Goal: Task Accomplishment & Management: Complete application form

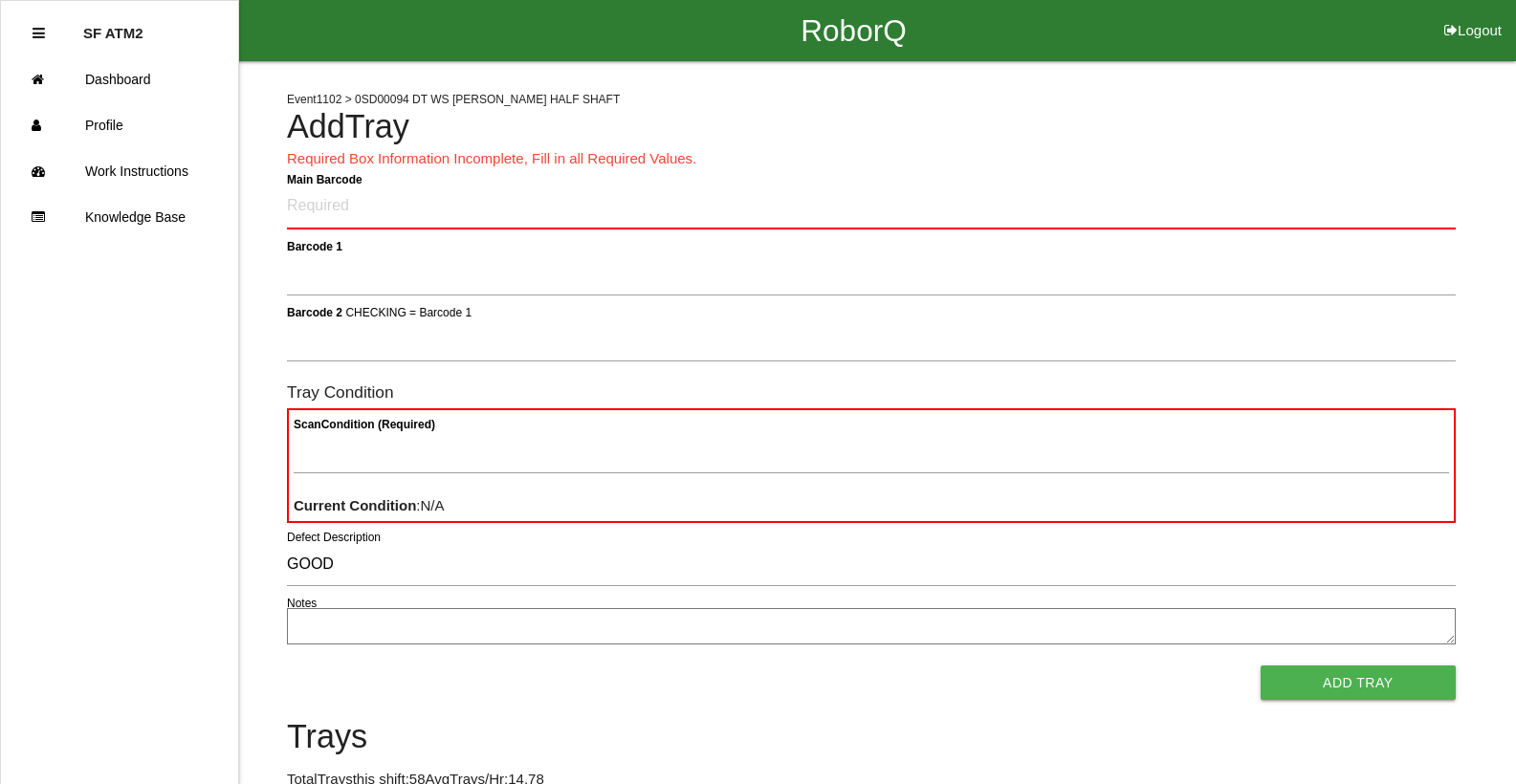
scroll to position [2, 0]
type Barcode "85930501-0542"
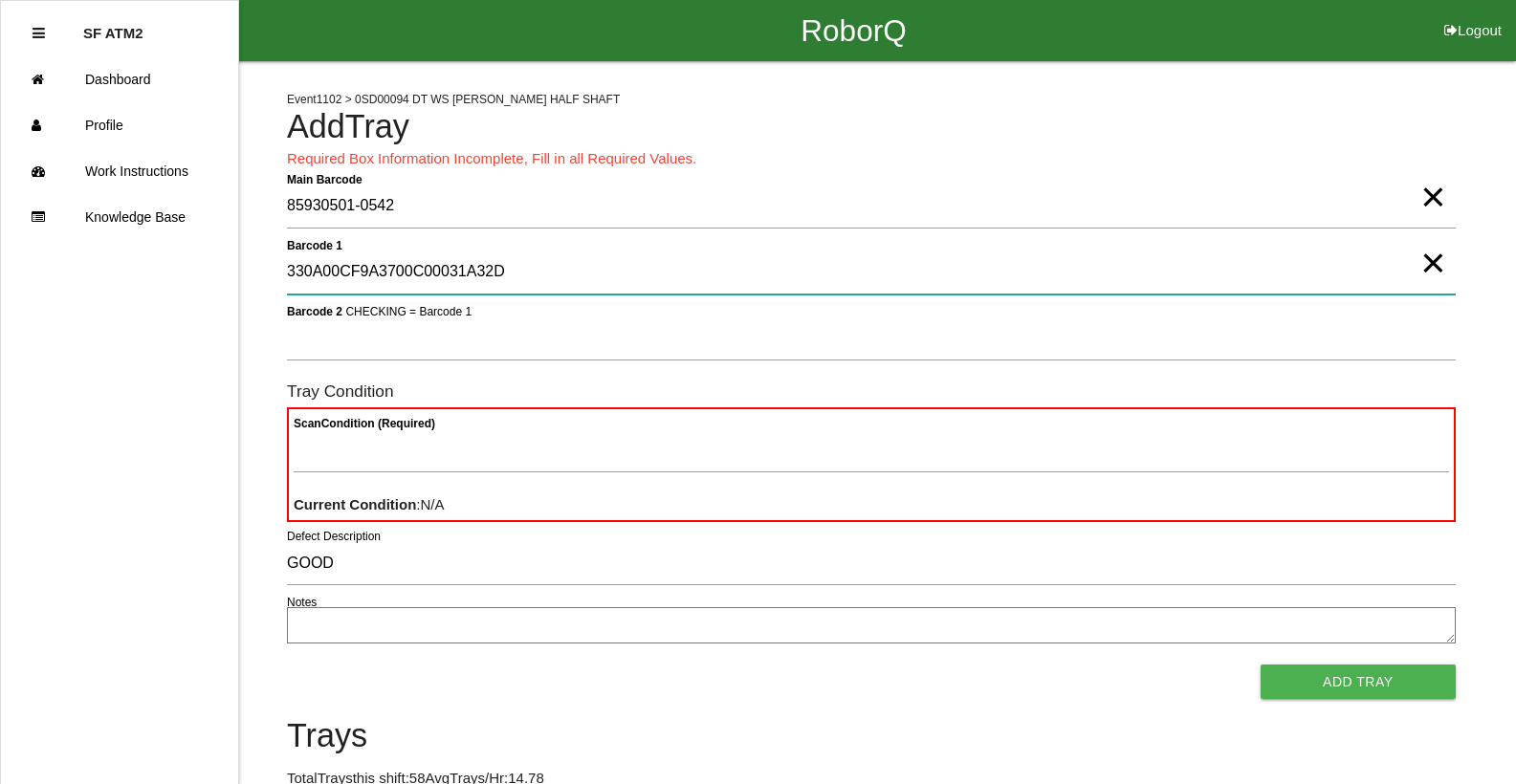
type 1 "330A00CF9A3700C00031A32D"
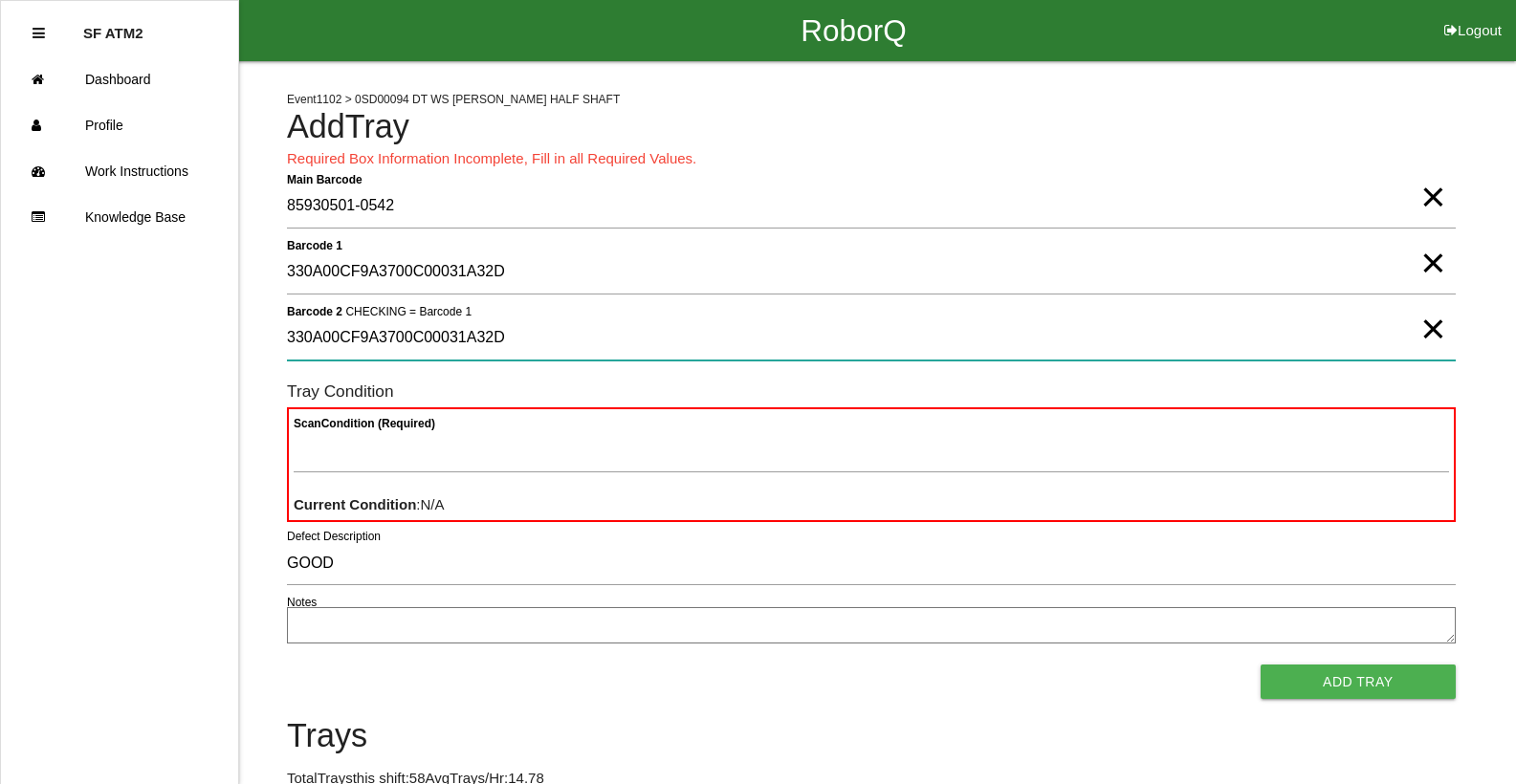
type 2 "330A00CF9A3700C00031A32D"
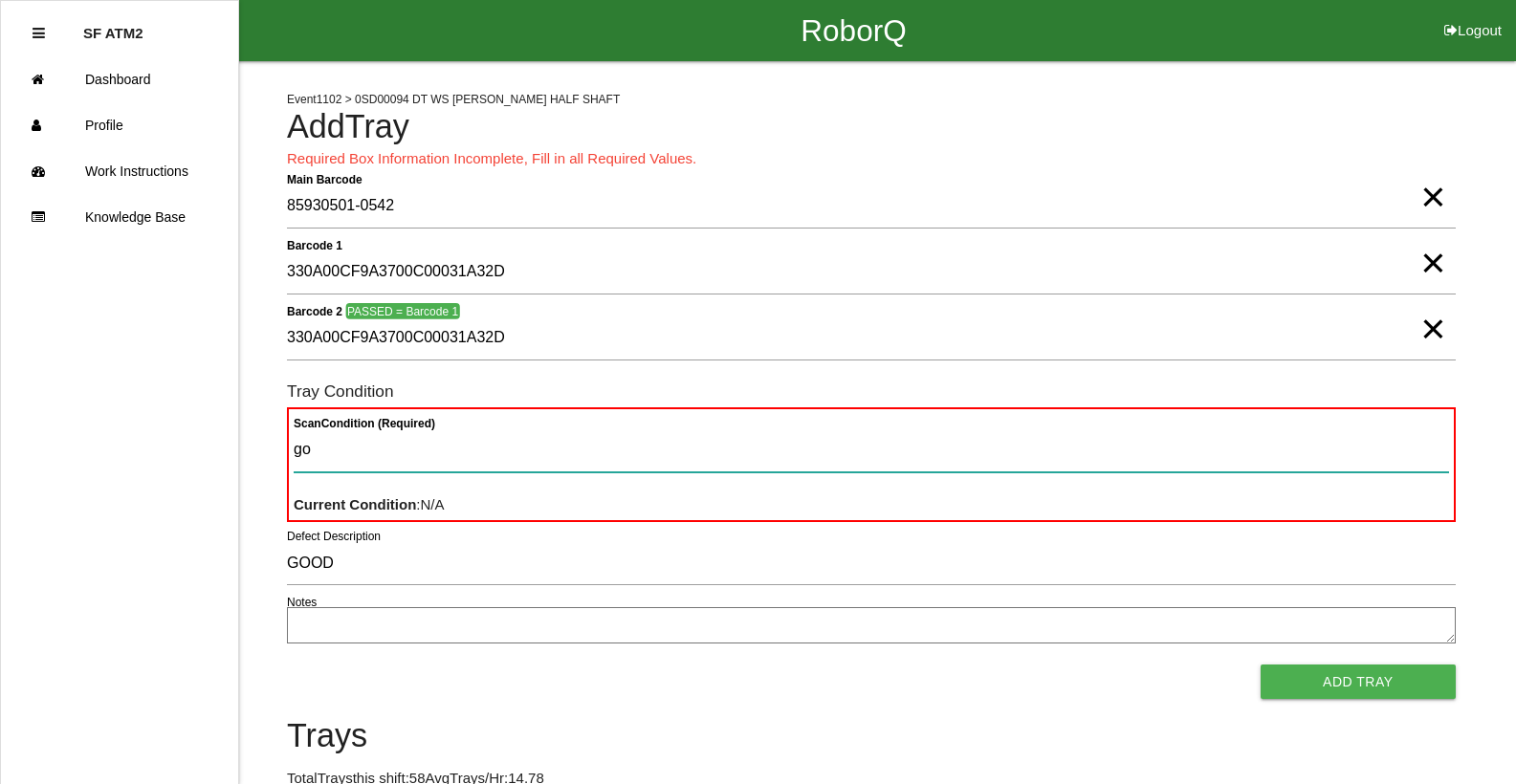
type Condition "goo"
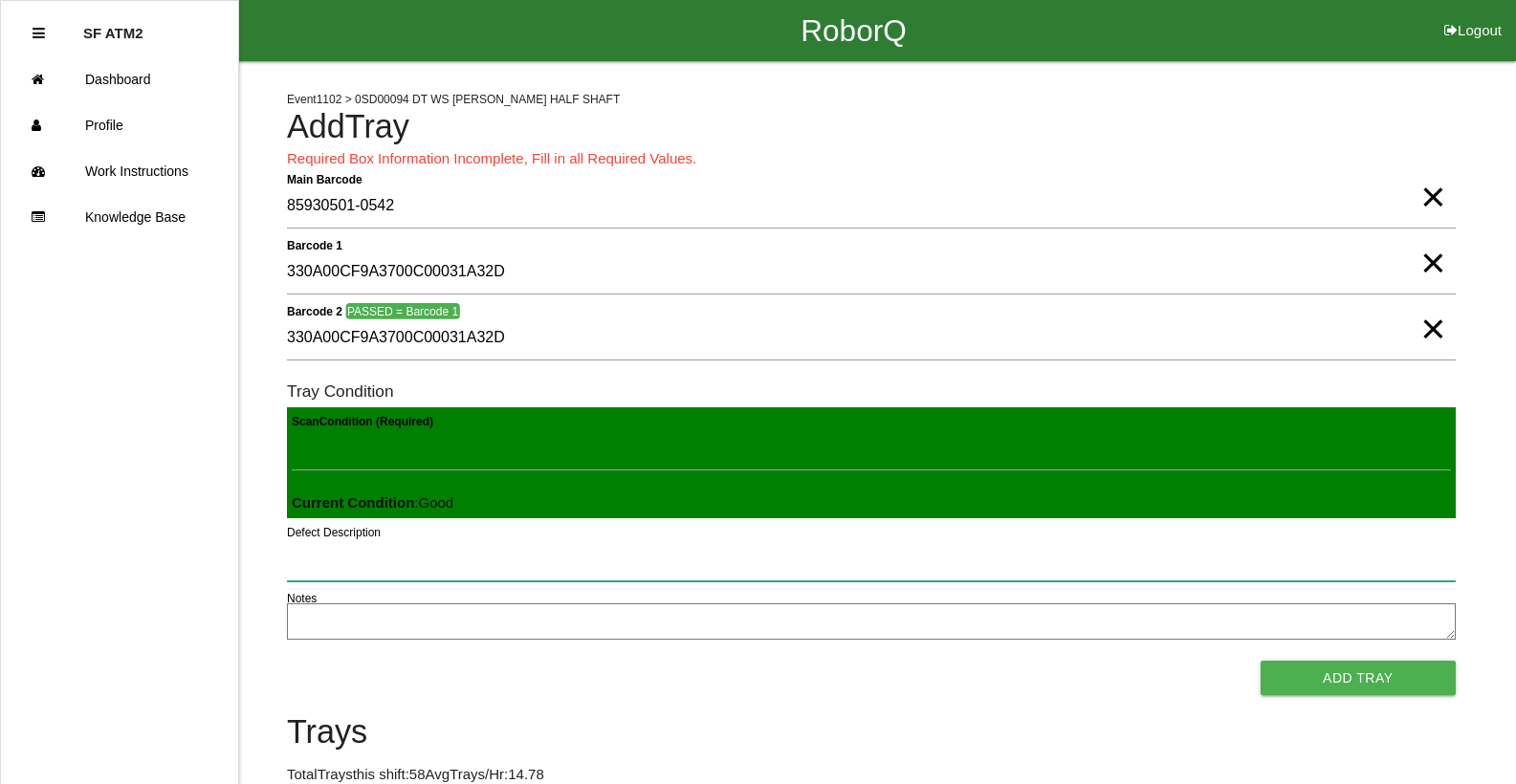
click at [1260, 661] on button "Add Tray" at bounding box center [1358, 678] width 195 height 35
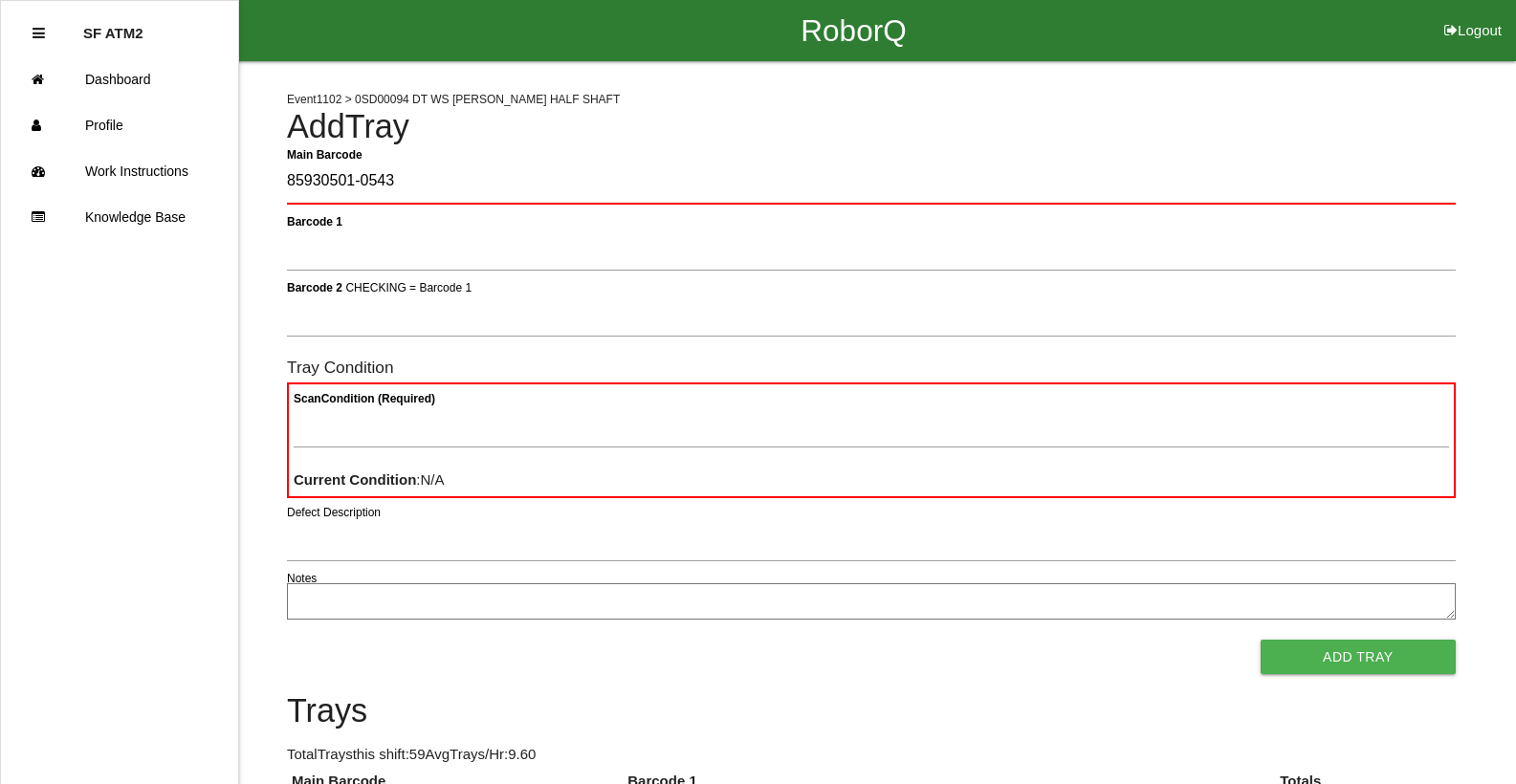
type Barcode "85930501-0543"
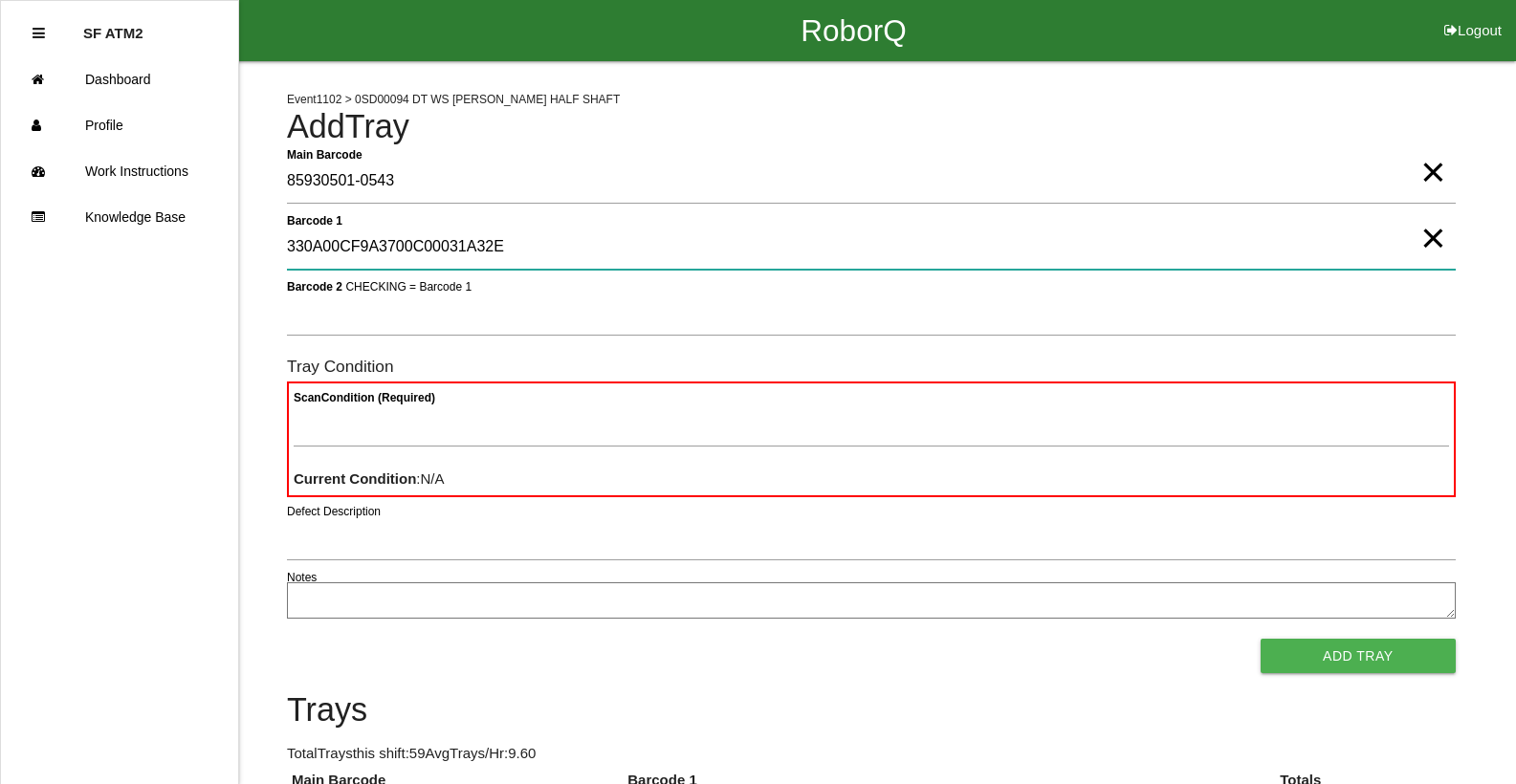
type 1 "330A00CF9A3700C00031A32E"
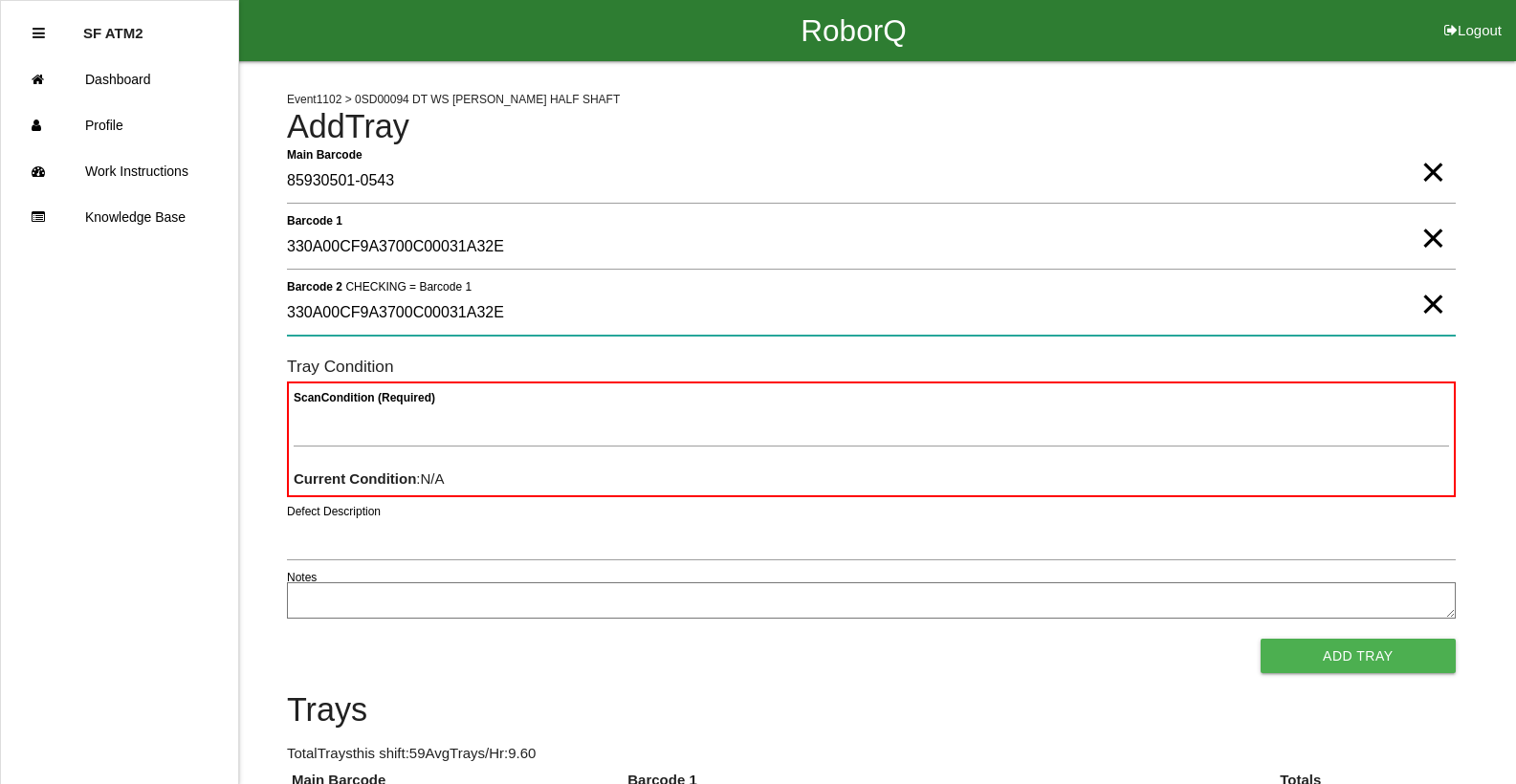
type 2 "330A00CF9A3700C00031A32E"
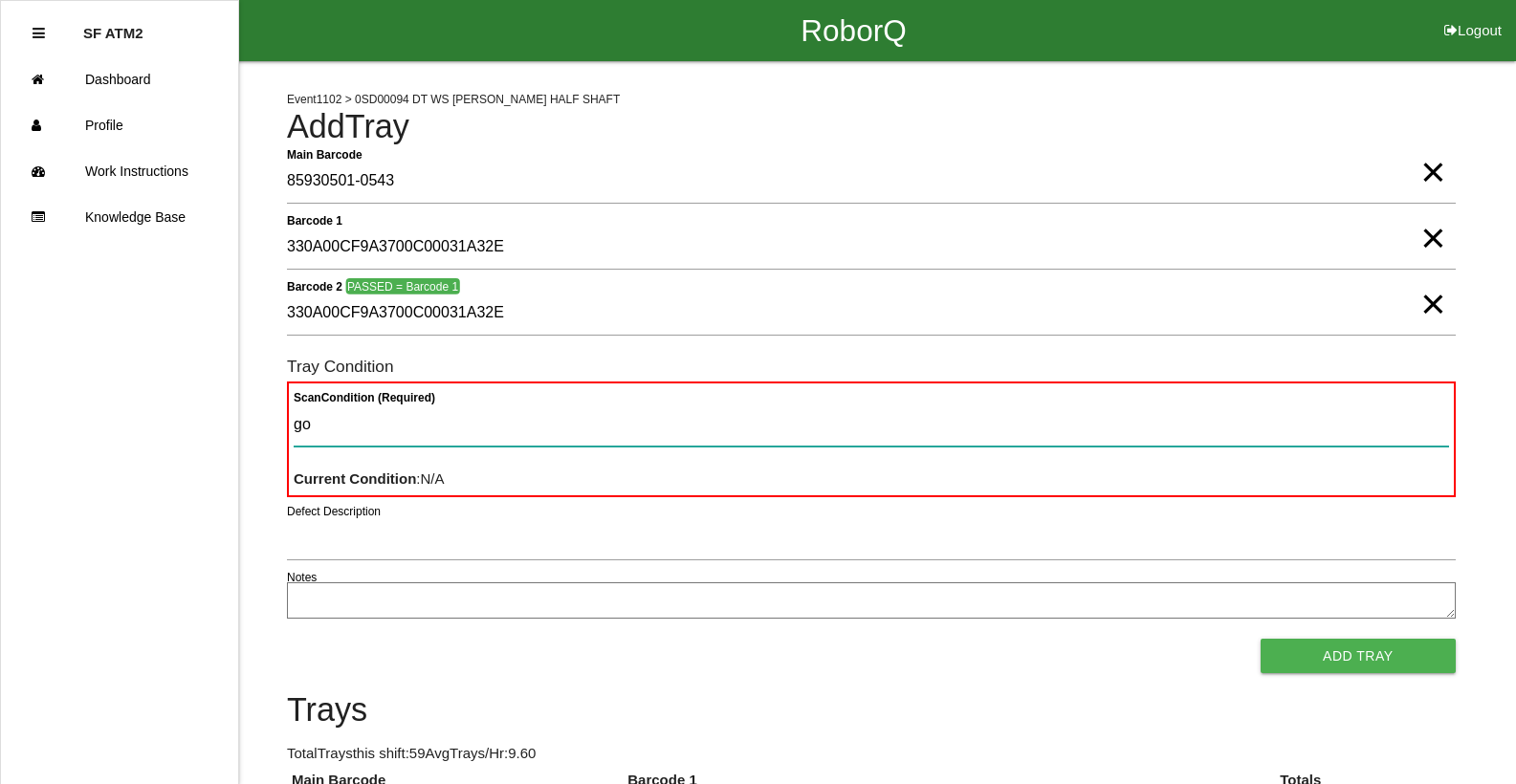
type Condition "goo"
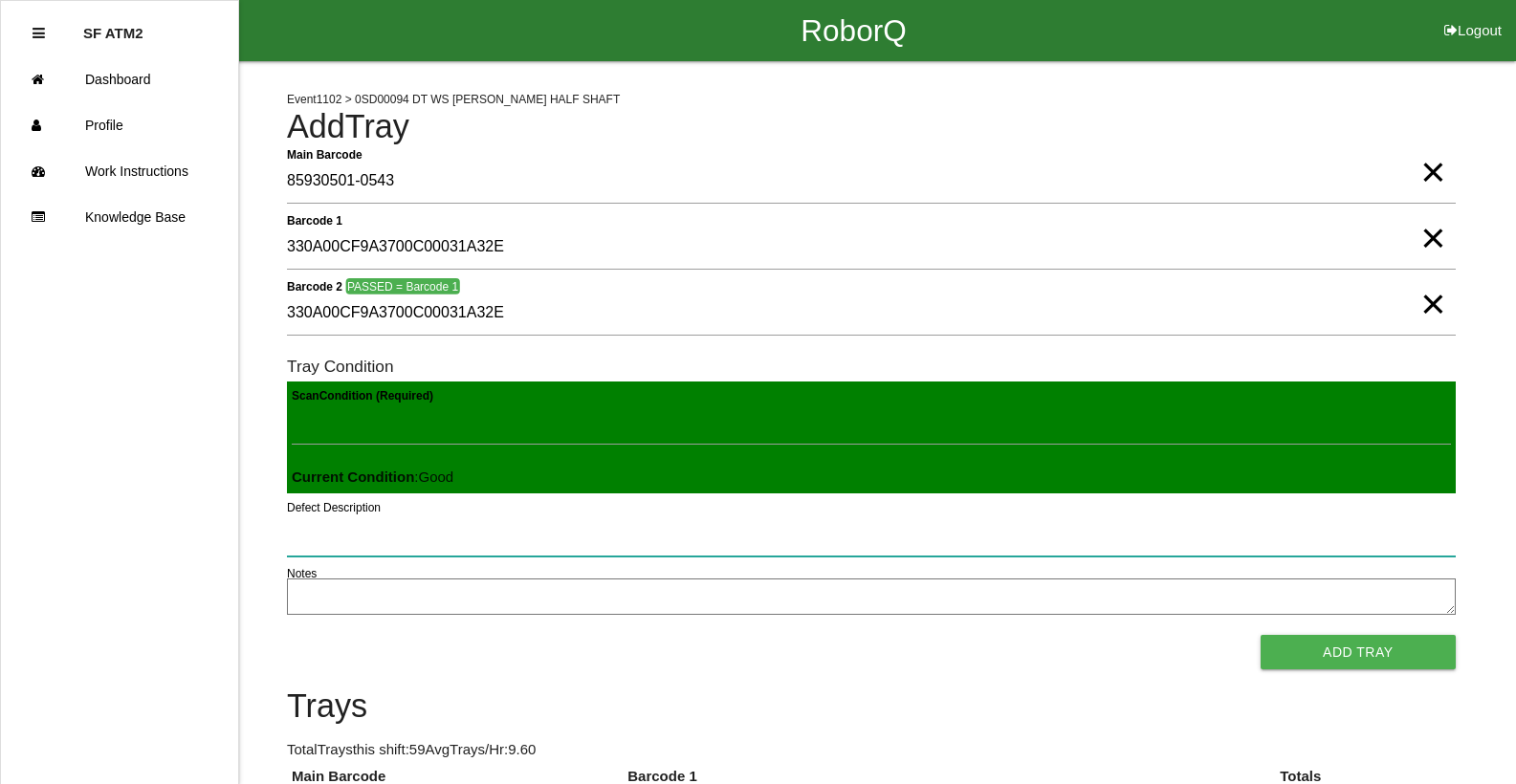
click at [1260, 635] on button "Add Tray" at bounding box center [1358, 652] width 195 height 35
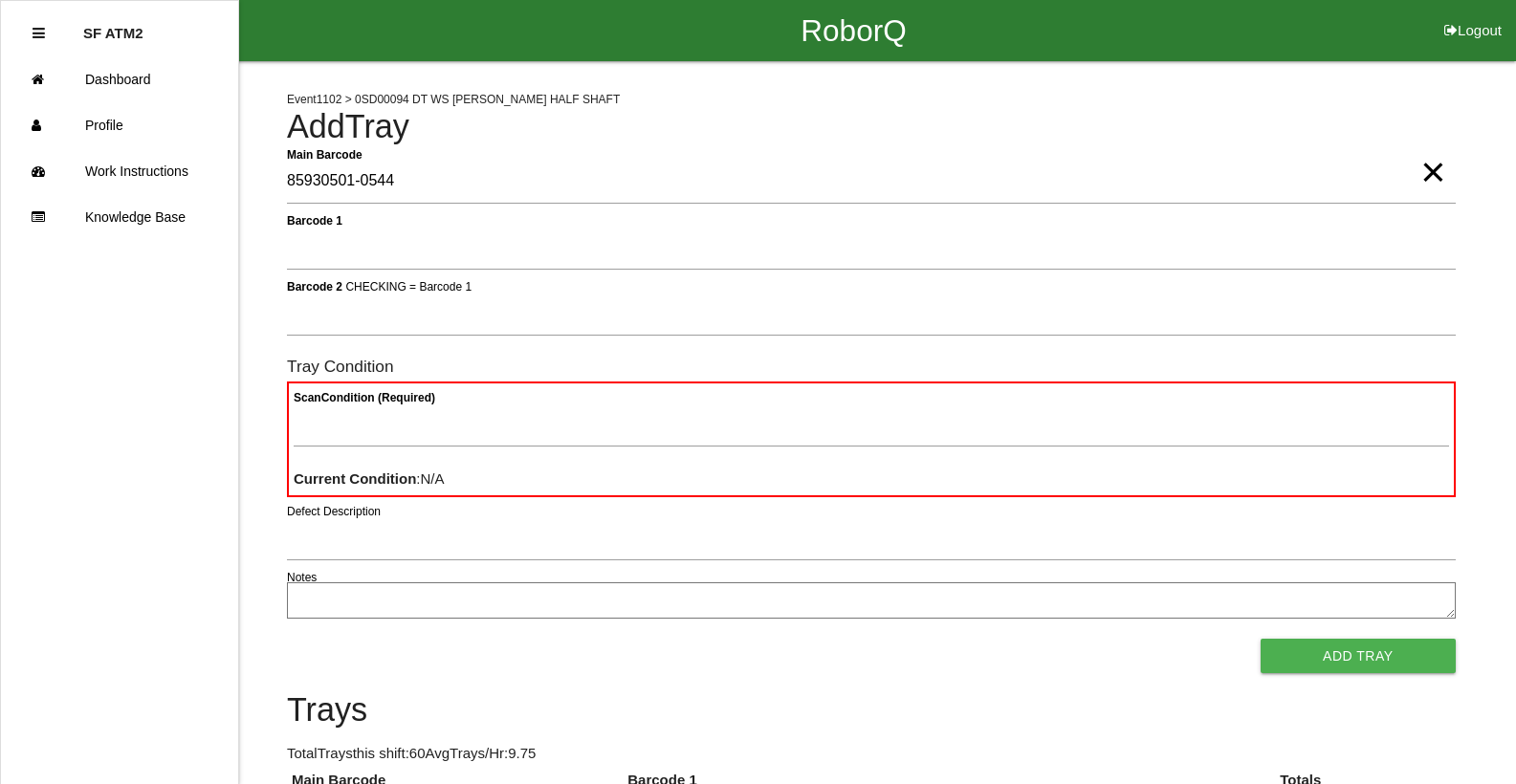
type Barcode "85930501-0544"
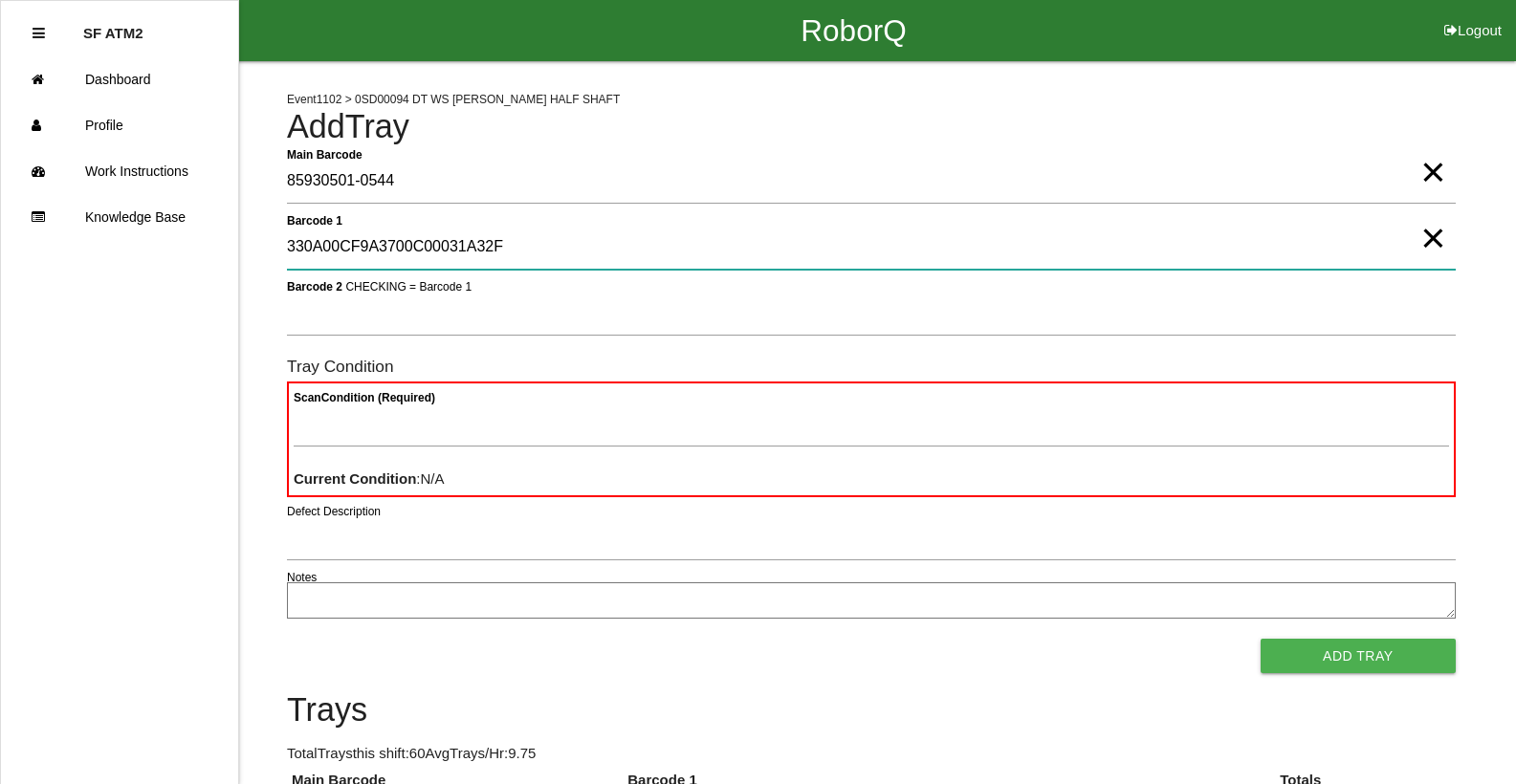
type 1 "330A00CF9A3700C00031A32F"
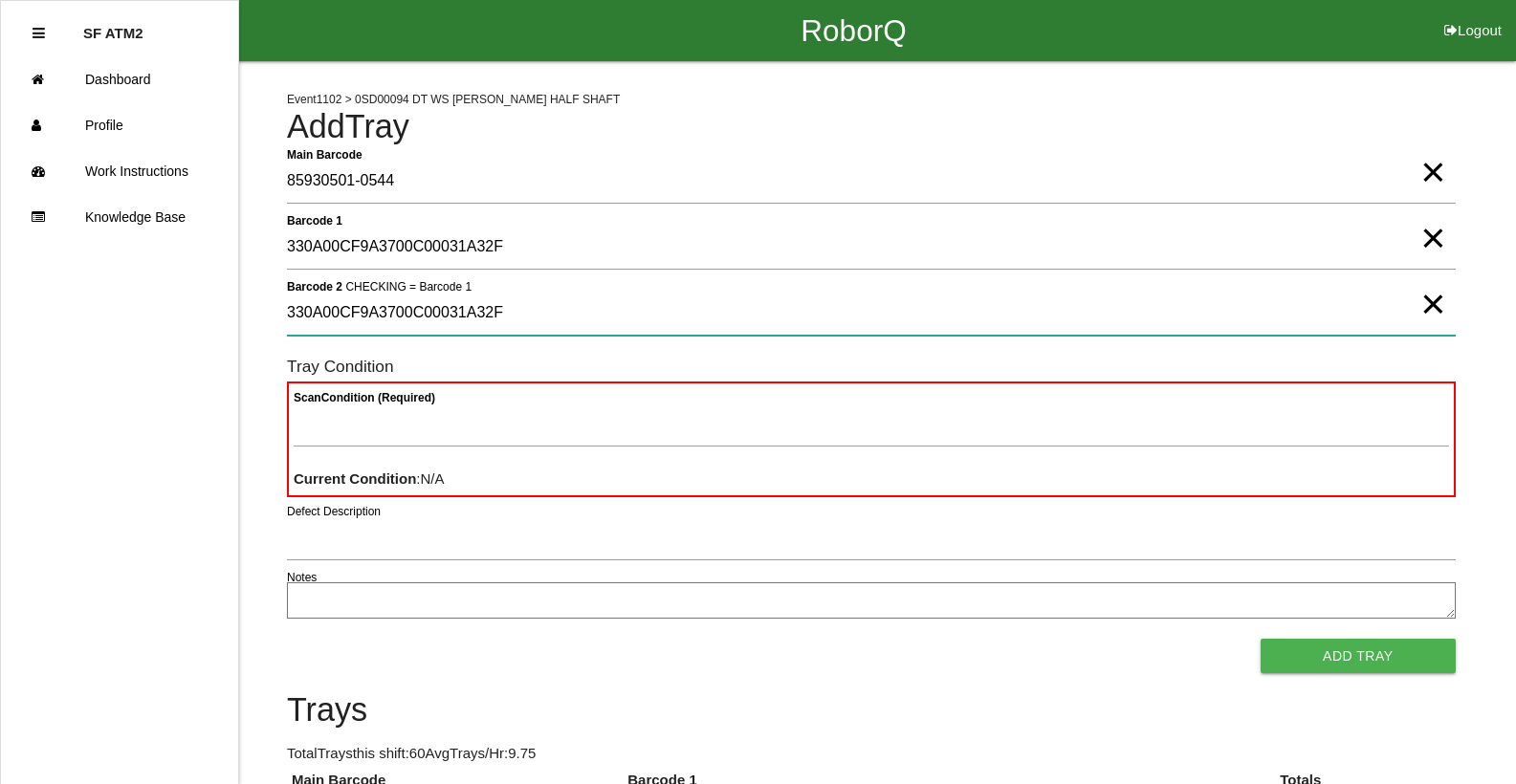
type 2 "330A00CF9A3700C00031A32F"
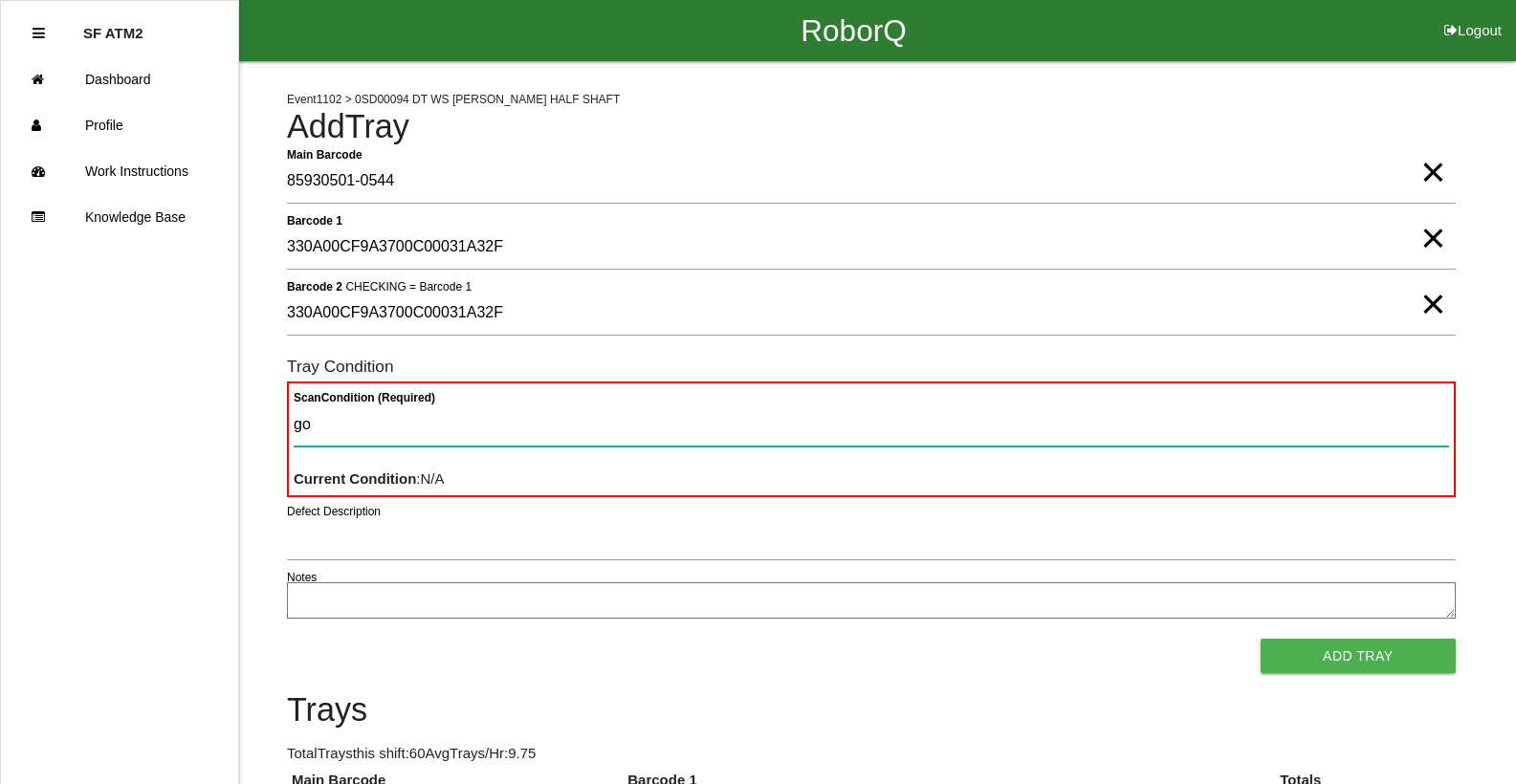
type Condition "goo"
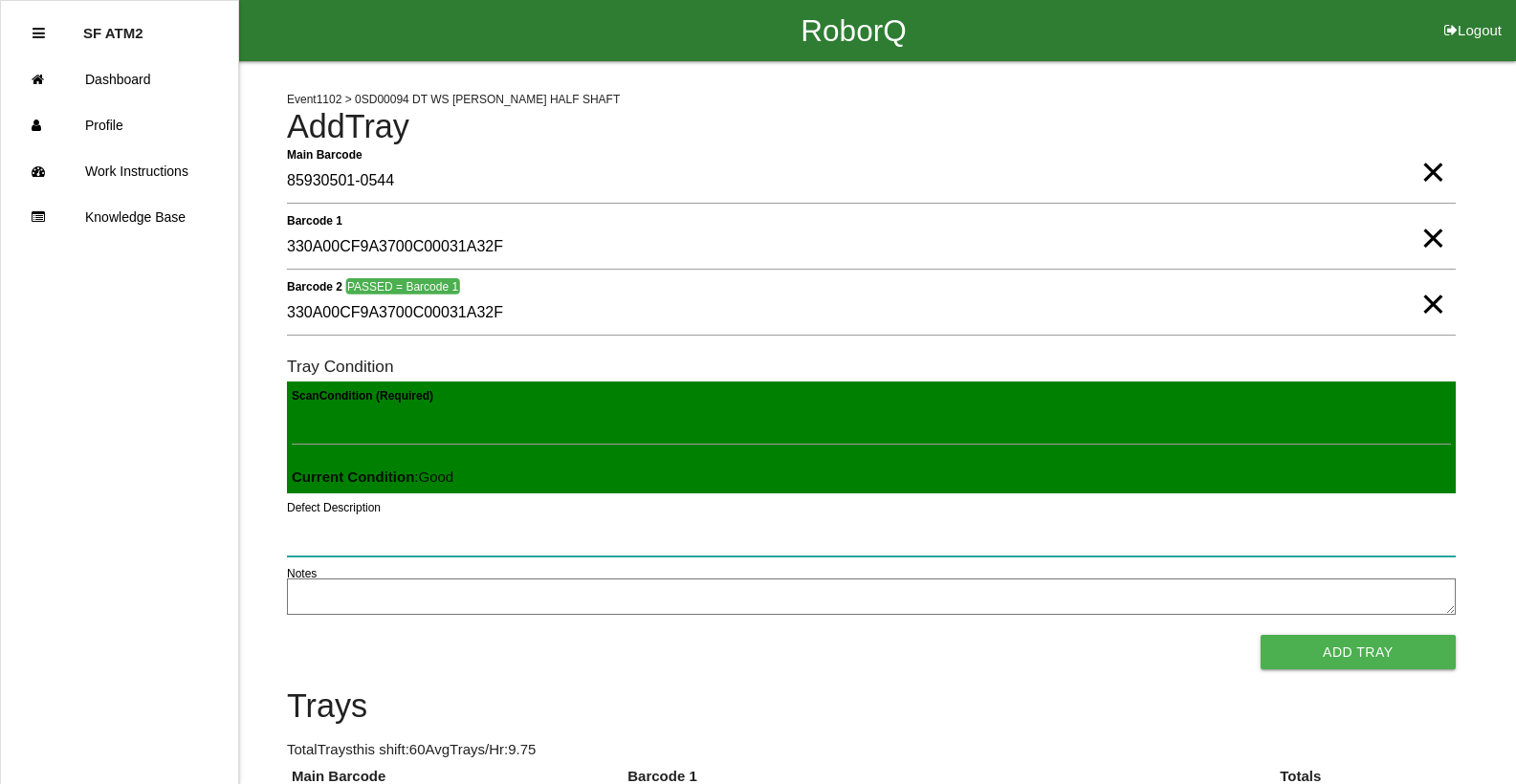
click at [1260, 635] on button "Add Tray" at bounding box center [1358, 652] width 195 height 35
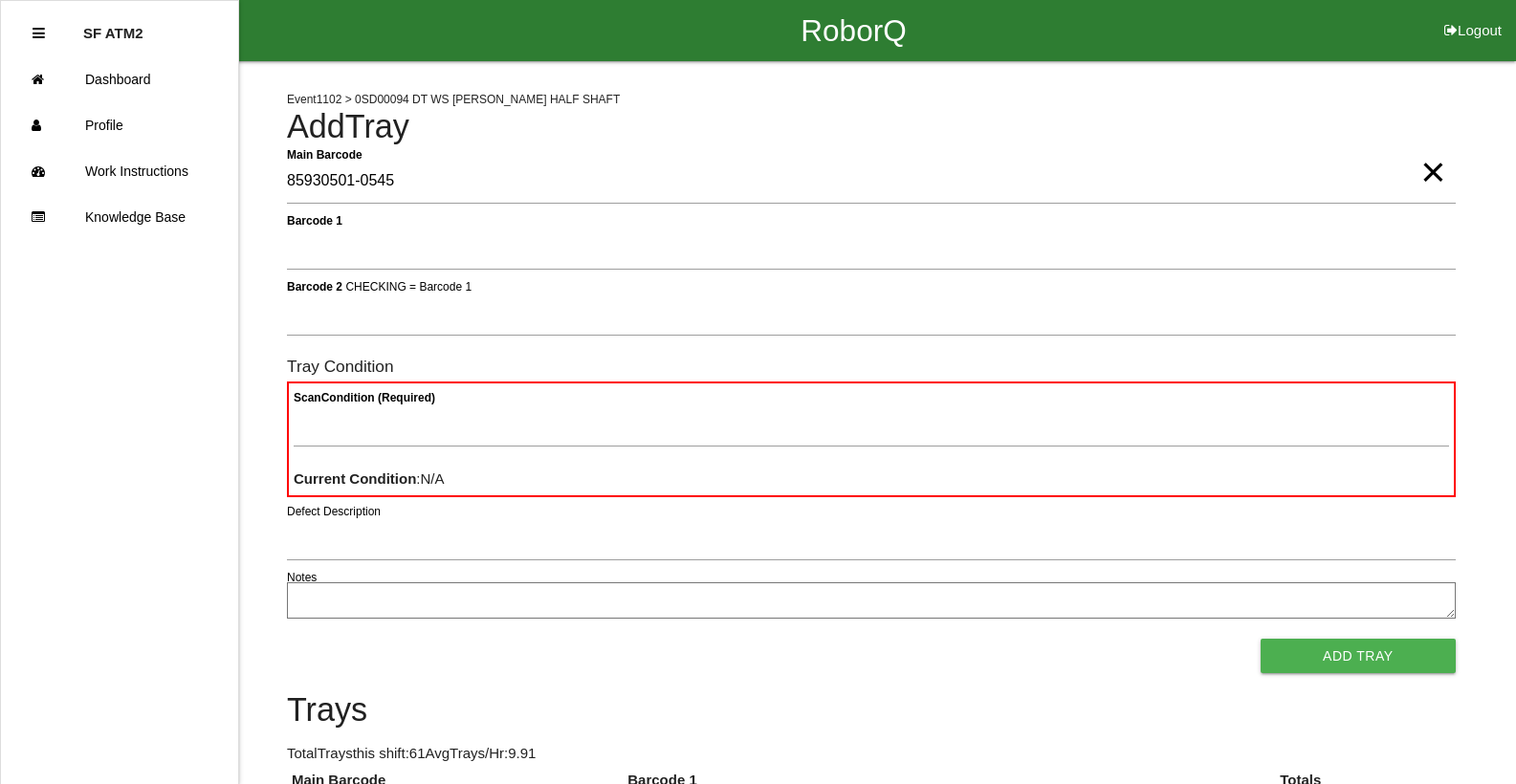
type Barcode "85930501-0545"
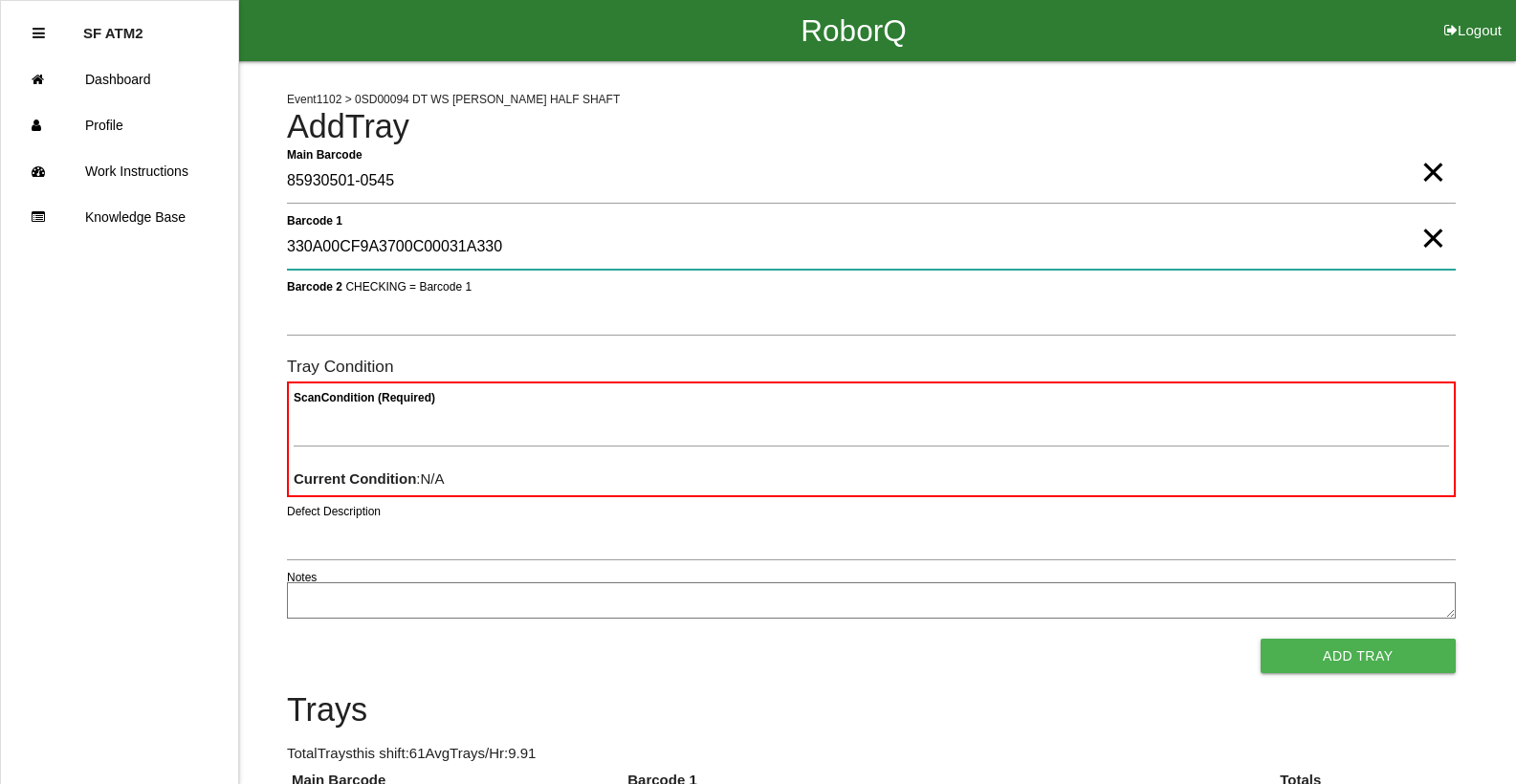
type 1 "330A00CF9A3700C00031A330"
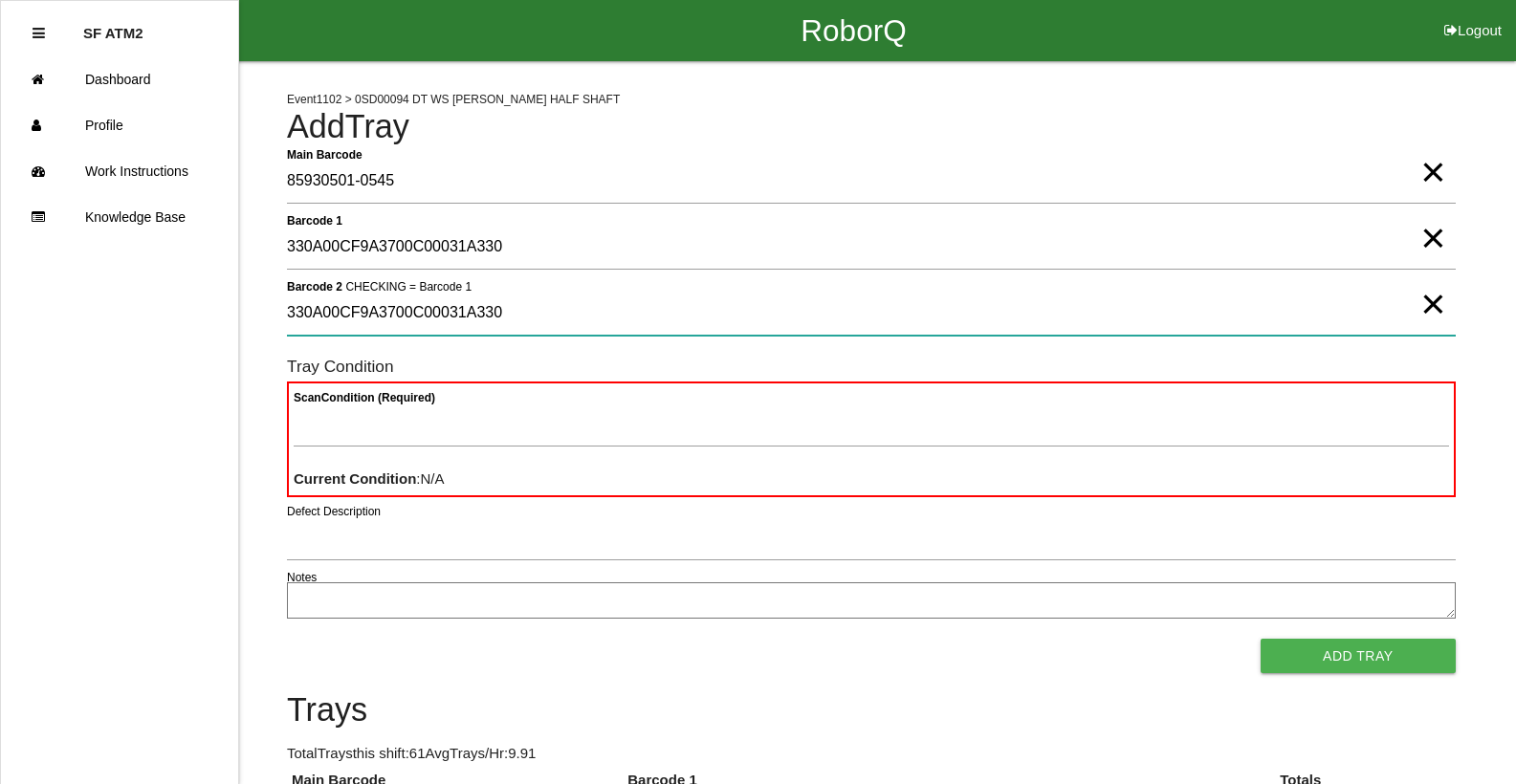
type 2 "330A00CF9A3700C00031A330"
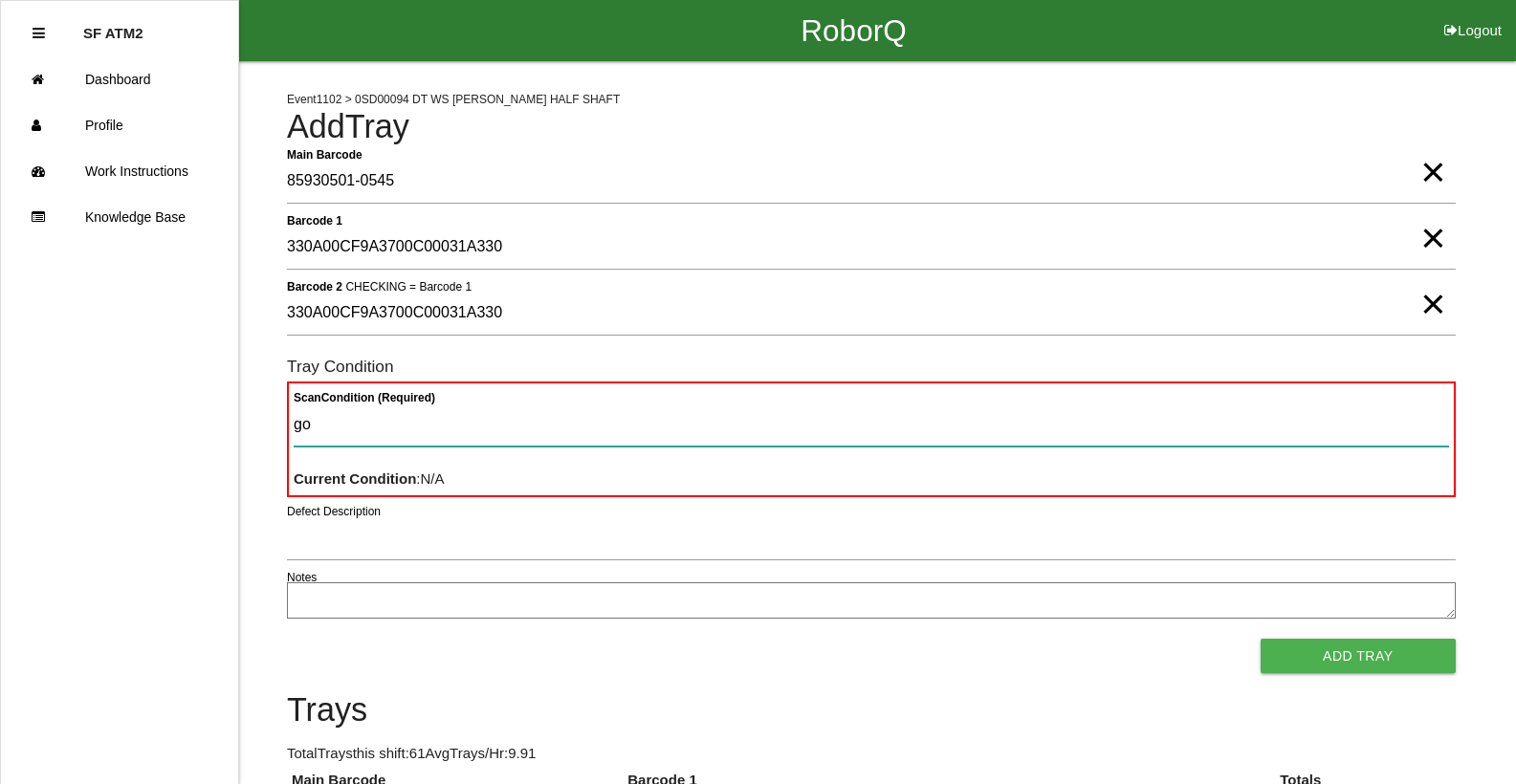
type Condition "goo"
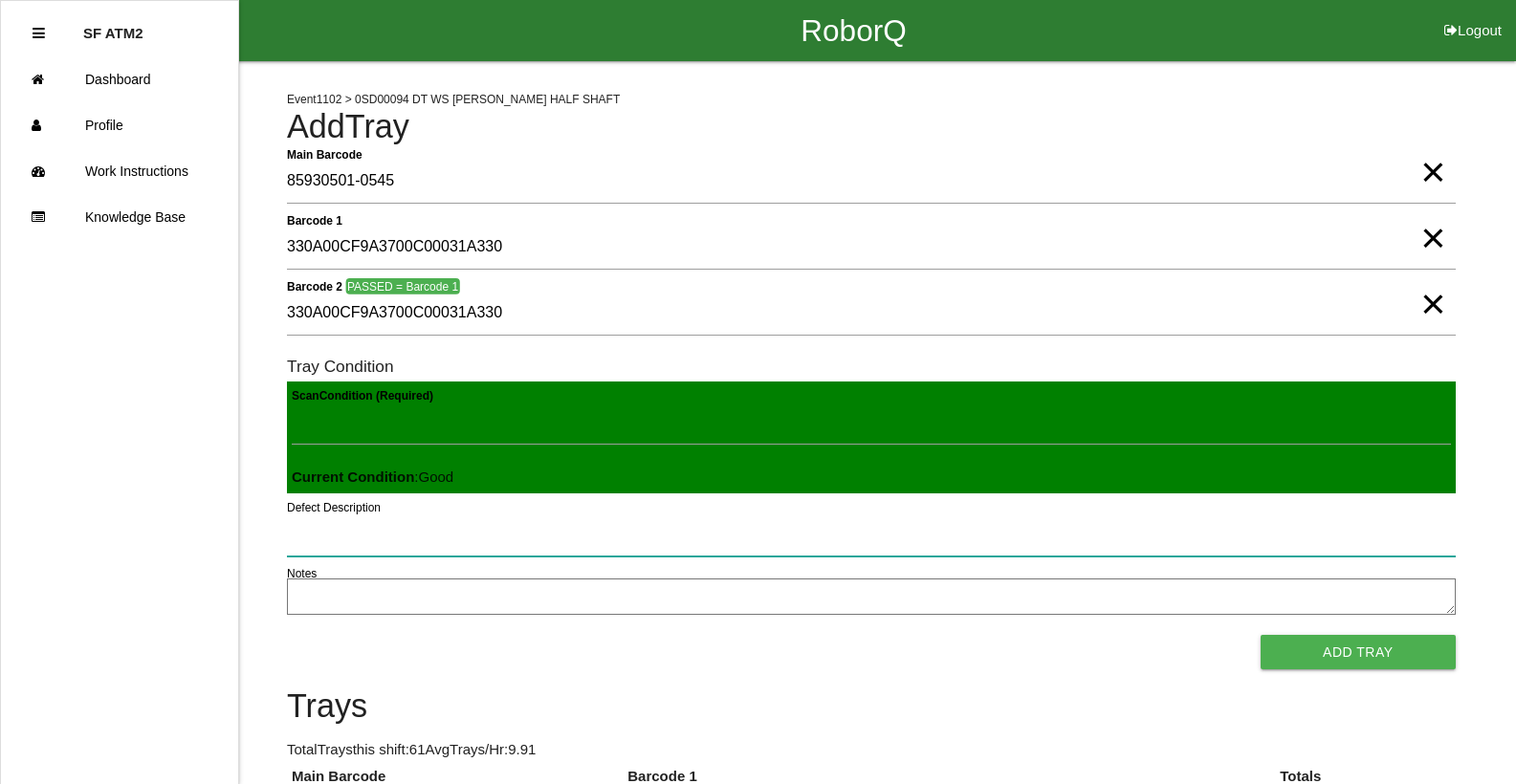
click at [1260, 635] on button "Add Tray" at bounding box center [1358, 652] width 195 height 35
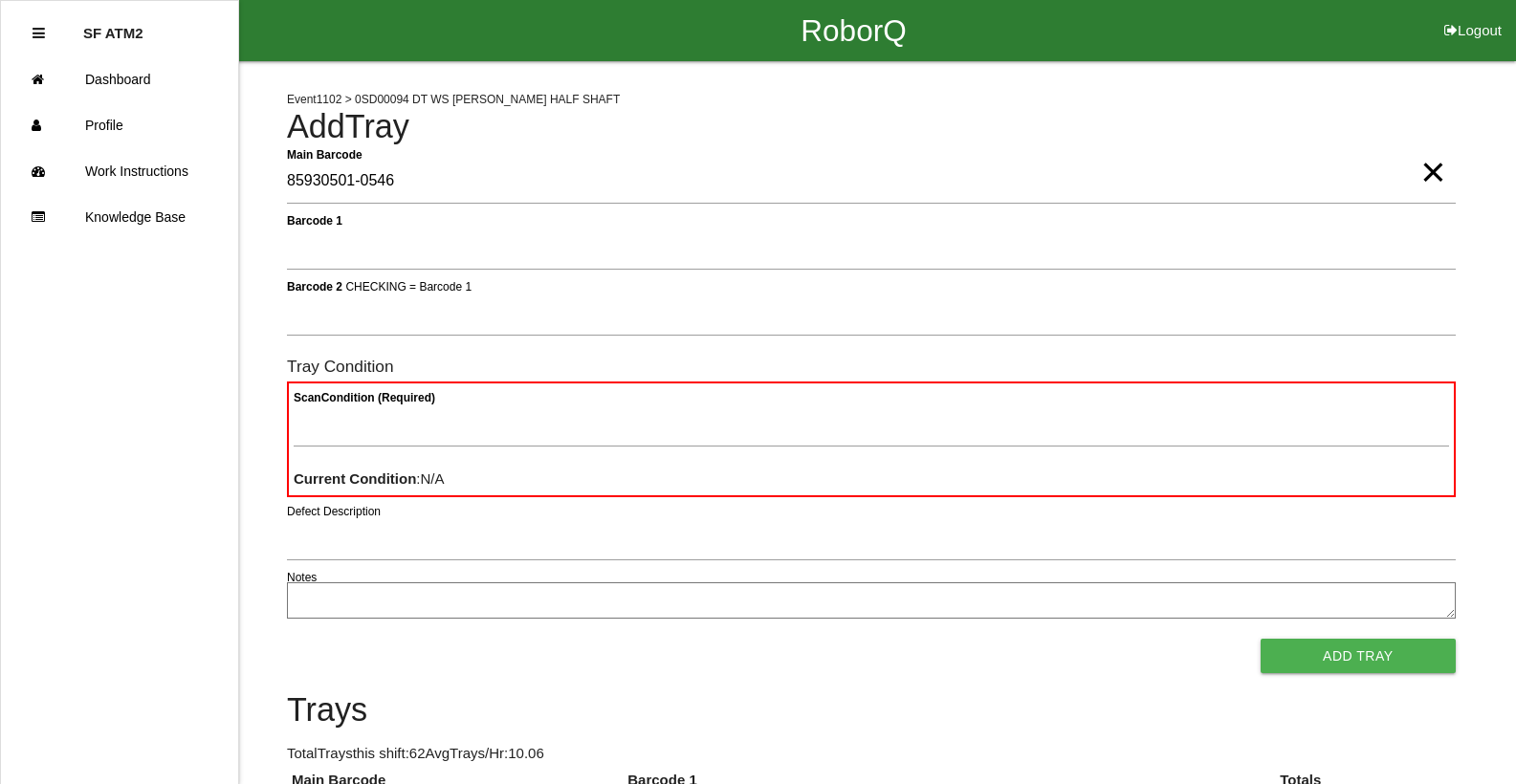
type Barcode "85930501-0546"
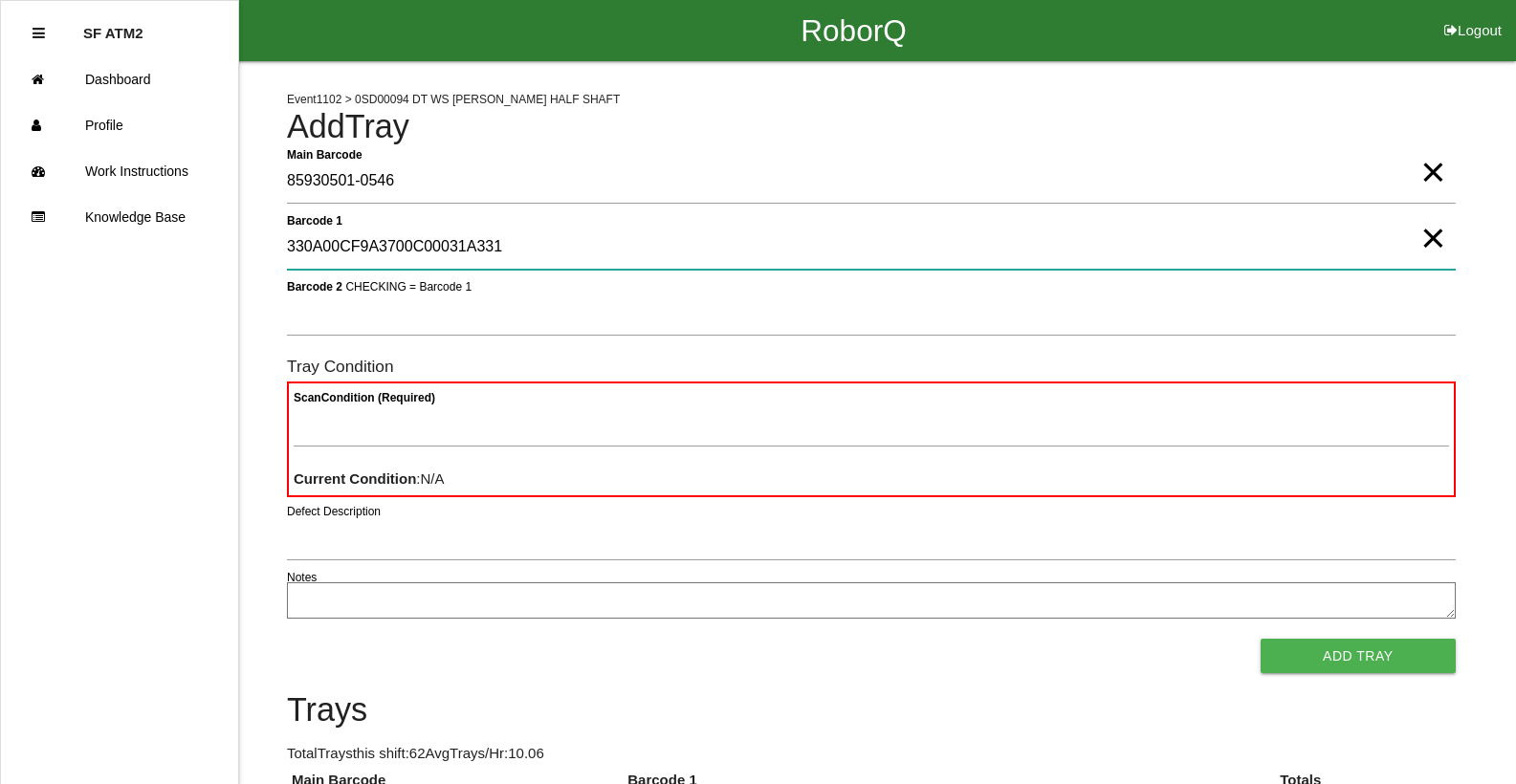
type 1 "330A00CF9A3700C00031A331"
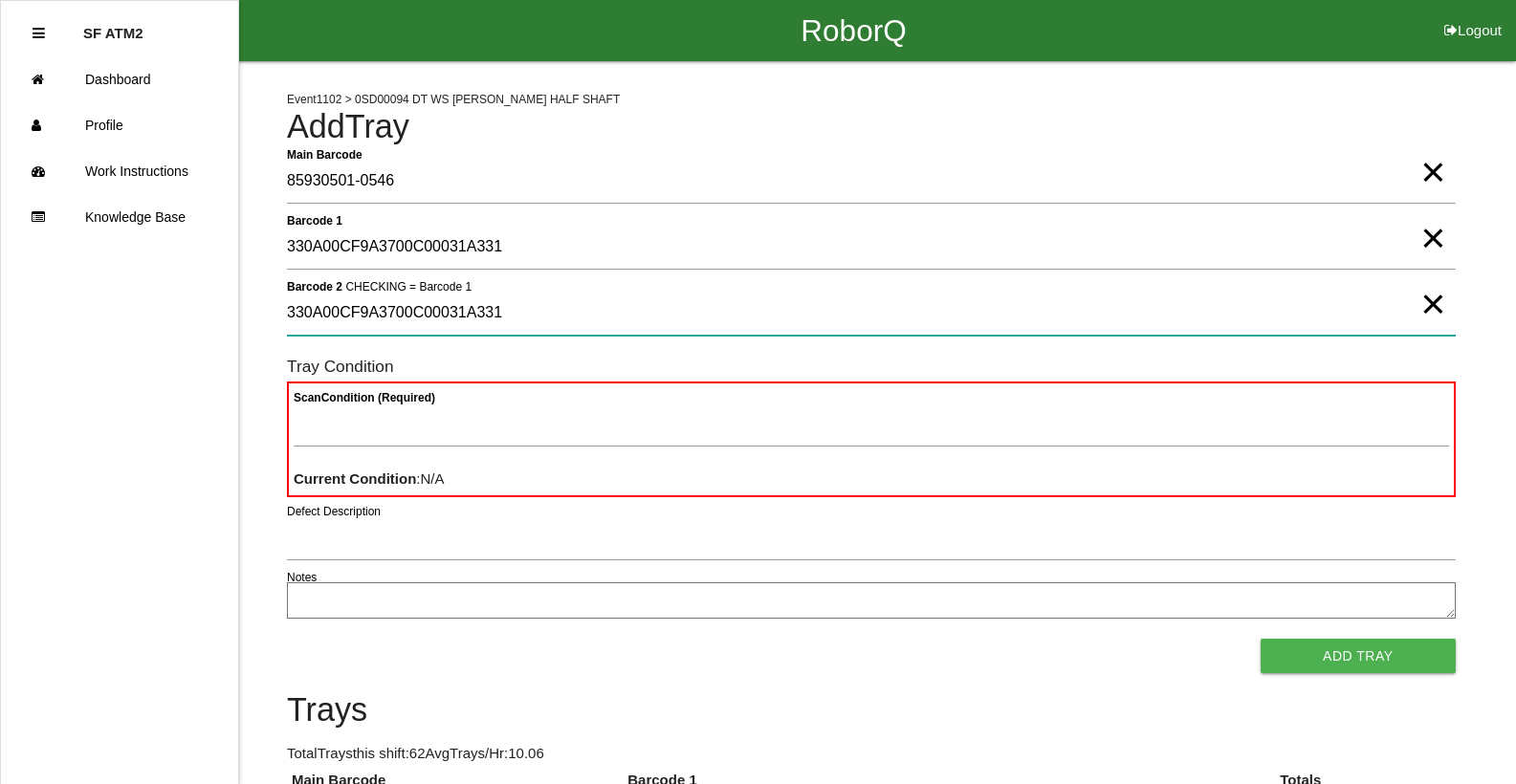
type 2 "330A00CF9A3700C00031A331"
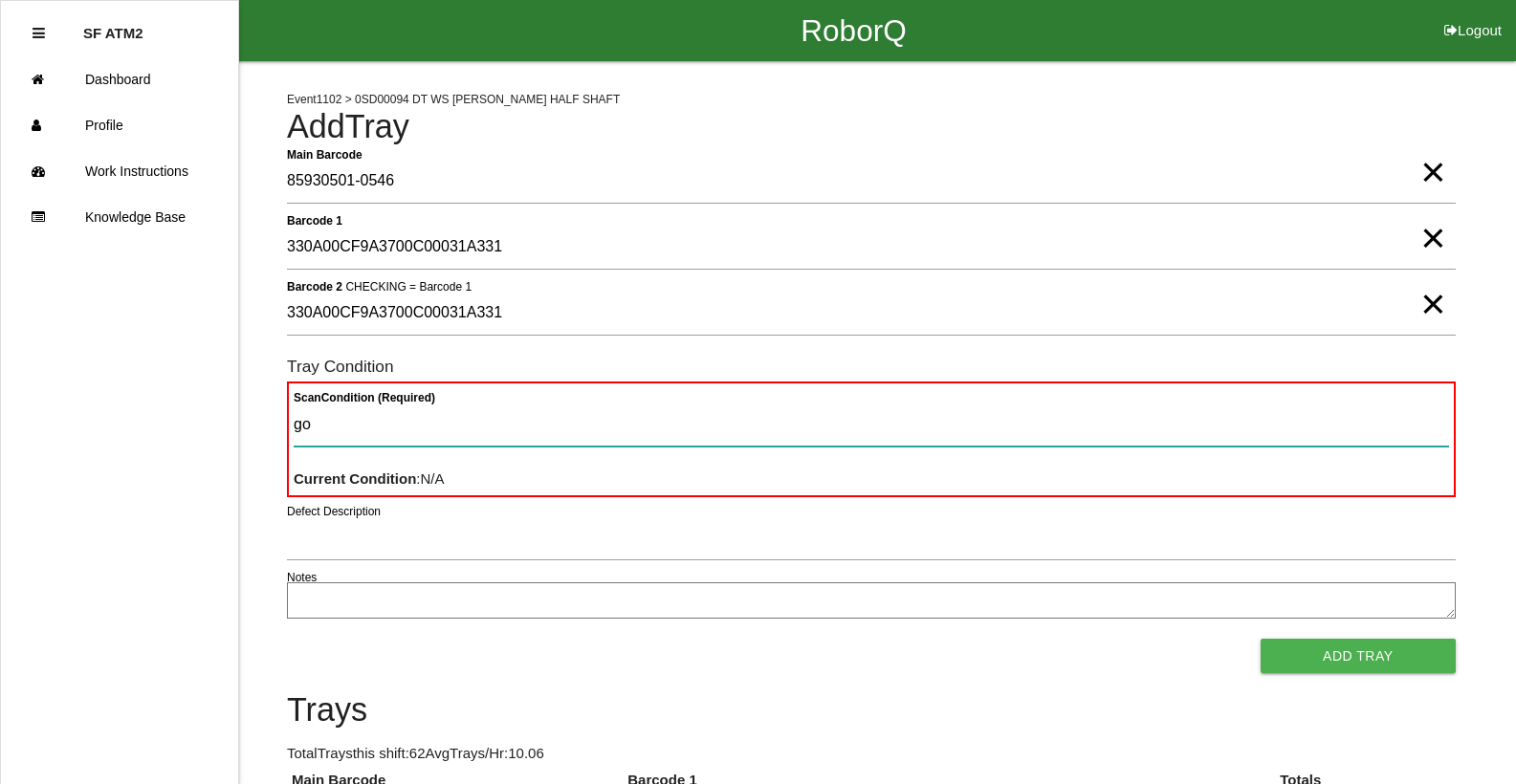
type Condition "goo"
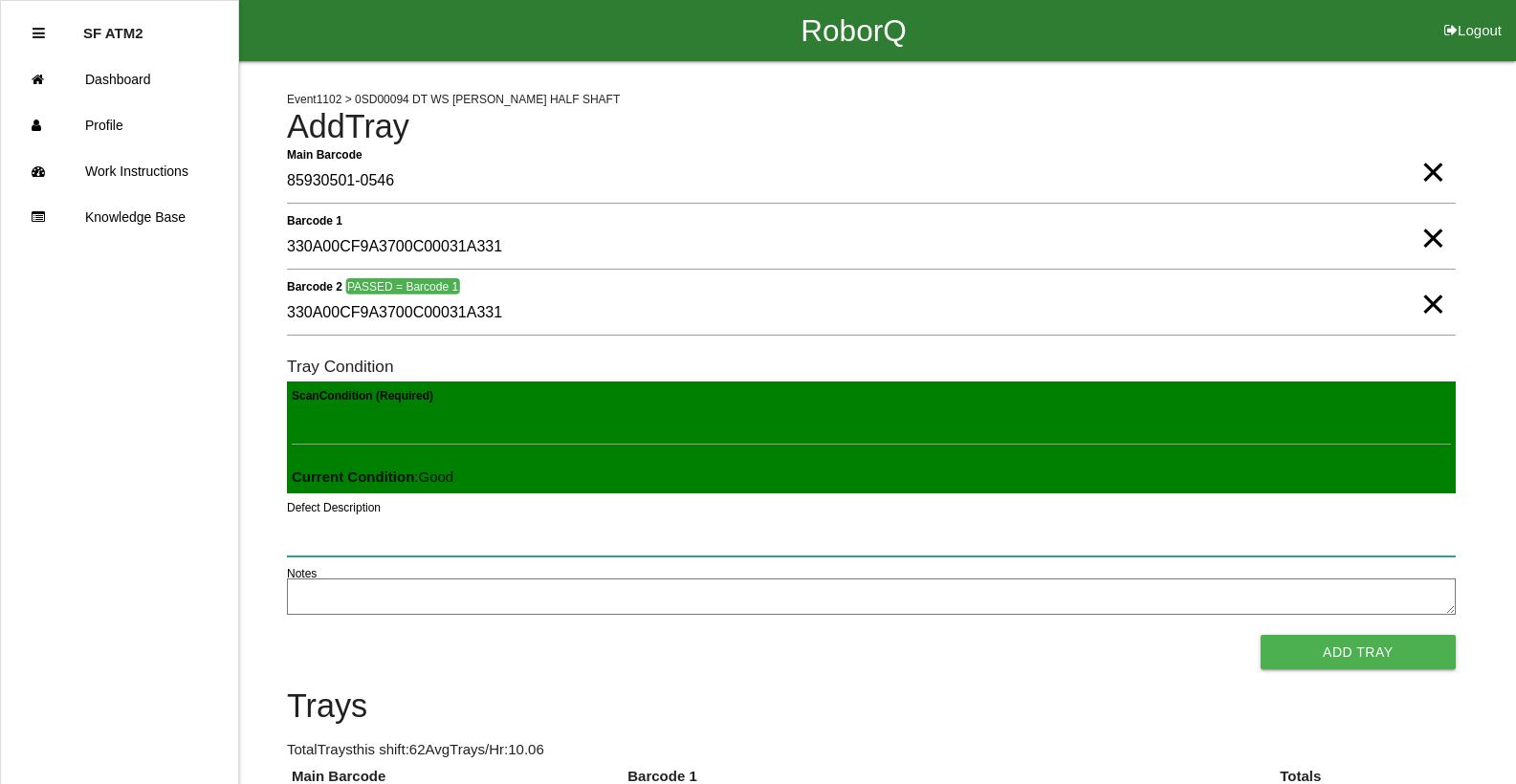
click at [1260, 635] on button "Add Tray" at bounding box center [1358, 652] width 195 height 35
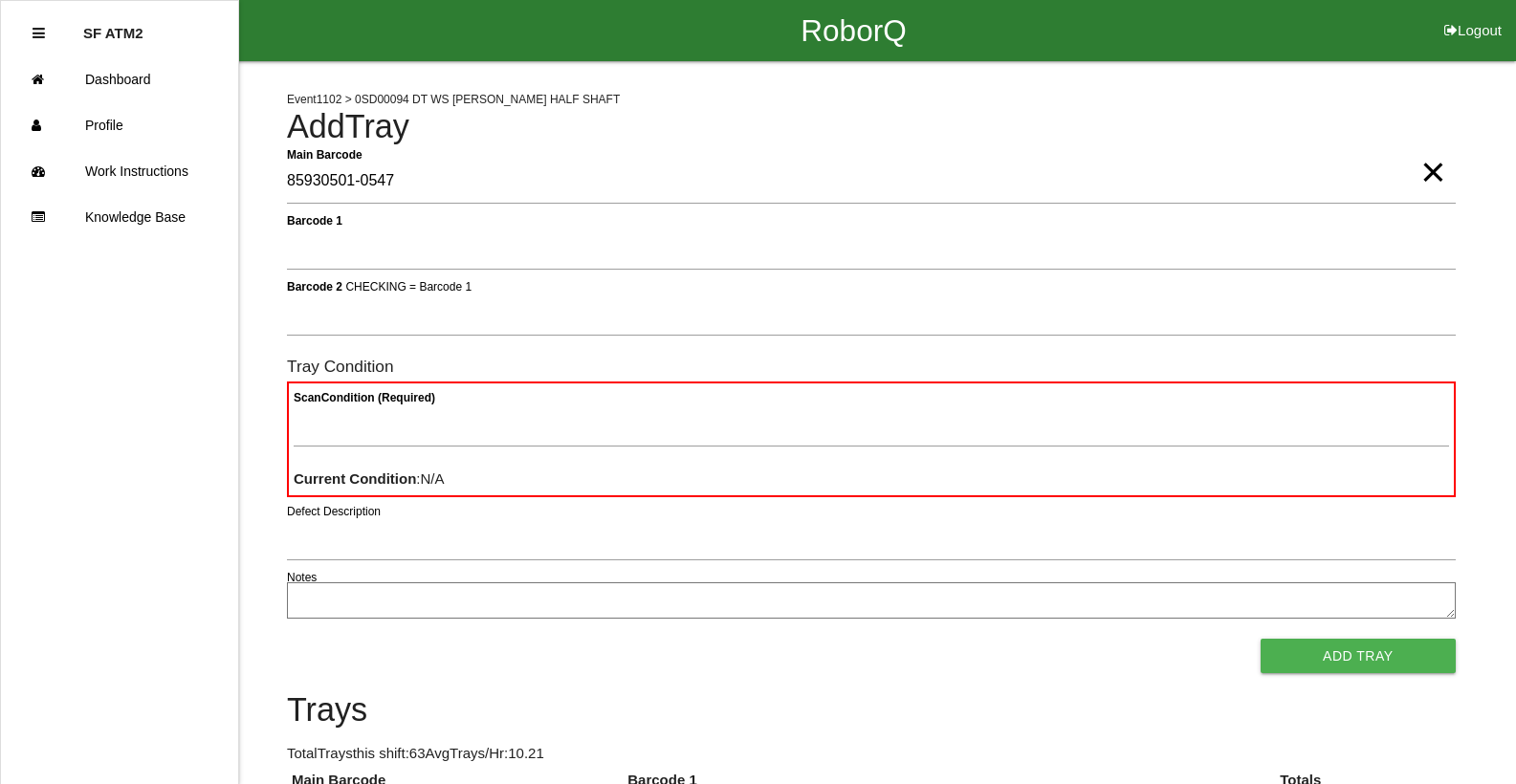
type Barcode "85930501-0547"
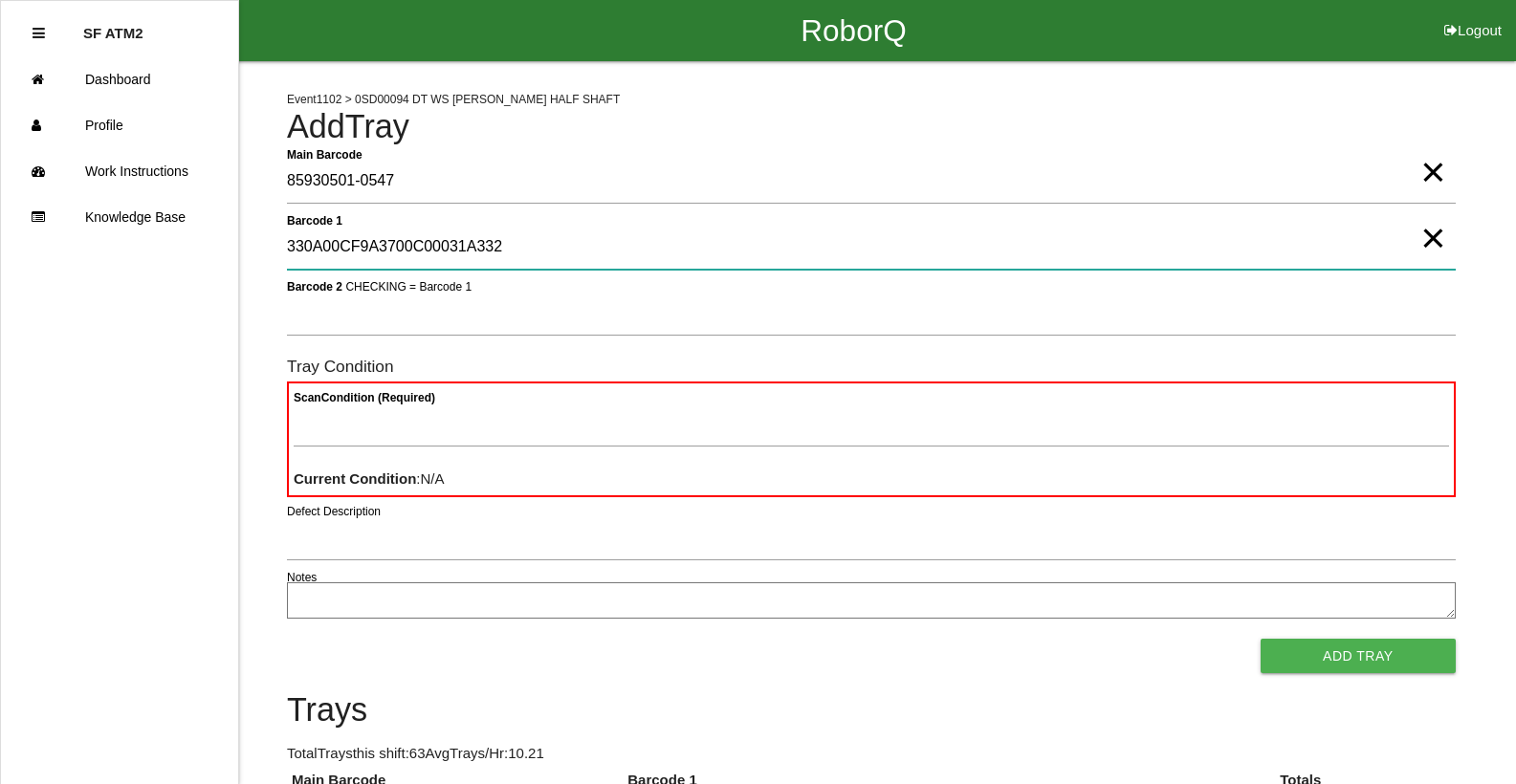
type 1 "330A00CF9A3700C00031A332"
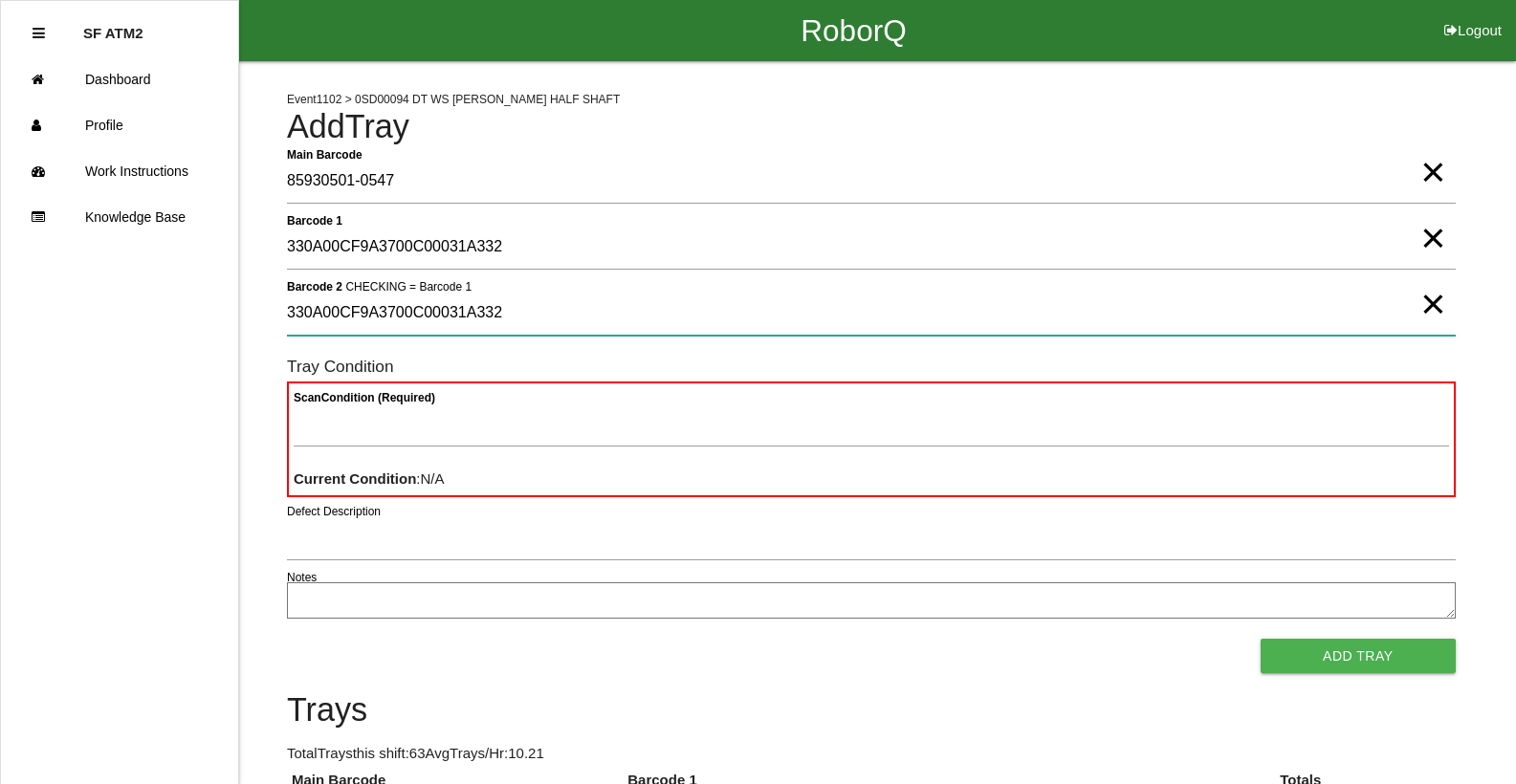
type 2 "330A00CF9A3700C00031A332"
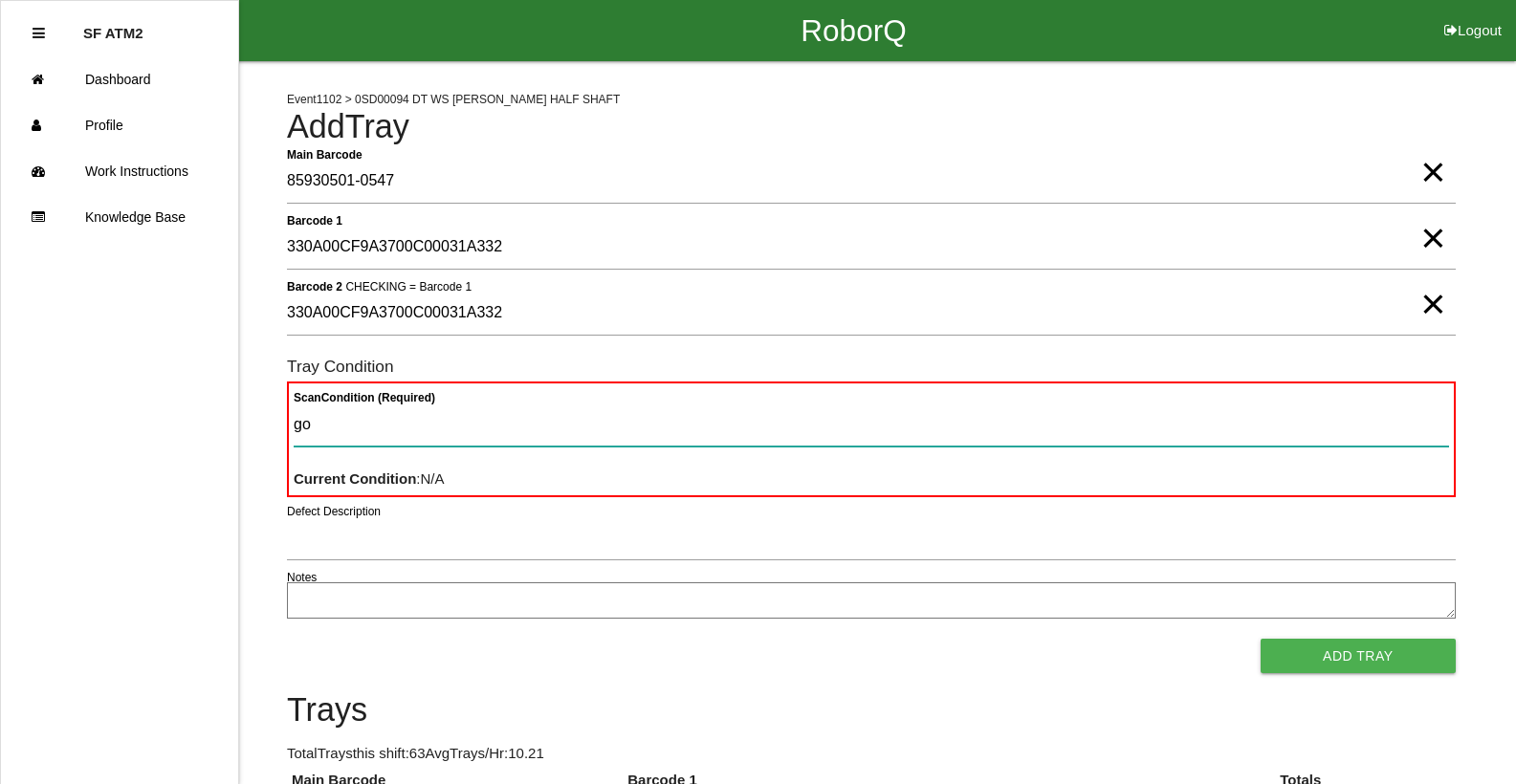
type Condition "goo"
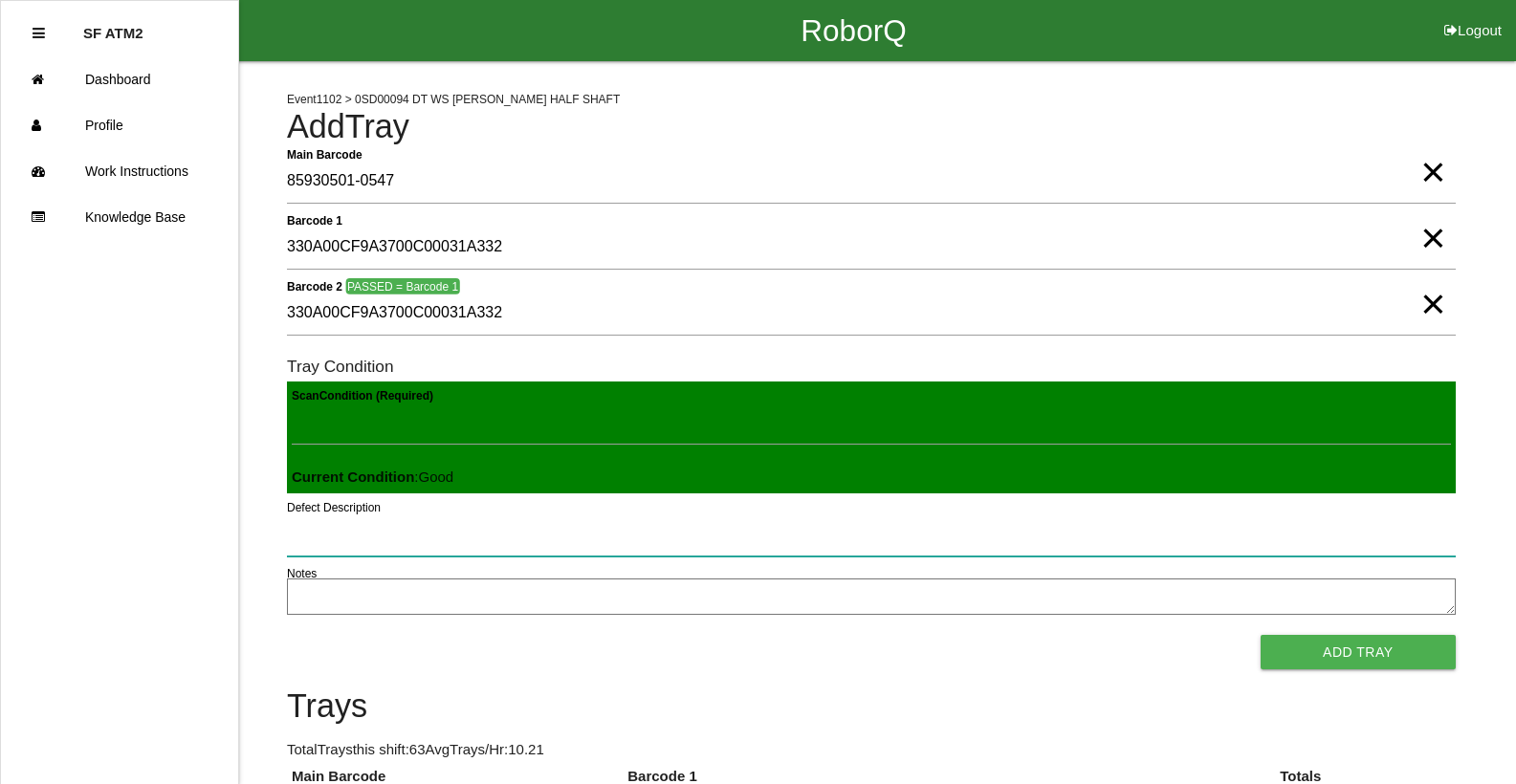
click at [1260, 635] on button "Add Tray" at bounding box center [1358, 652] width 195 height 35
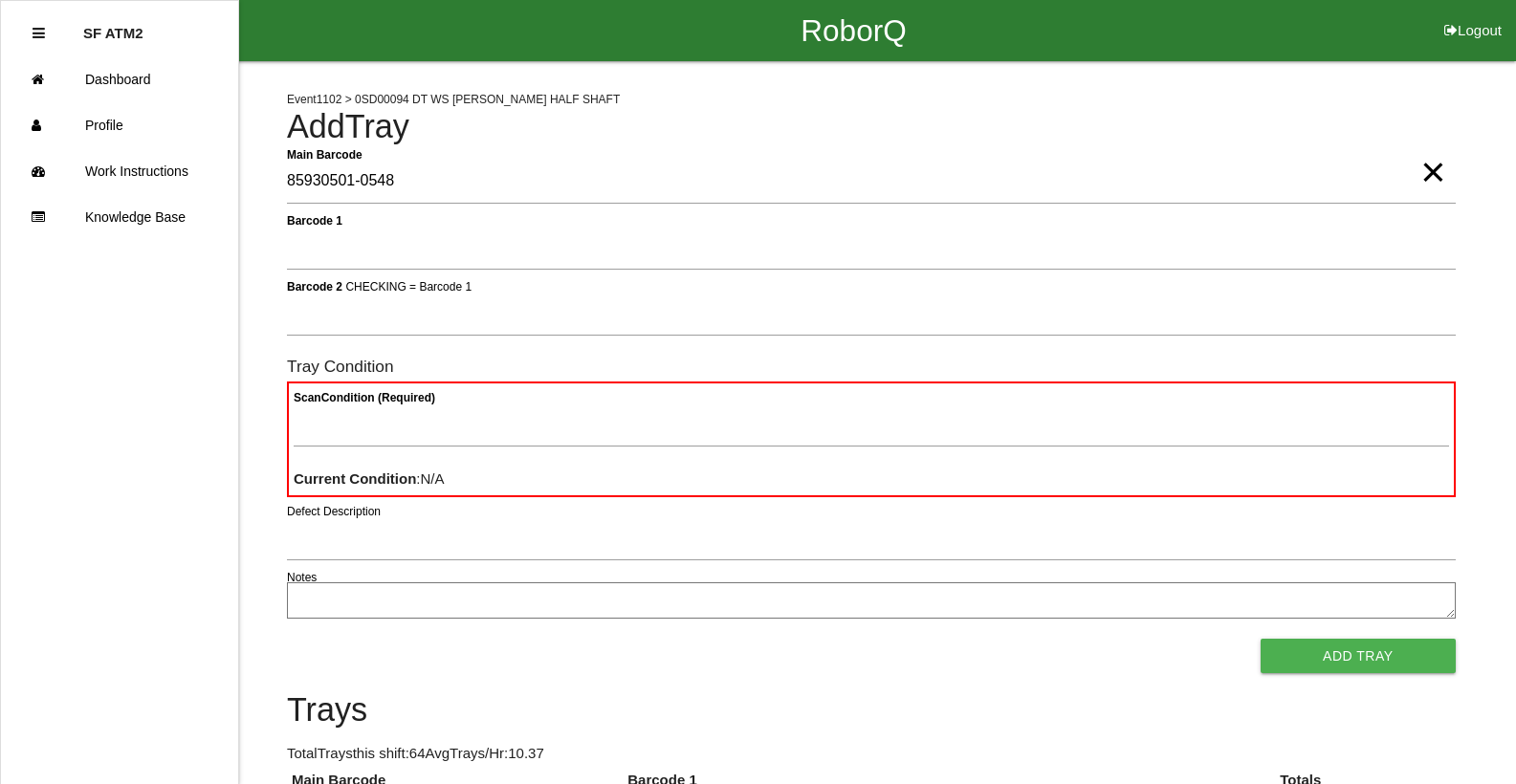
type Barcode "85930501-0548"
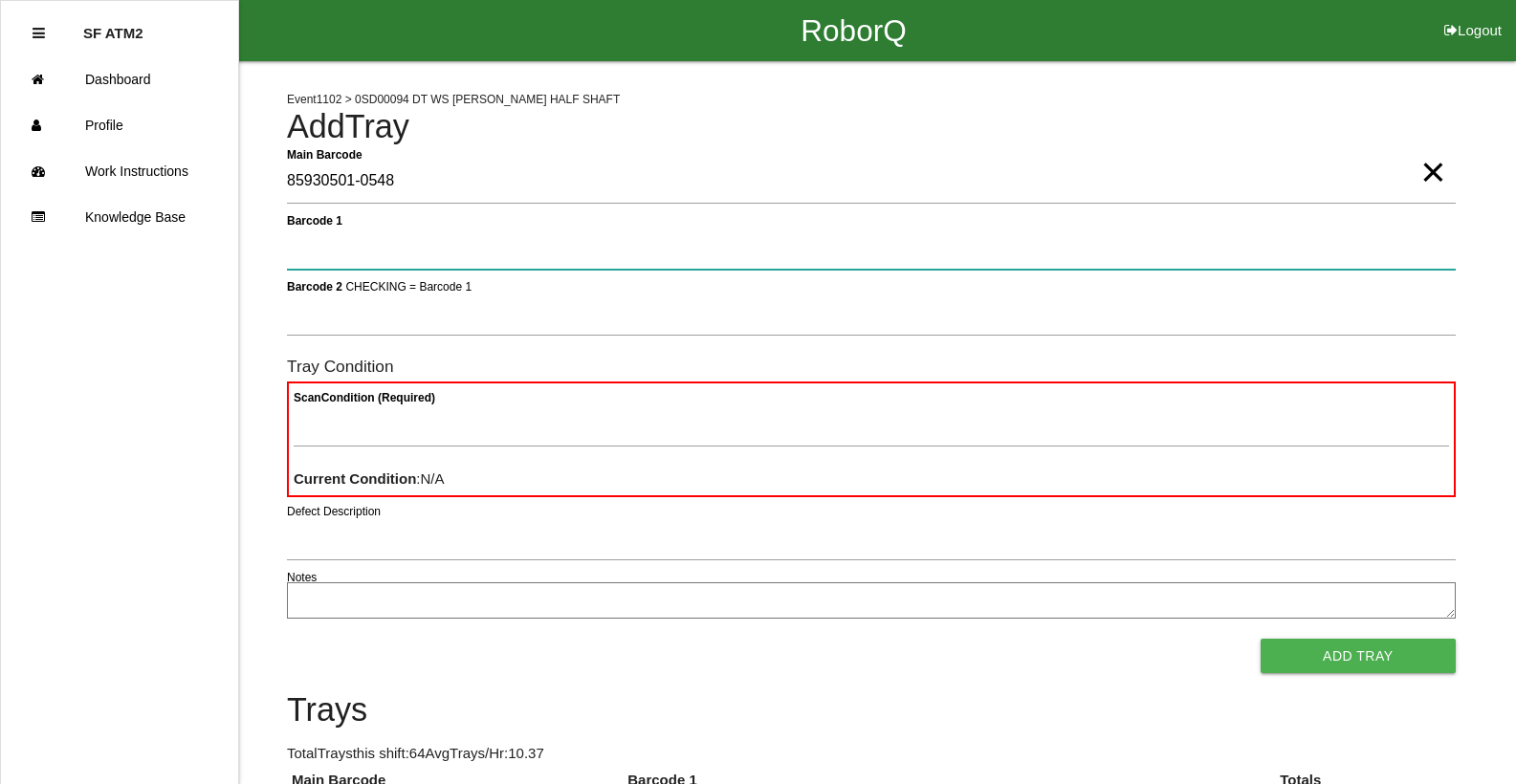
click at [1260, 639] on button "Add Tray" at bounding box center [1358, 656] width 195 height 35
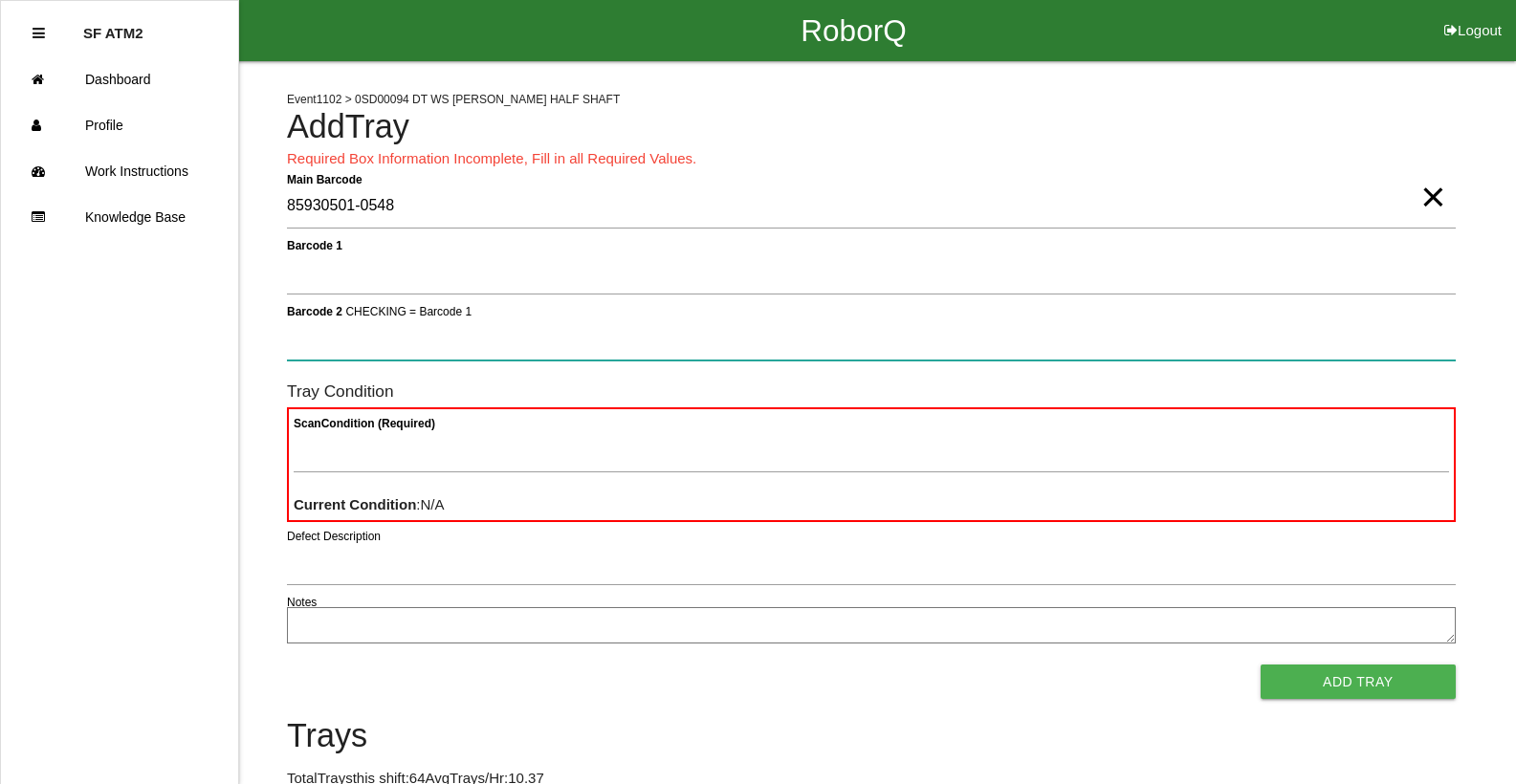
click at [1260, 665] on button "Add Tray" at bounding box center [1358, 682] width 195 height 35
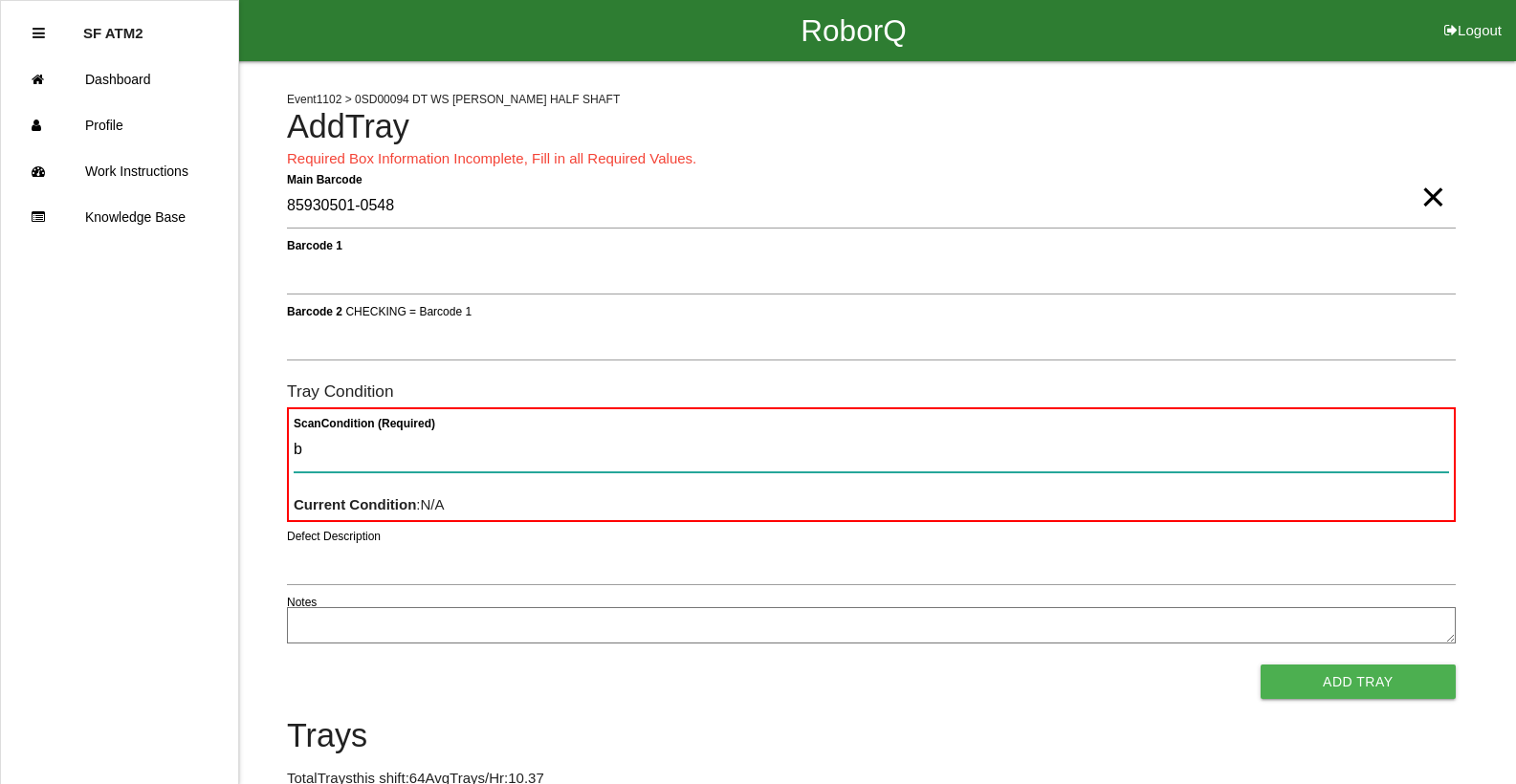
type Condition "ba"
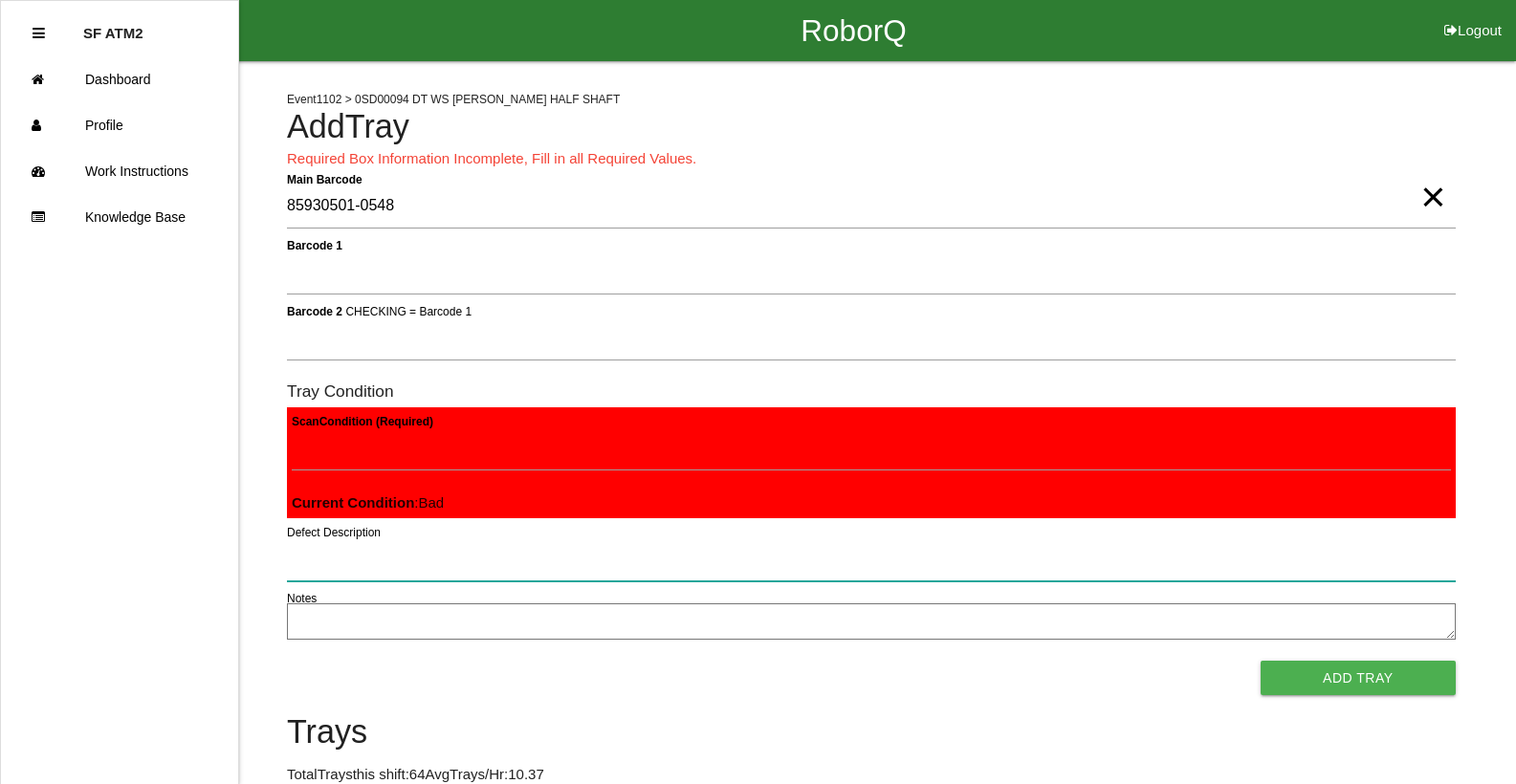
click at [1260, 661] on button "Add Tray" at bounding box center [1358, 678] width 195 height 35
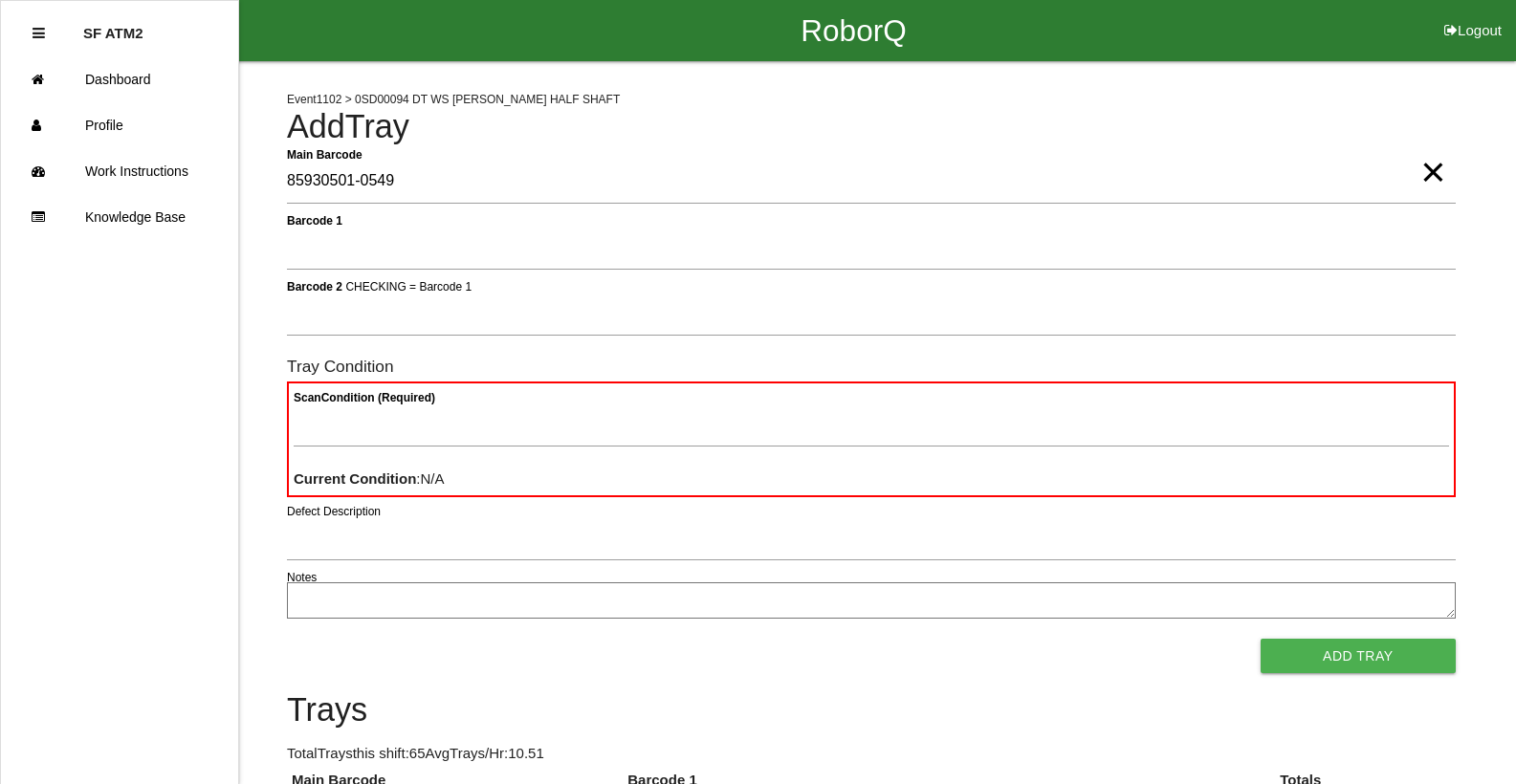
type Barcode "85930501-0549"
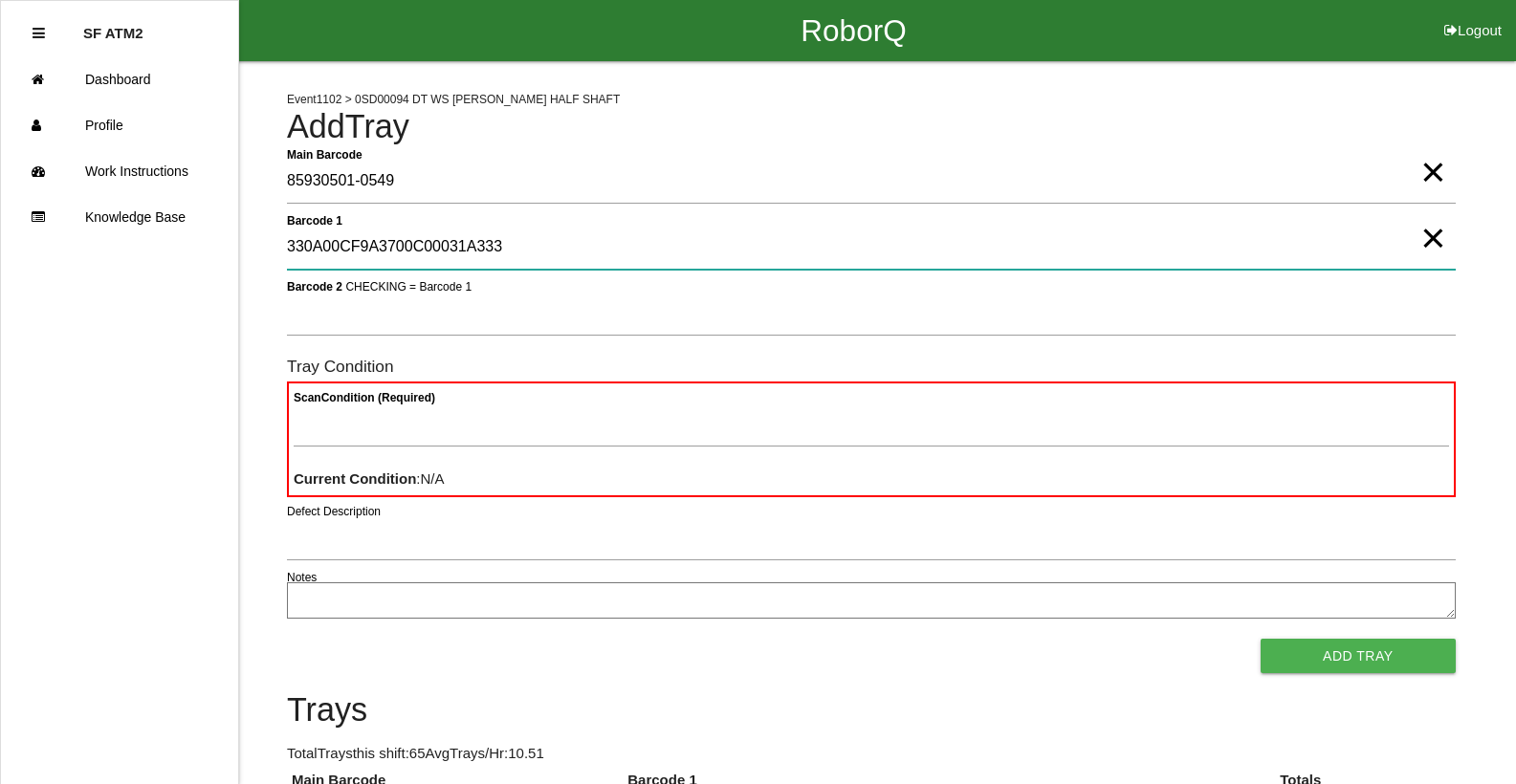
type 1 "330A00CF9A3700C00031A333"
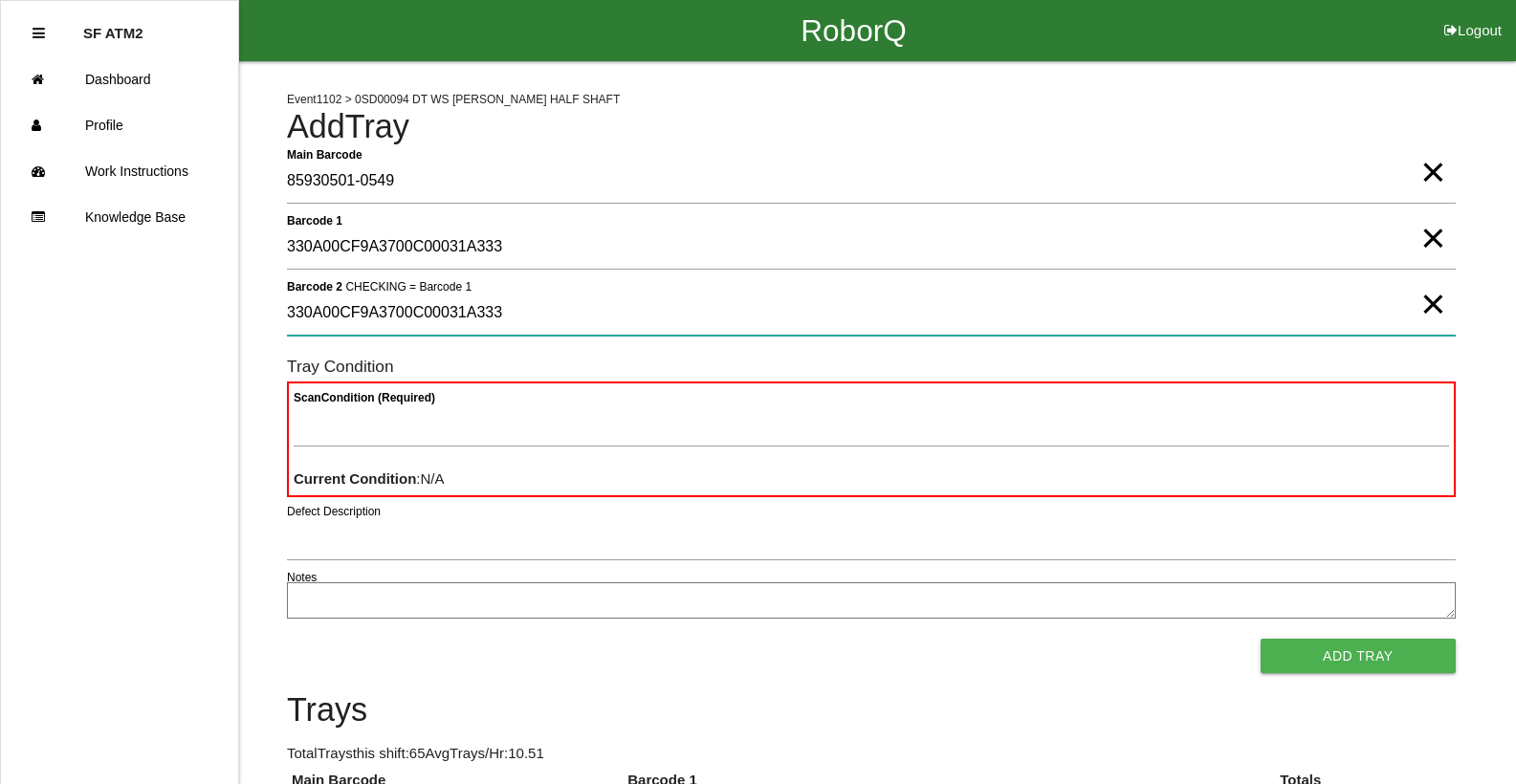
type 2 "330A00CF9A3700C00031A333"
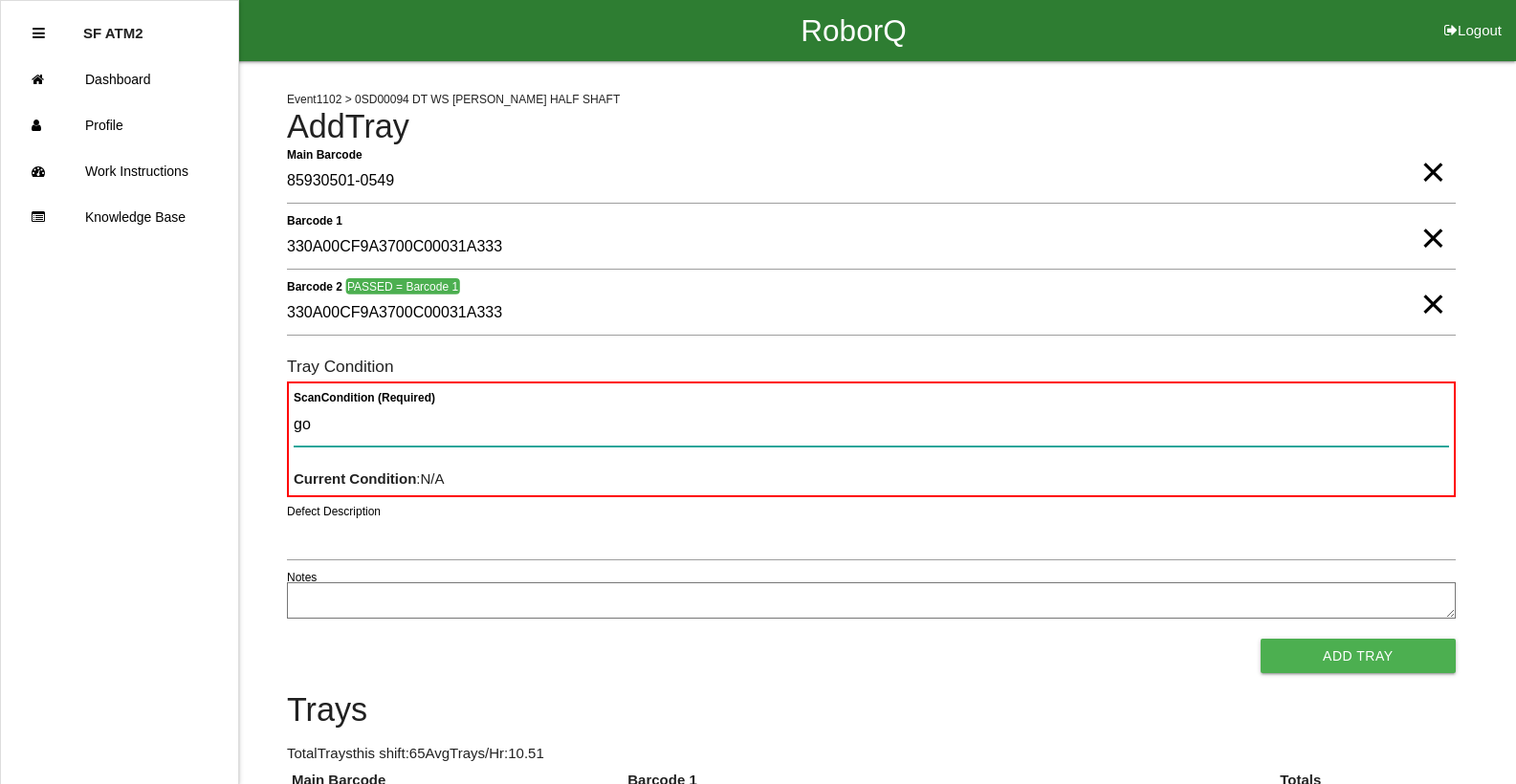
type Condition "goo"
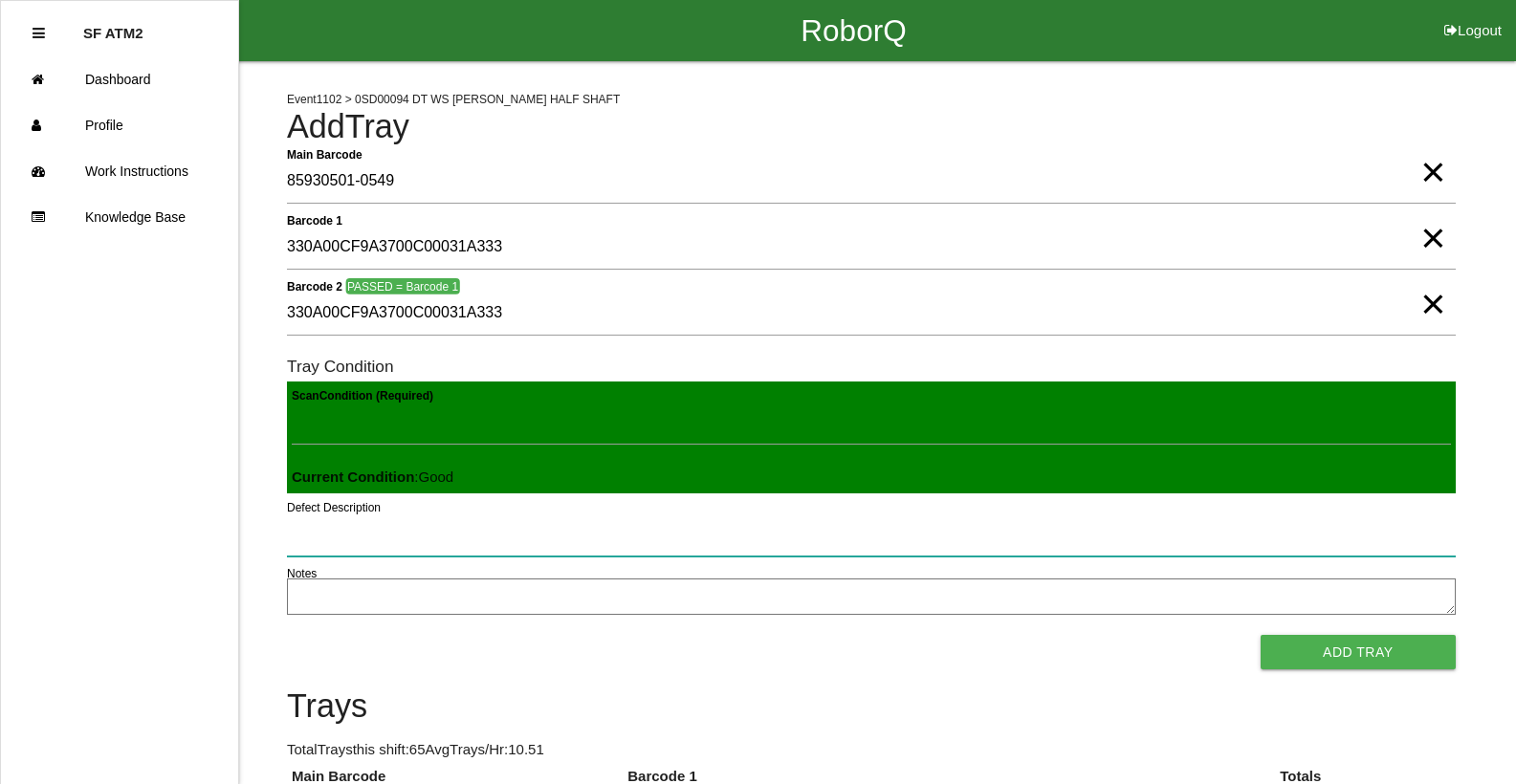
click at [1260, 635] on button "Add Tray" at bounding box center [1358, 652] width 195 height 35
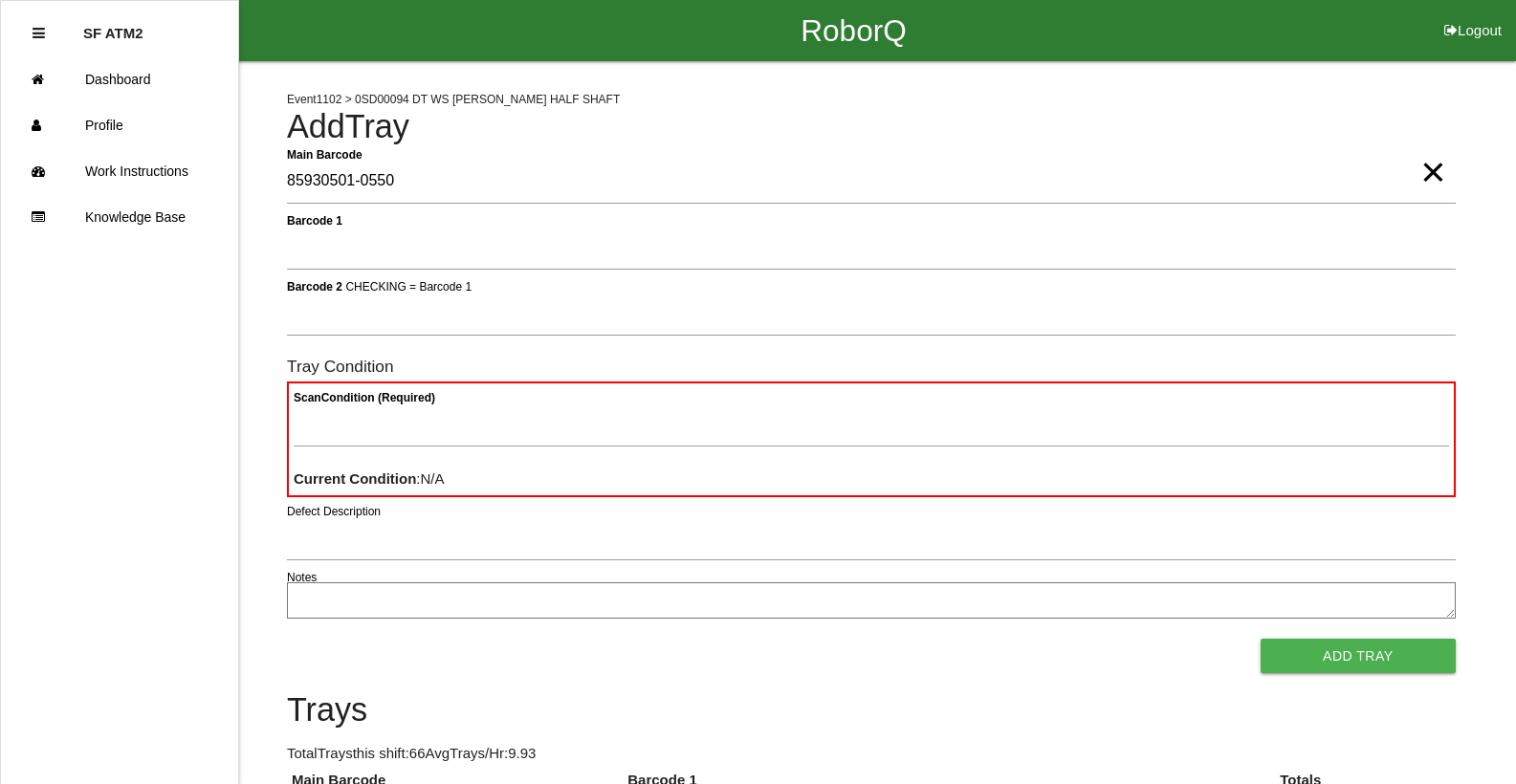
type Barcode "85930501-0550"
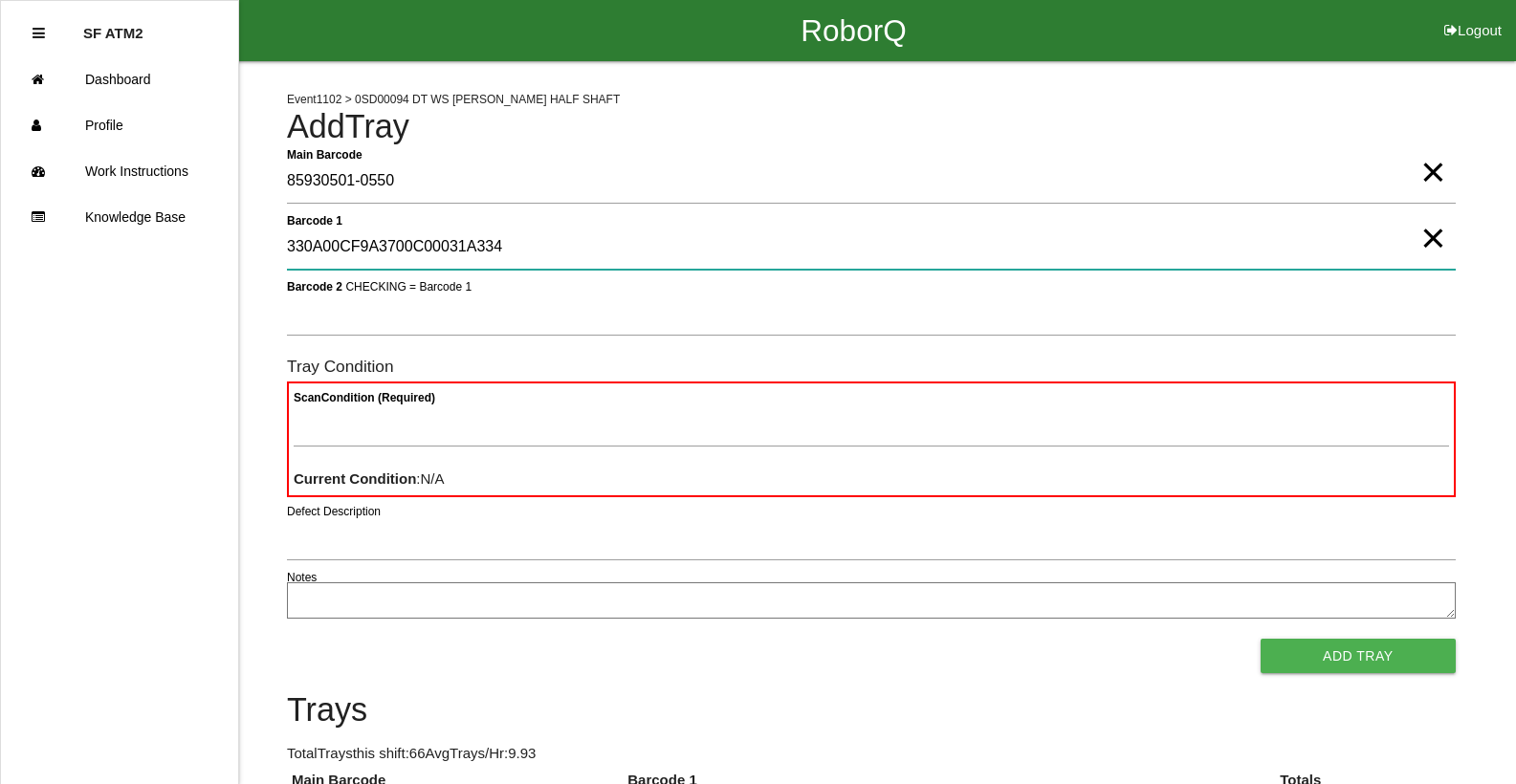
type 1 "330A00CF9A3700C00031A334"
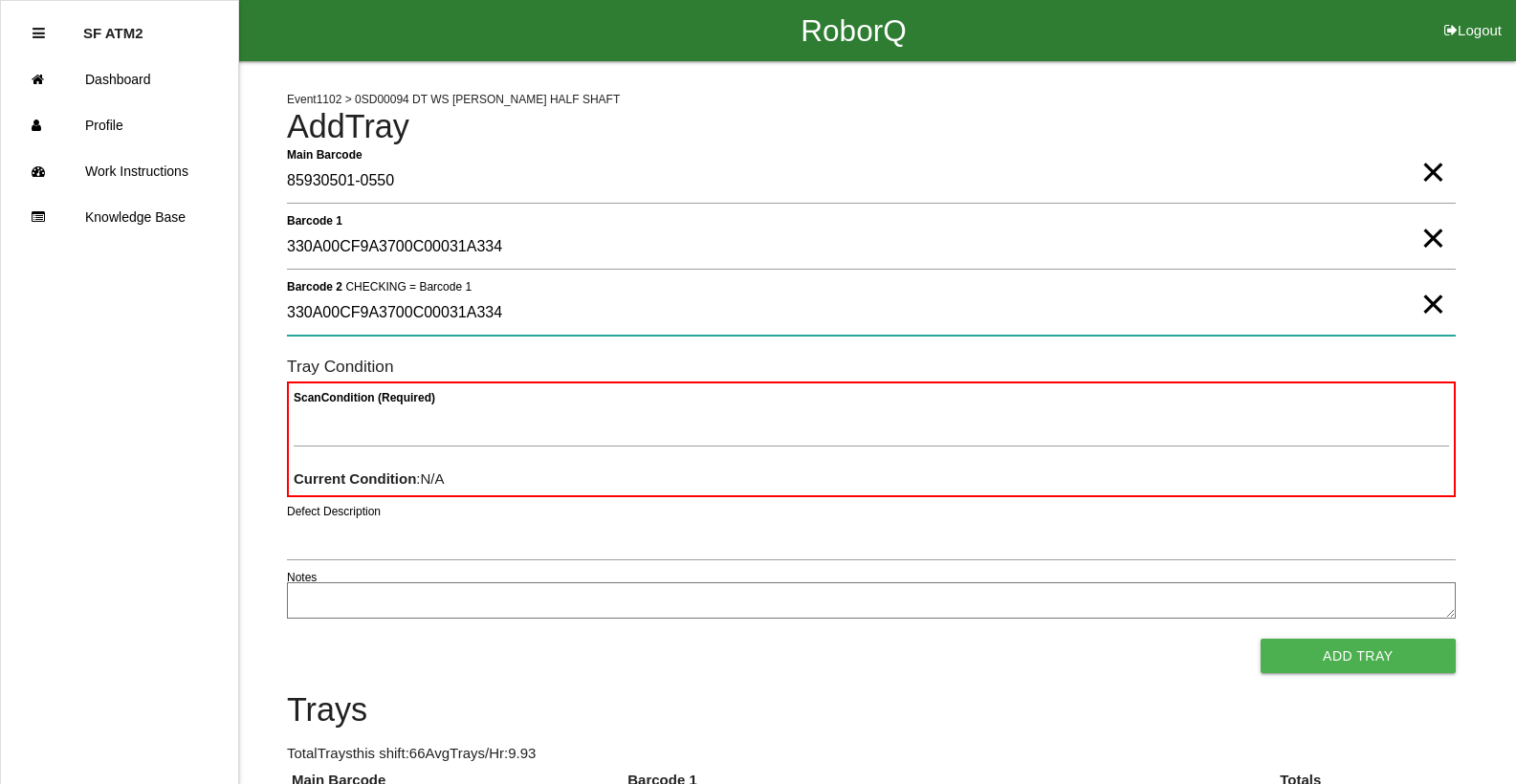
type 2 "330A00CF9A3700C00031A334"
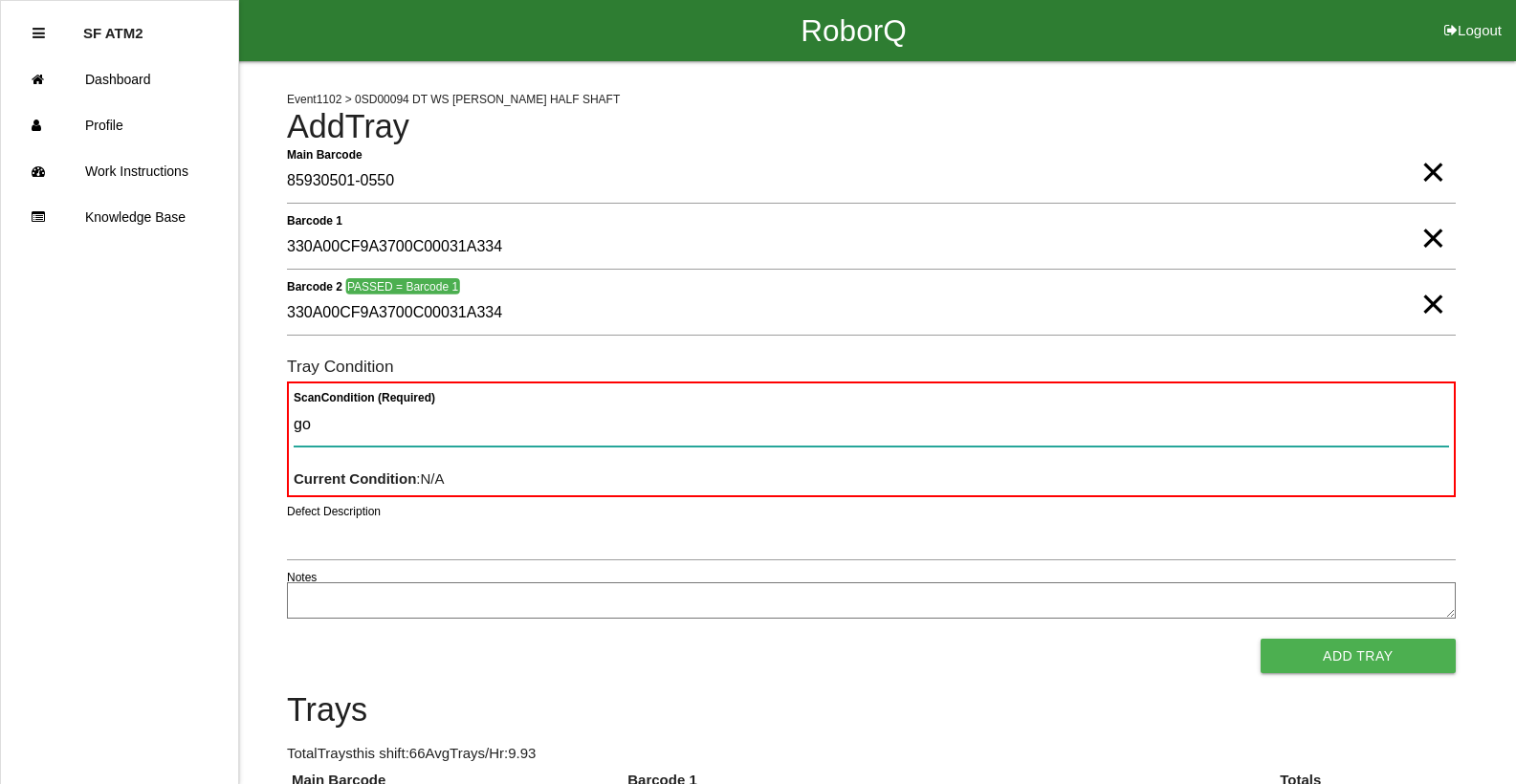
type Condition "goo"
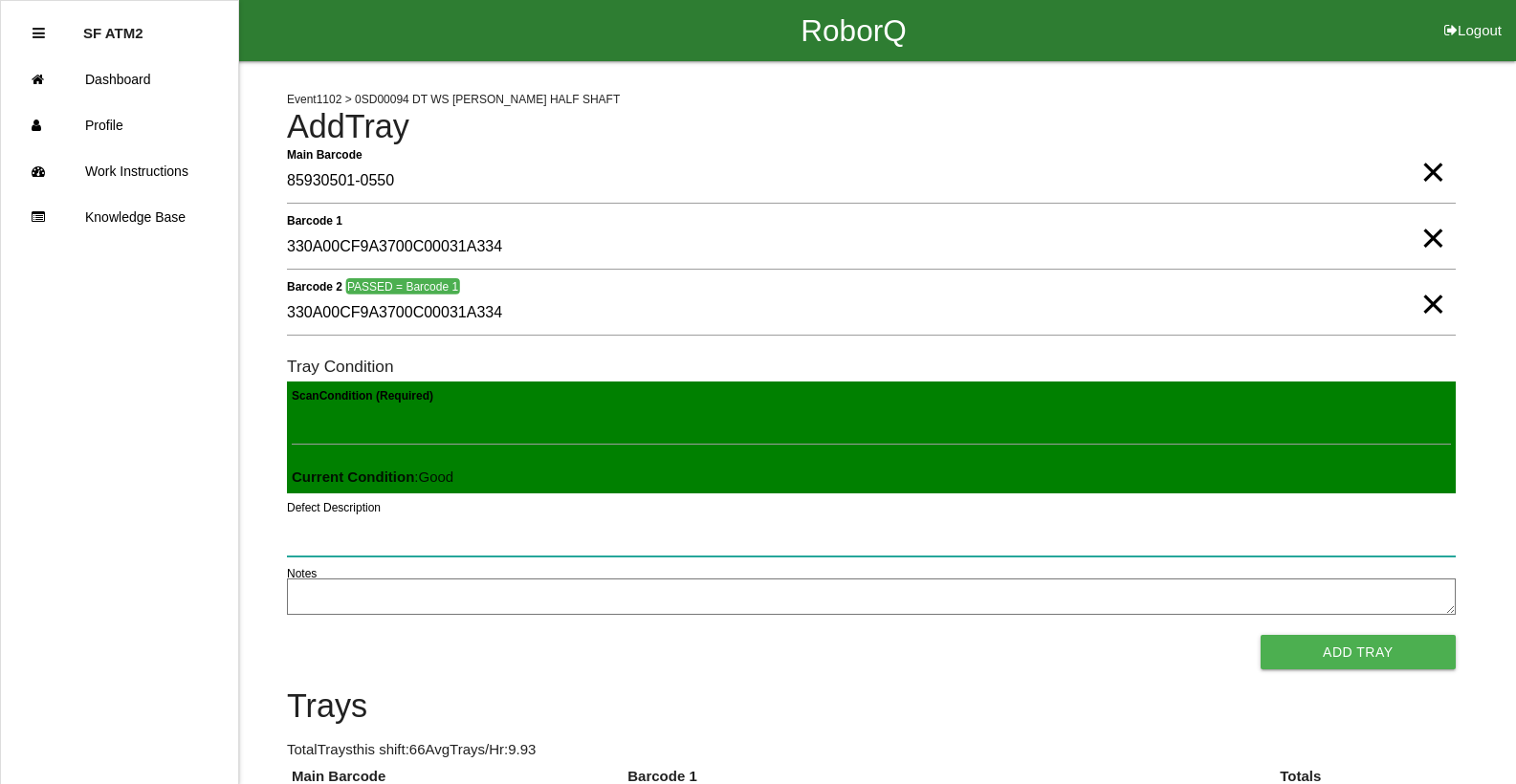
click at [1260, 635] on button "Add Tray" at bounding box center [1358, 652] width 195 height 35
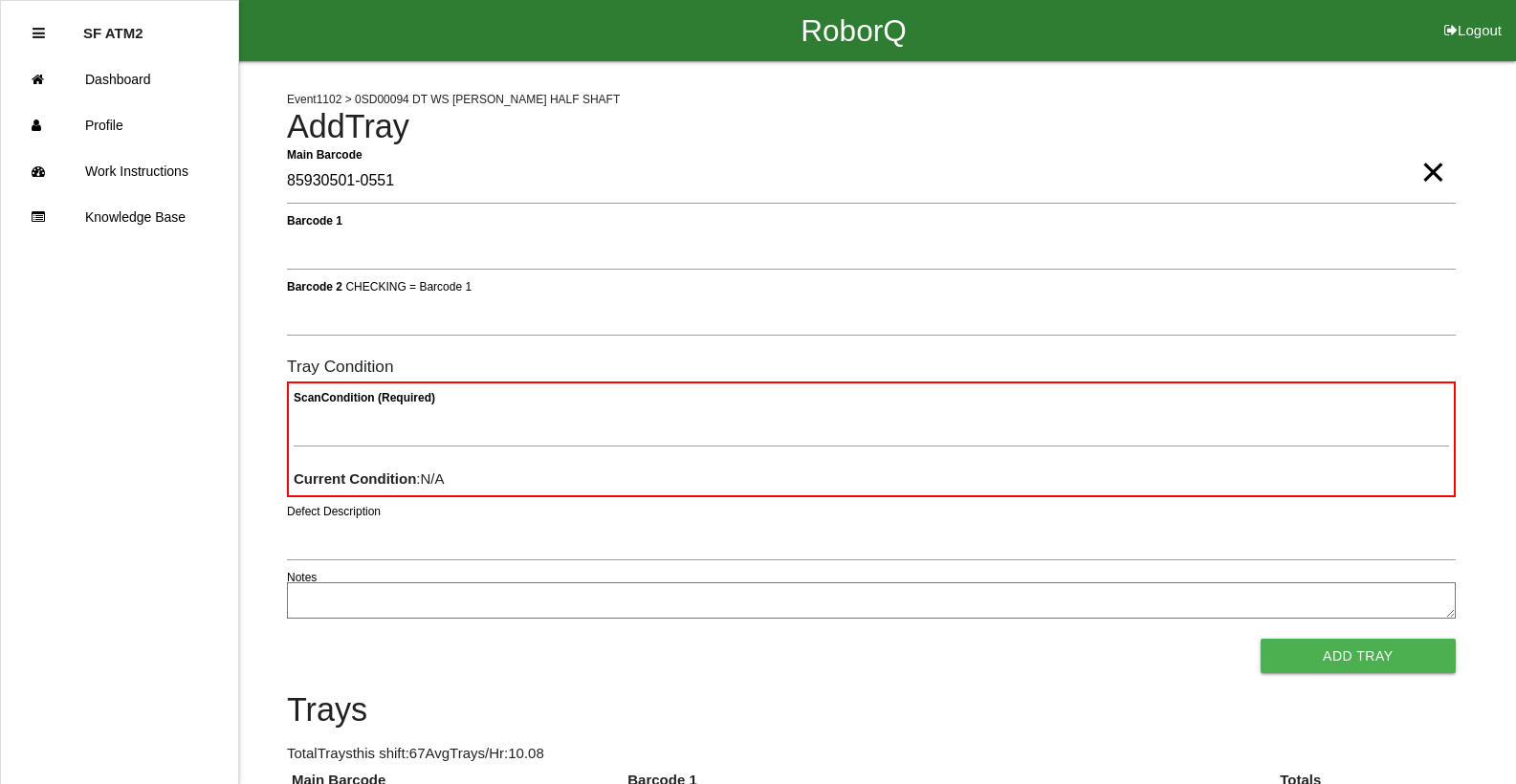
type Barcode "85930501-0551"
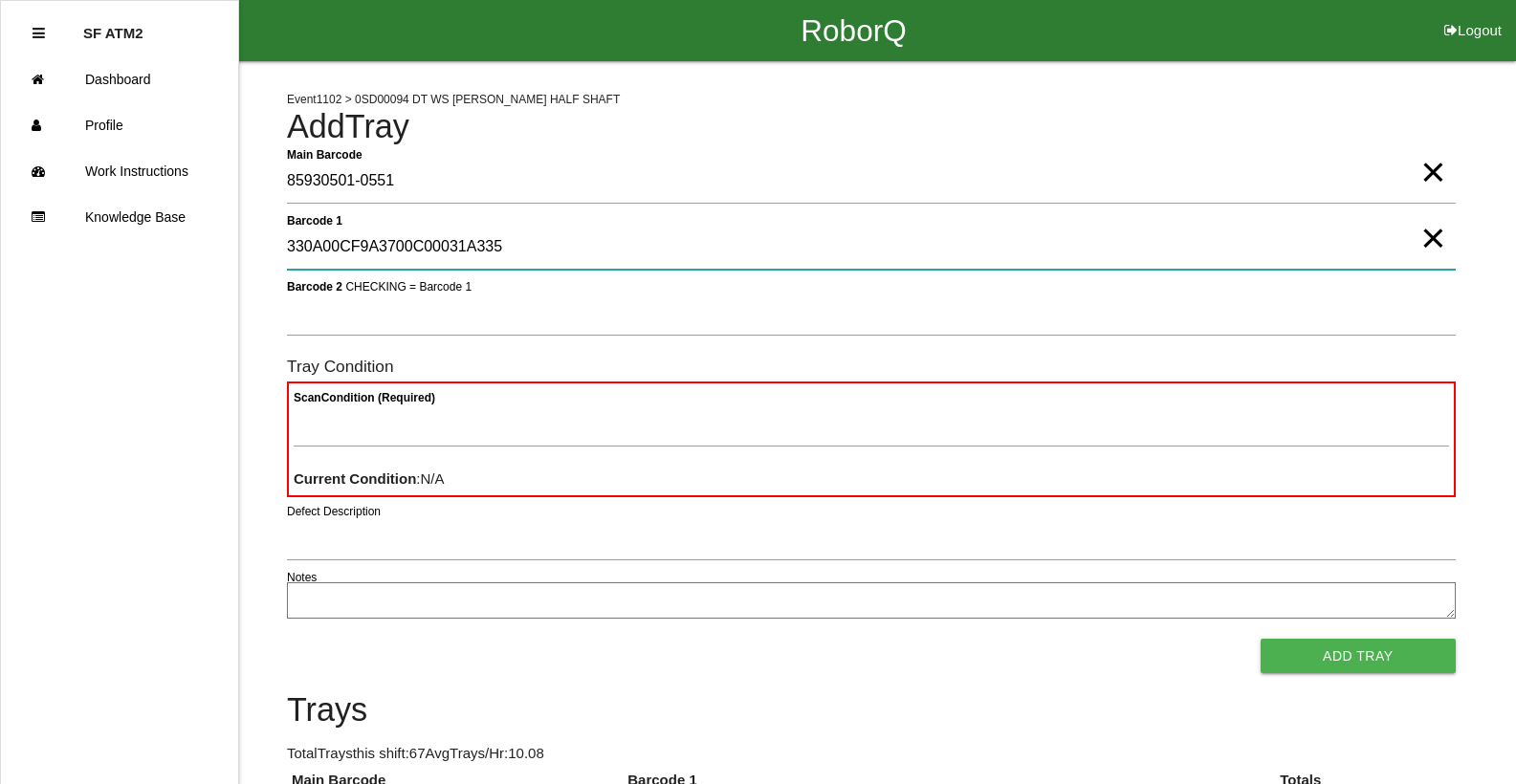
type 1 "330A00CF9A3700C00031A335"
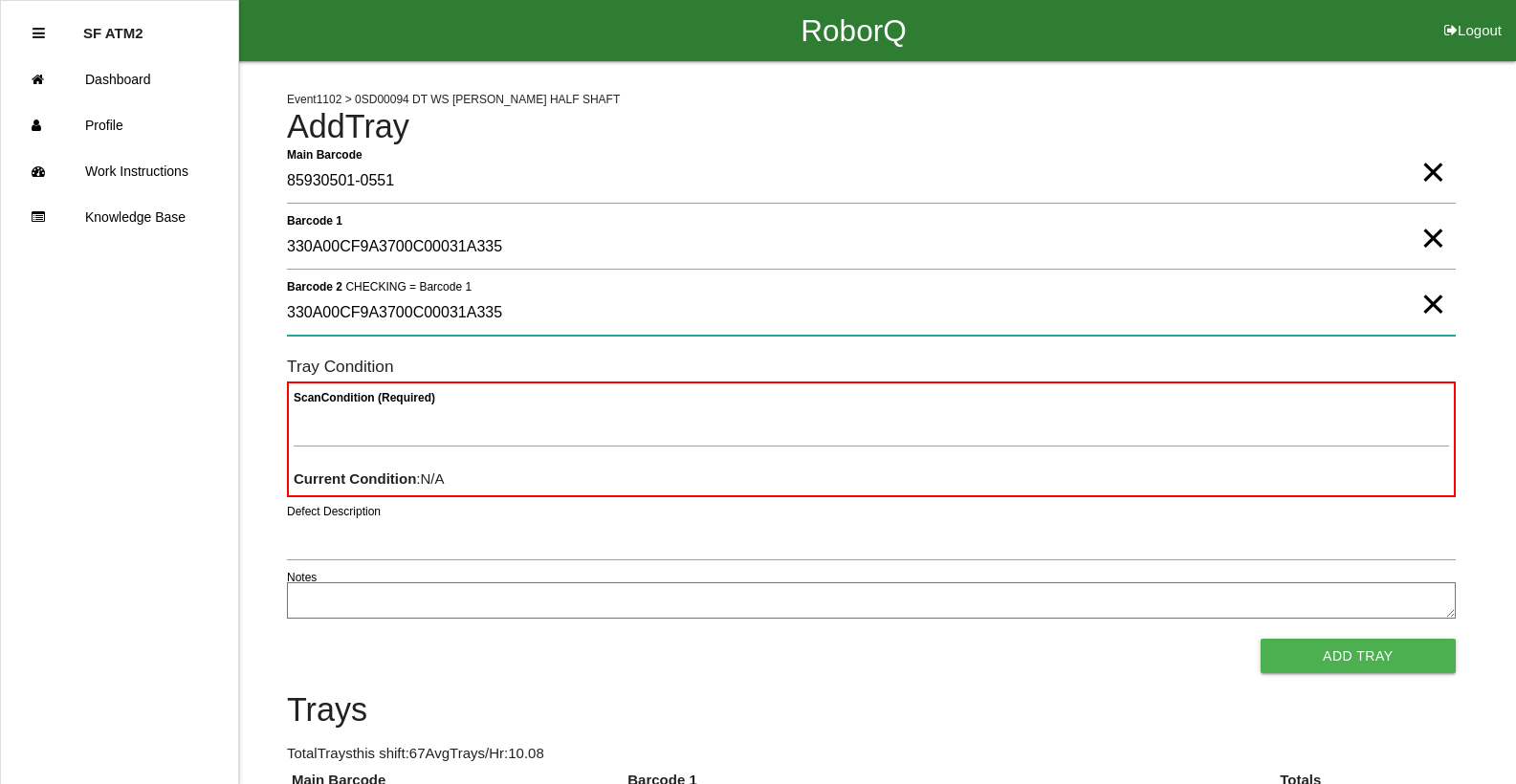
type 2 "330A00CF9A3700C00031A335"
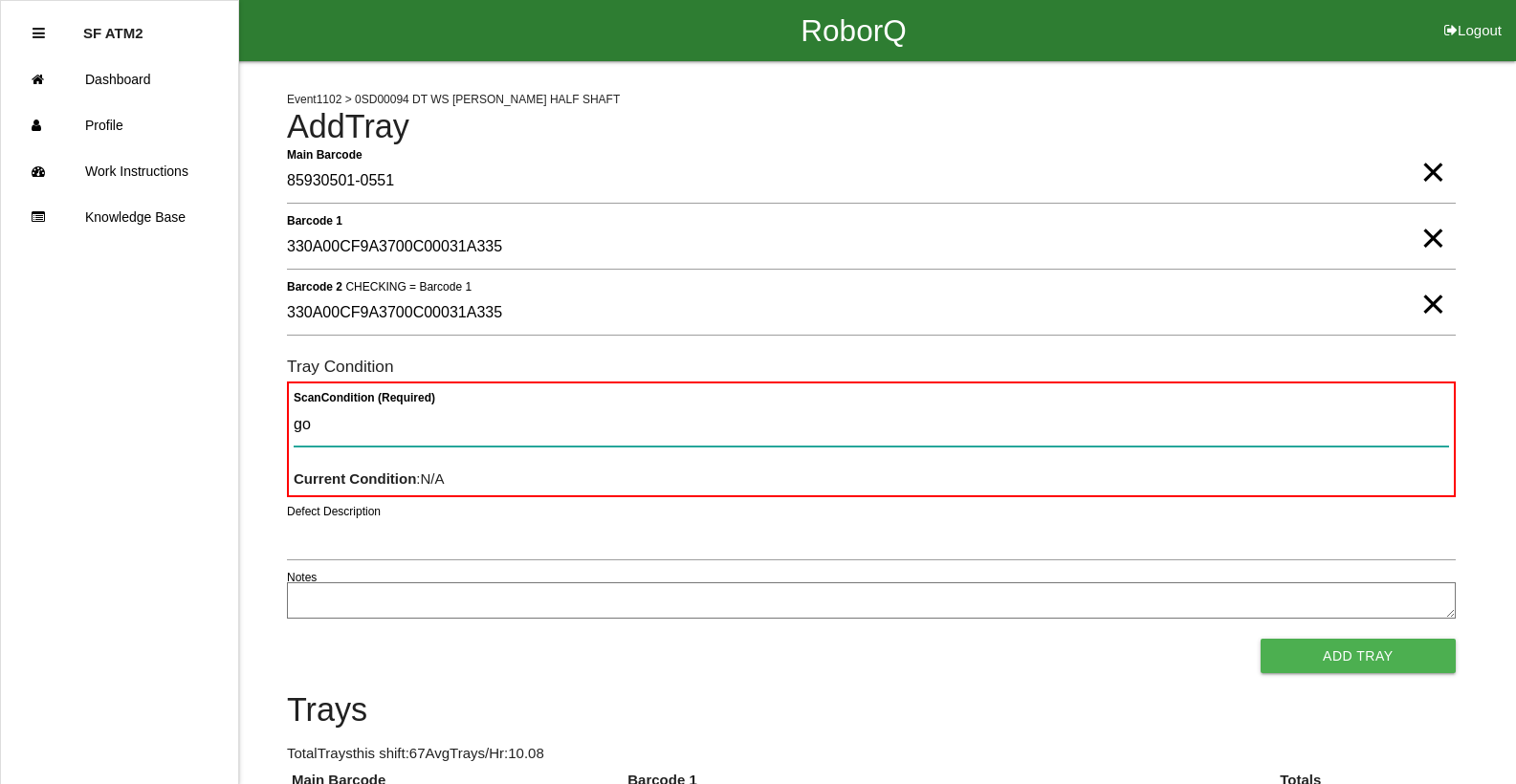
type Condition "goo"
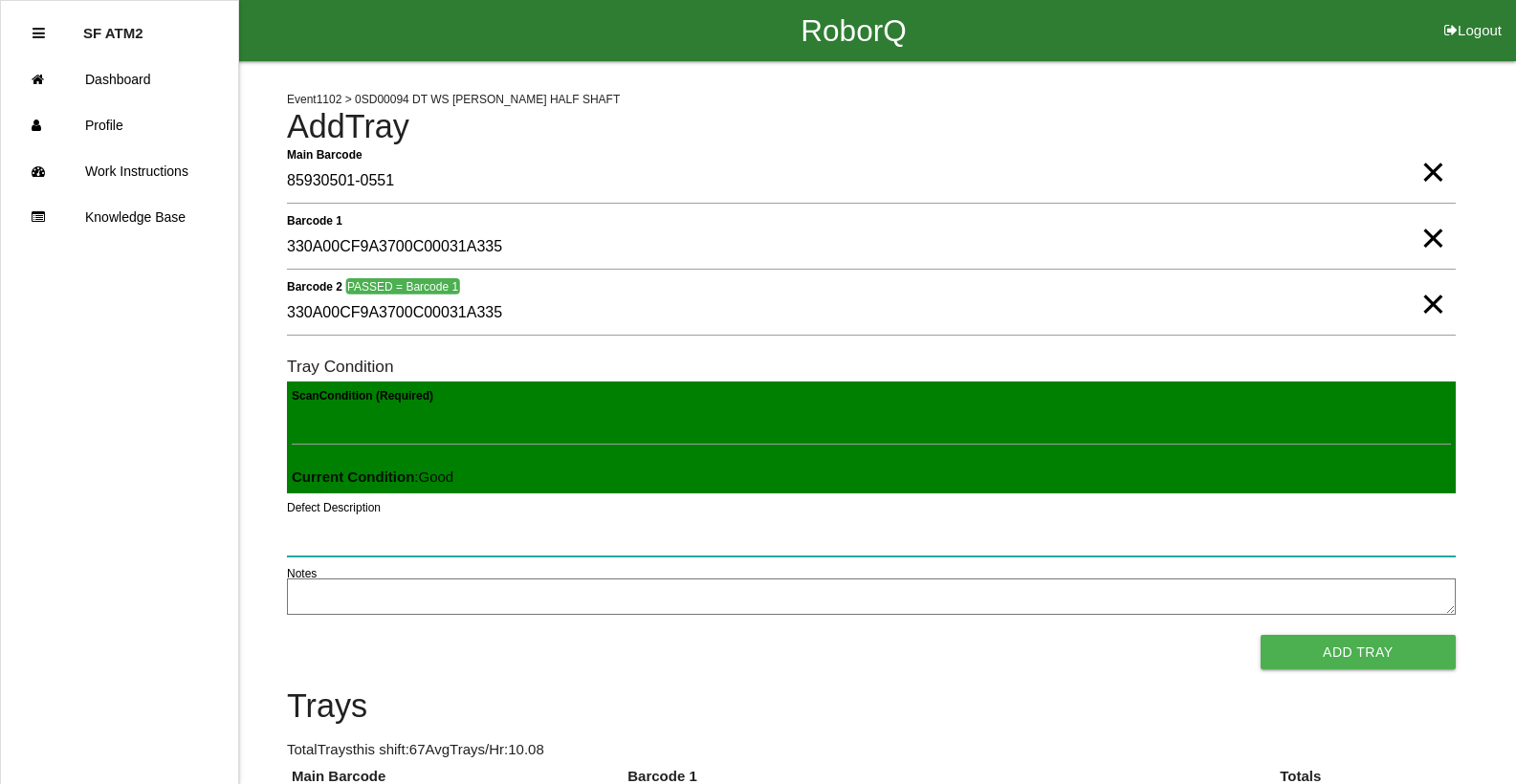
click at [1260, 635] on button "Add Tray" at bounding box center [1358, 652] width 195 height 35
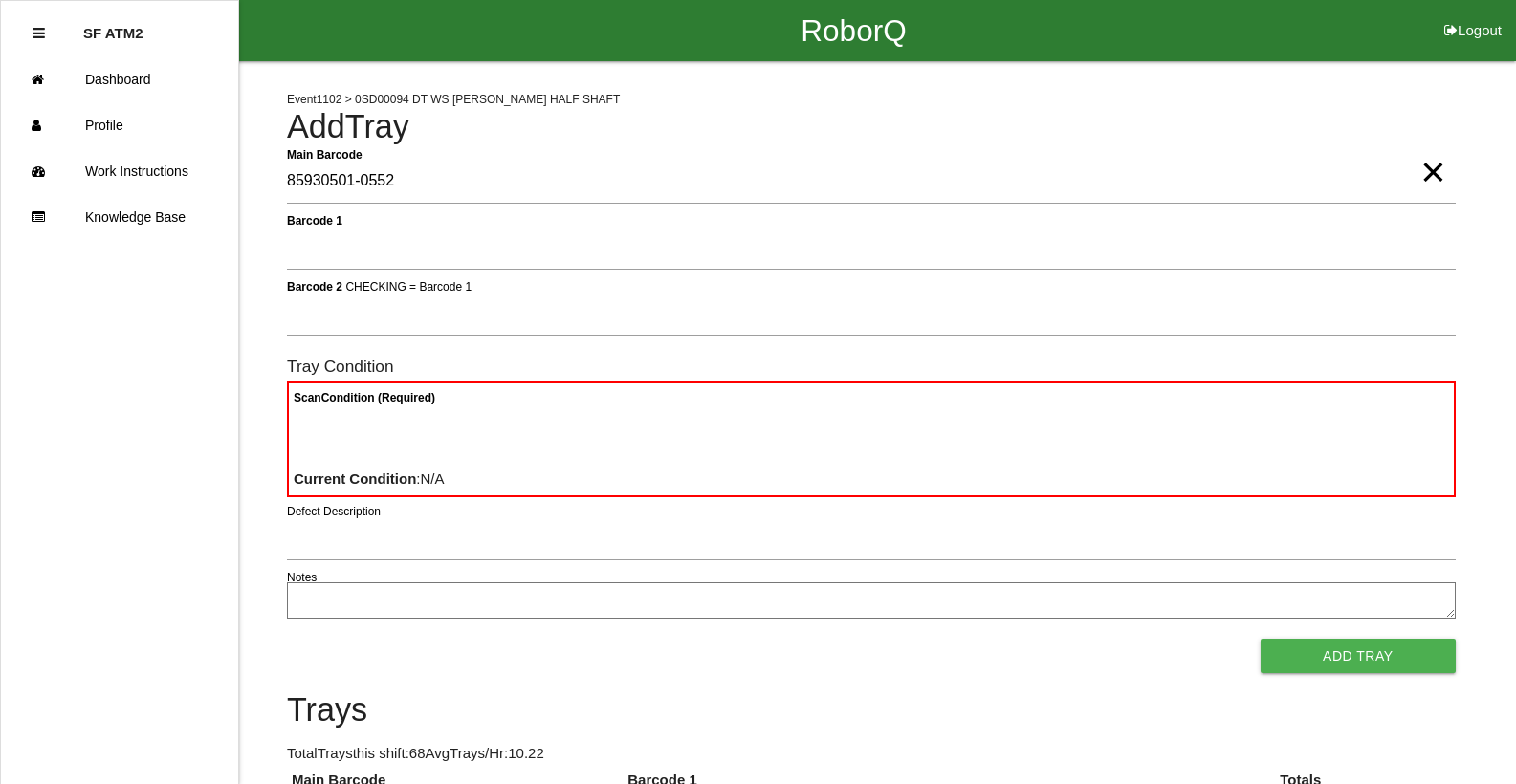
type Barcode "85930501-0552"
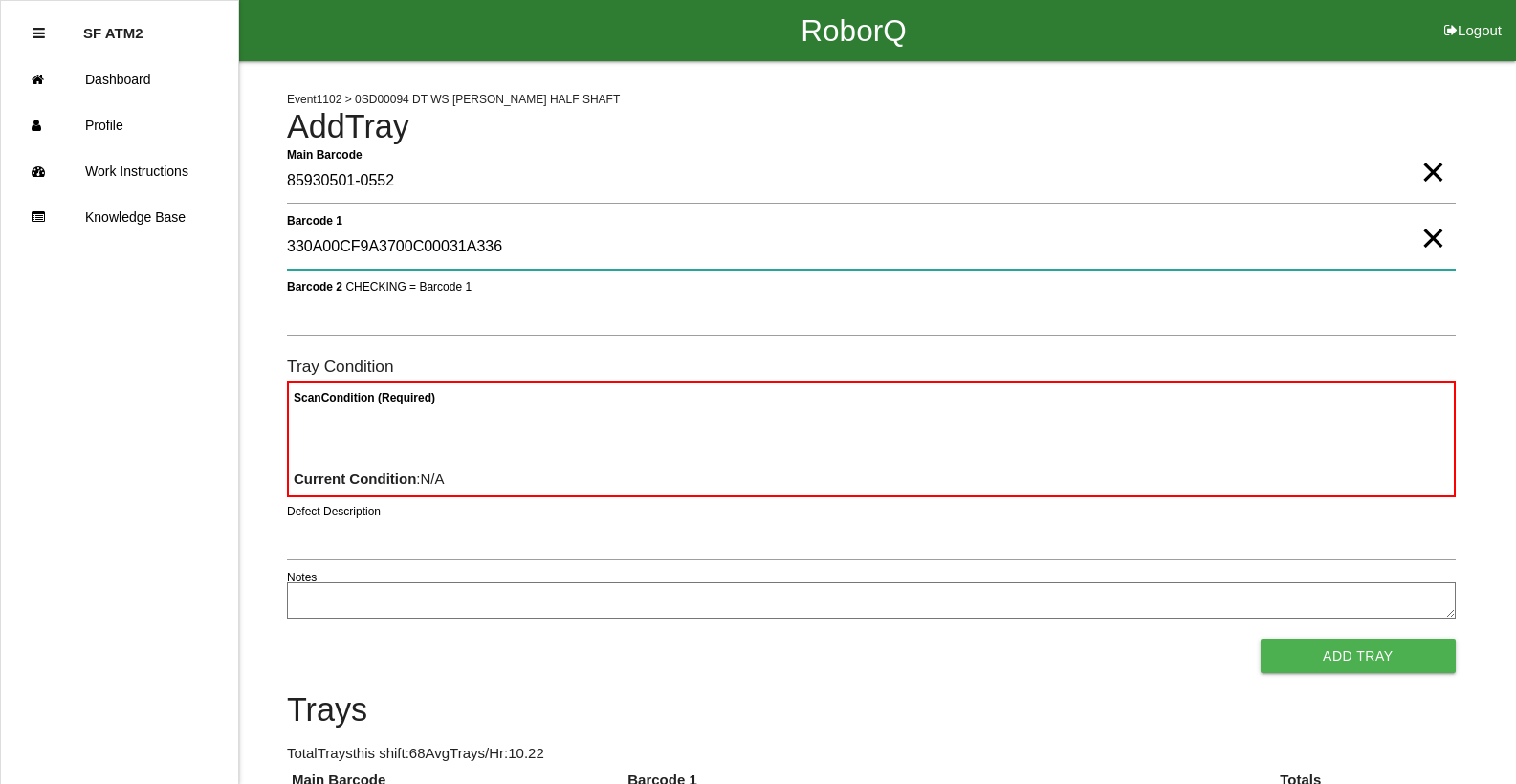
type 1 "330A00CF9A3700C00031A336"
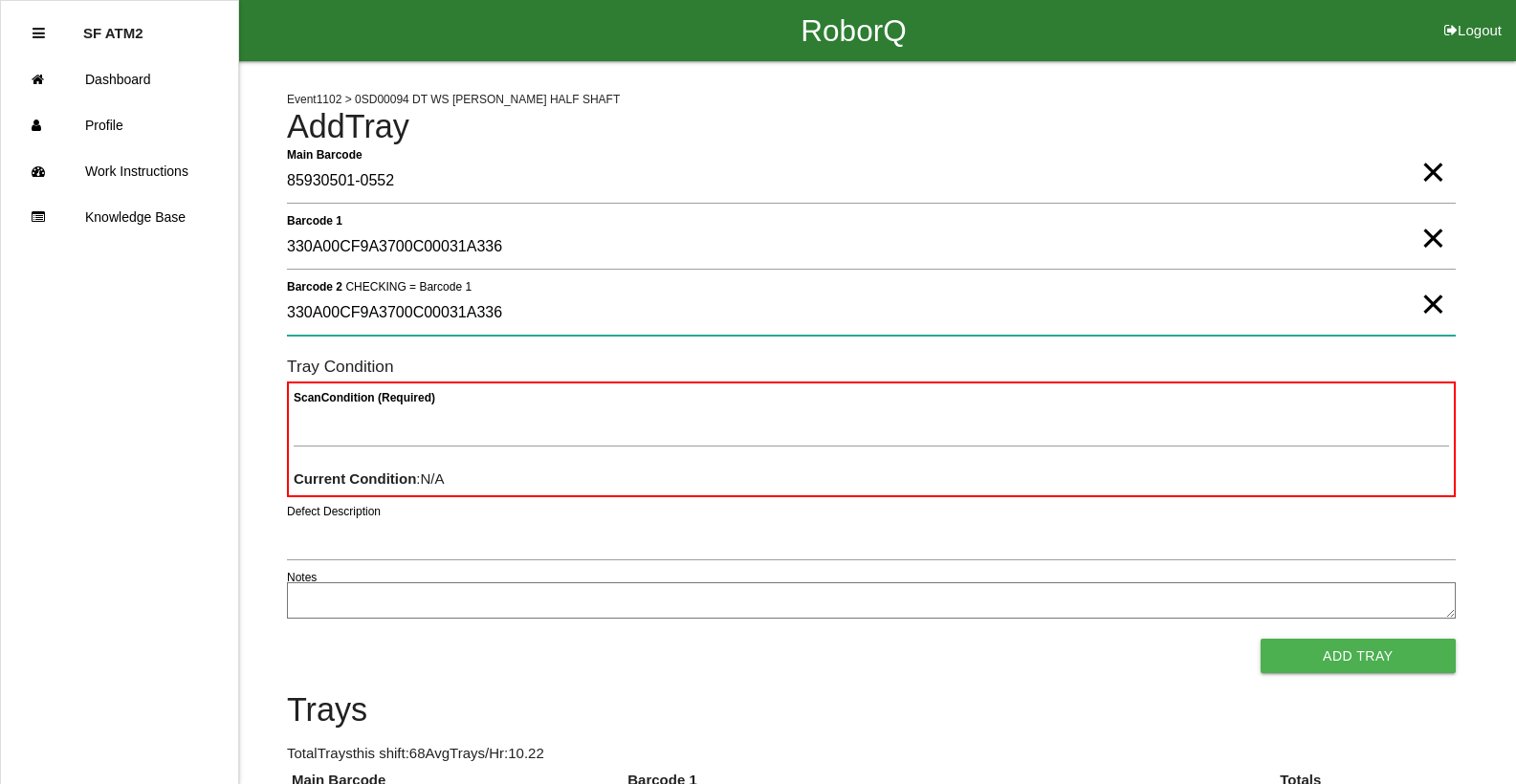
type 2 "330A00CF9A3700C00031A336"
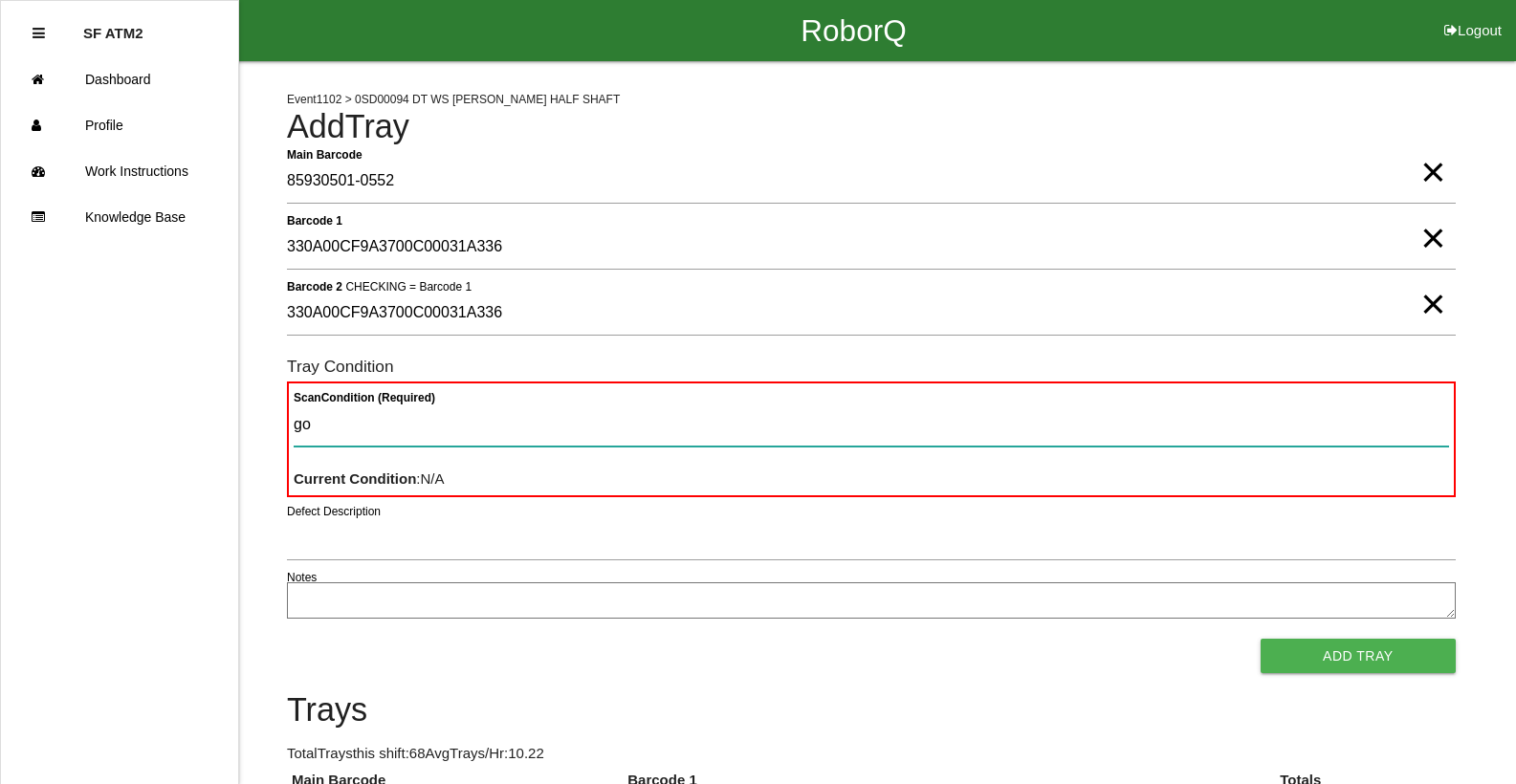
type Condition "goo"
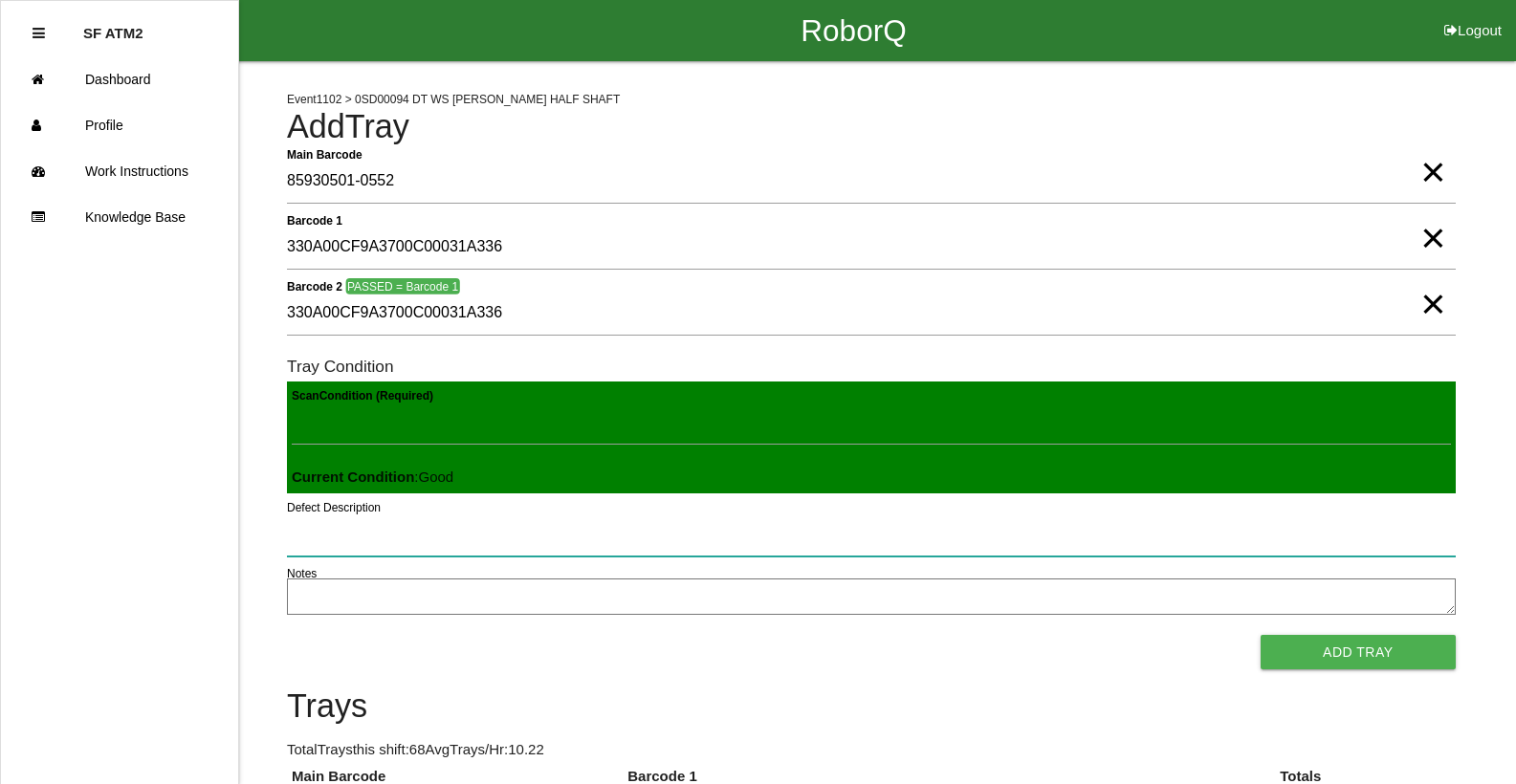
click at [1260, 635] on button "Add Tray" at bounding box center [1358, 652] width 195 height 35
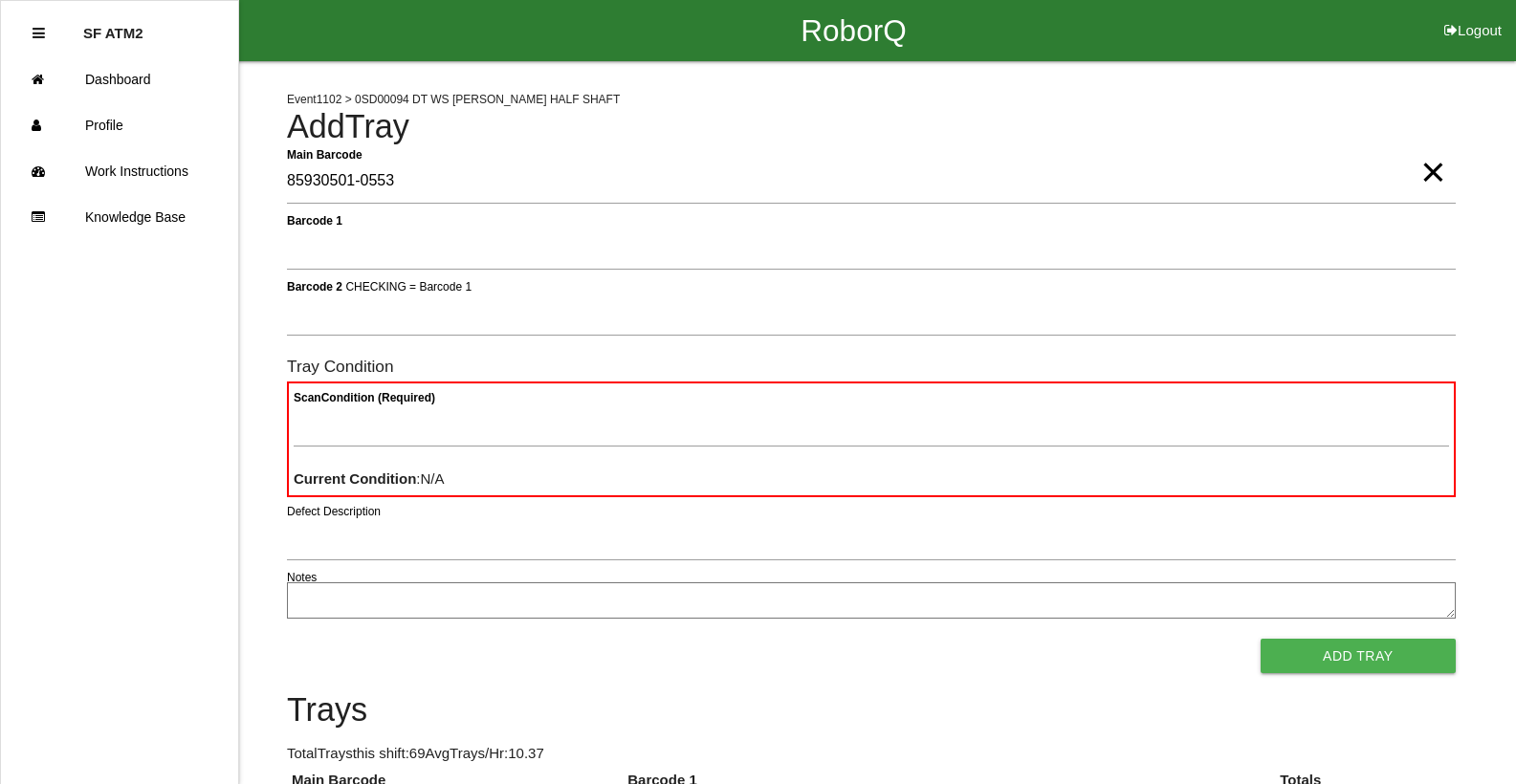
type Barcode "85930501-0553"
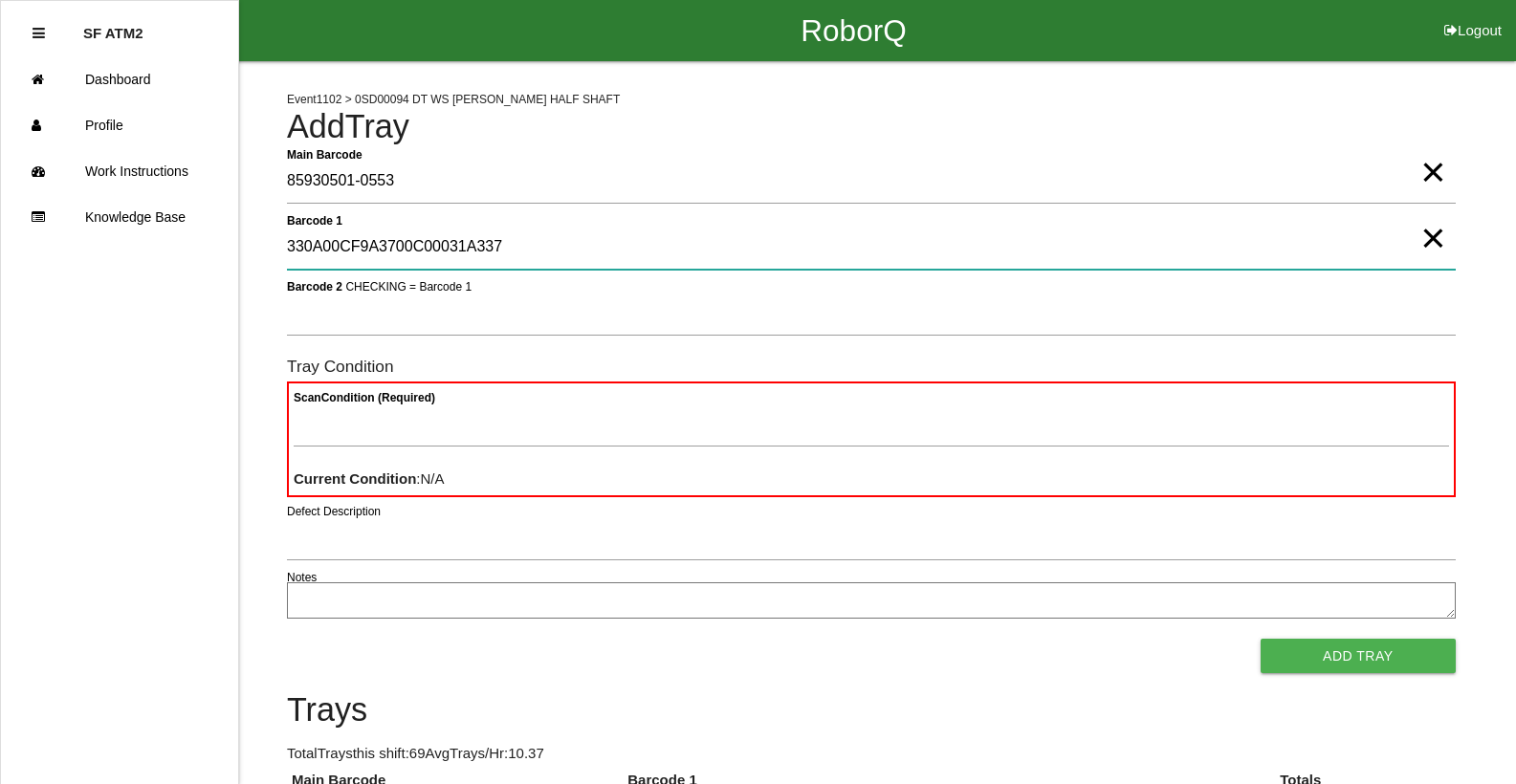
type 1 "330A00CF9A3700C00031A337"
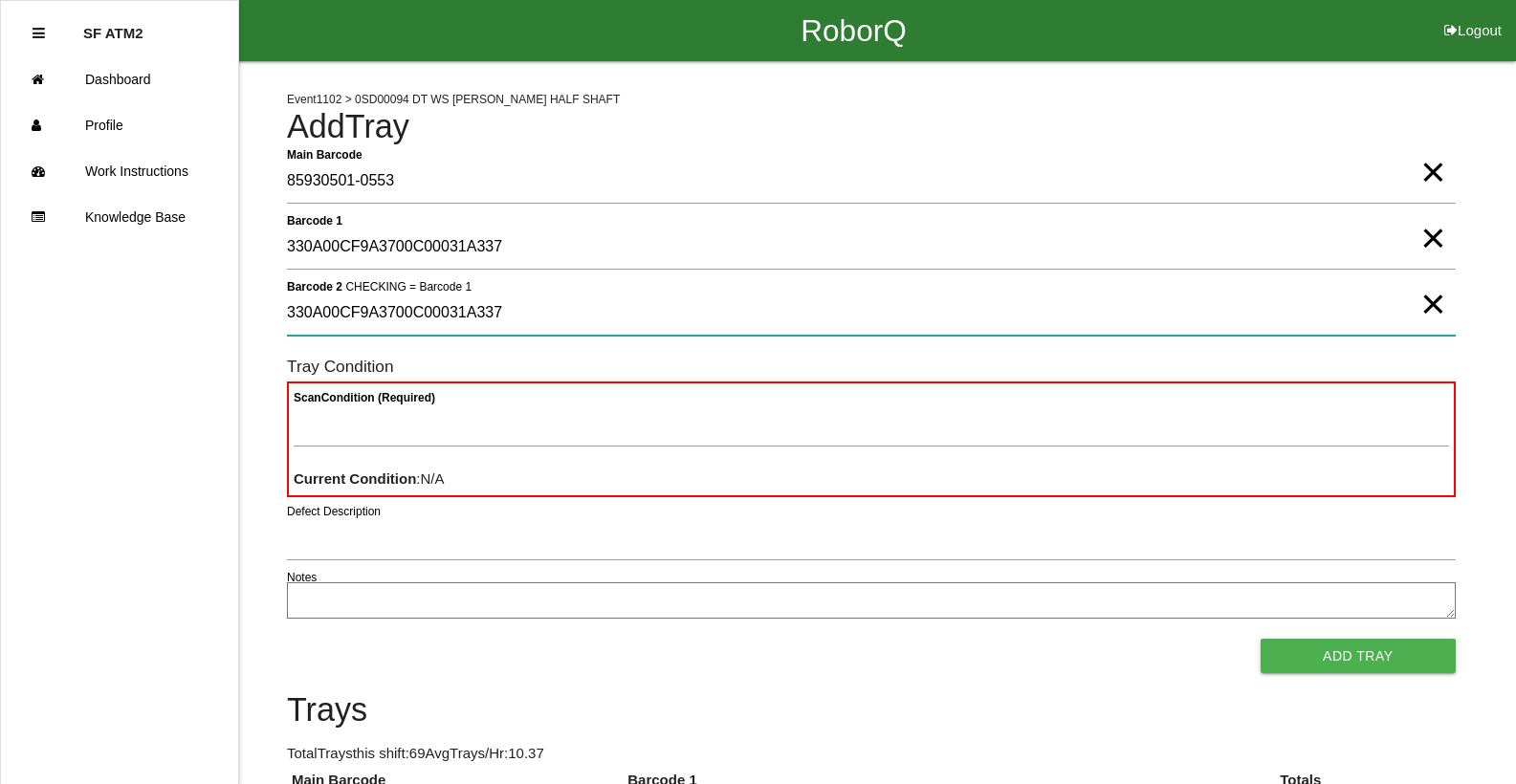
type 2 "330A00CF9A3700C00031A337"
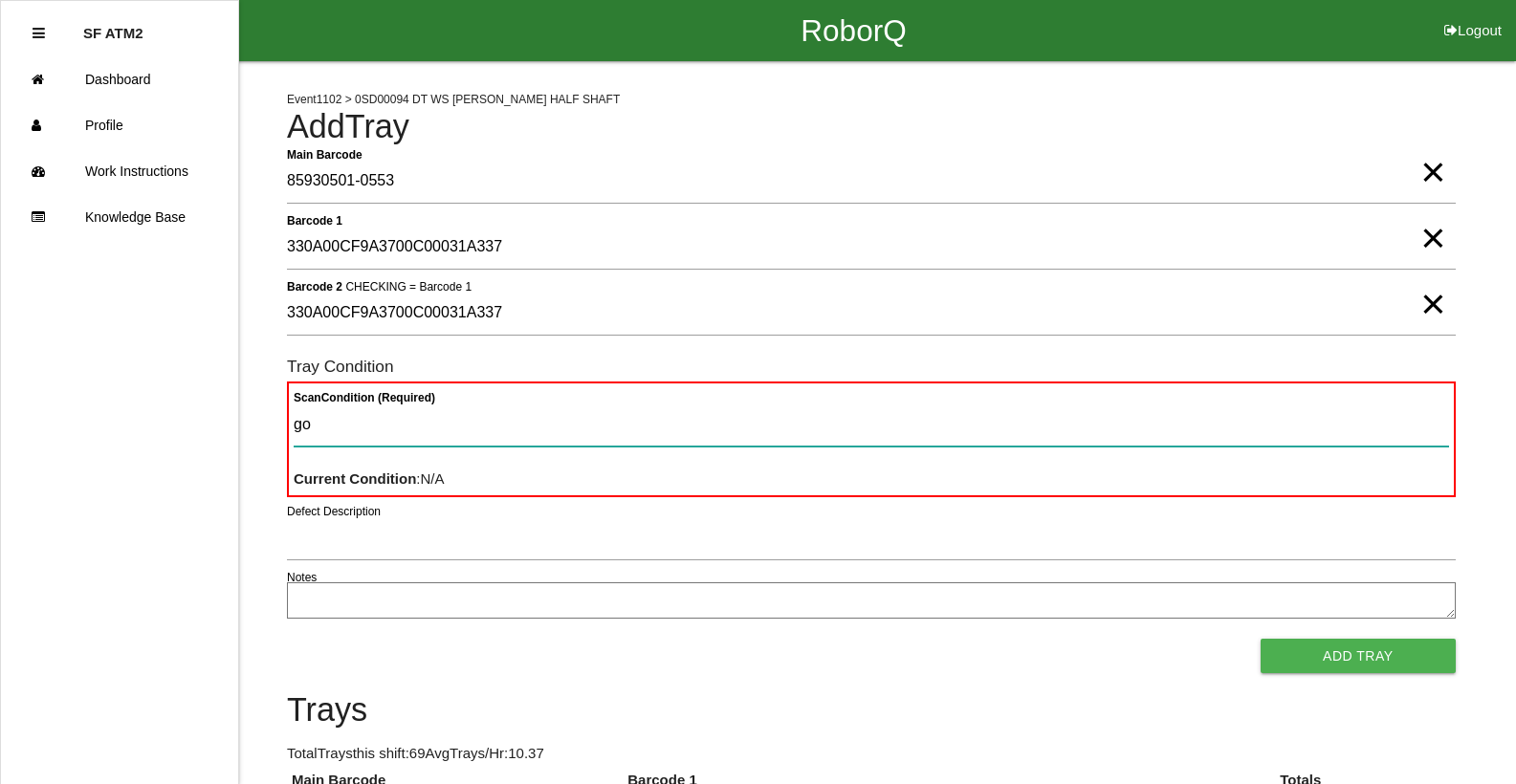
type Condition "goo"
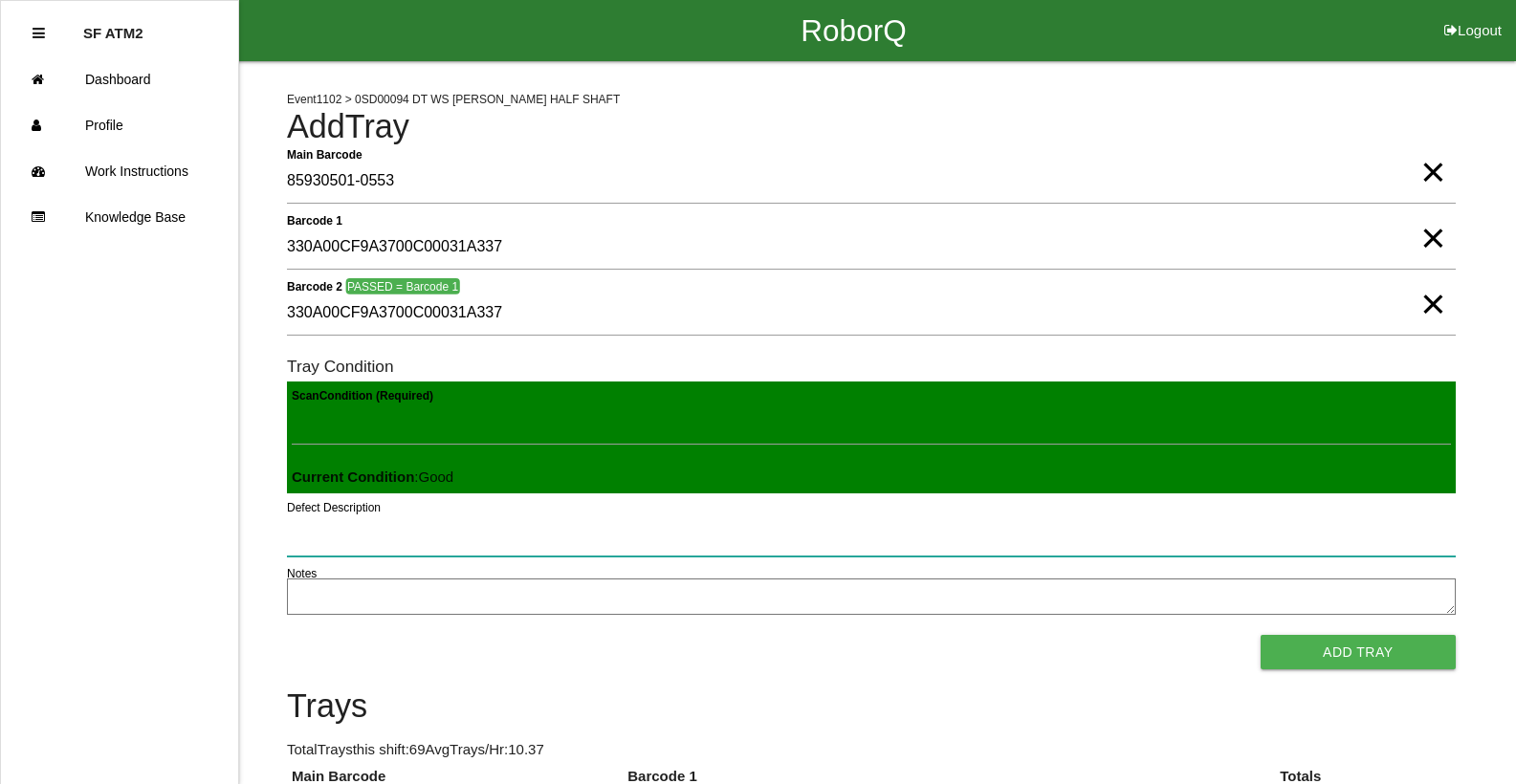
click at [1260, 635] on button "Add Tray" at bounding box center [1358, 652] width 195 height 35
